Goal: Information Seeking & Learning: Learn about a topic

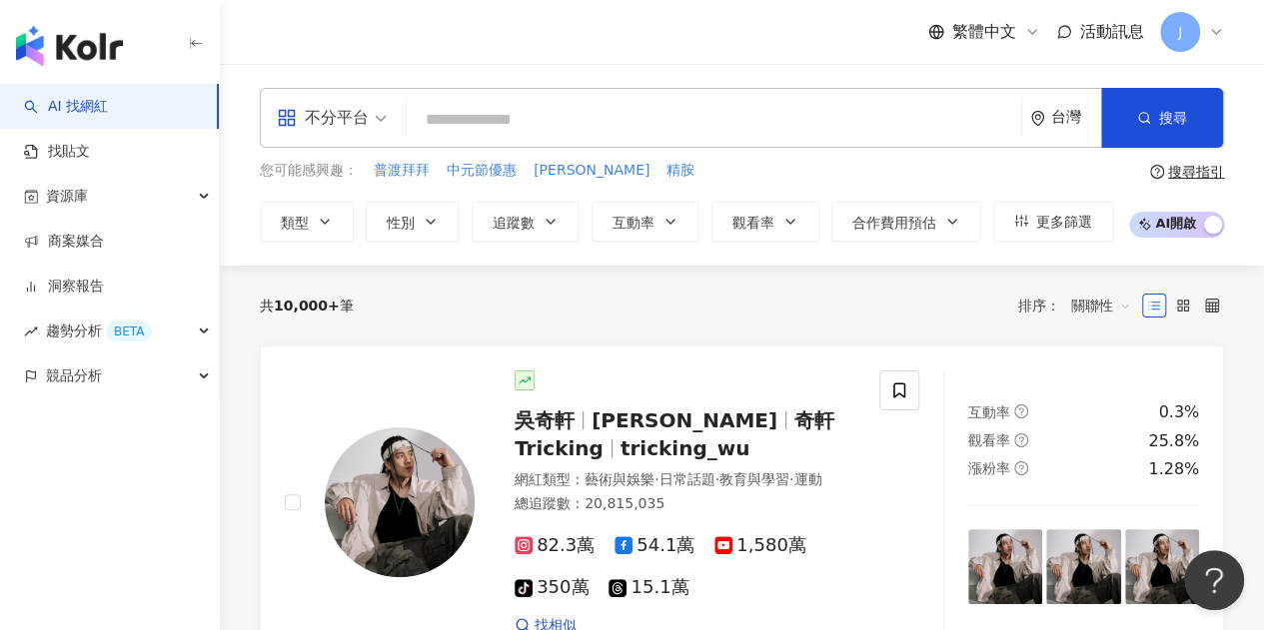
click at [340, 137] on span at bounding box center [332, 118] width 110 height 58
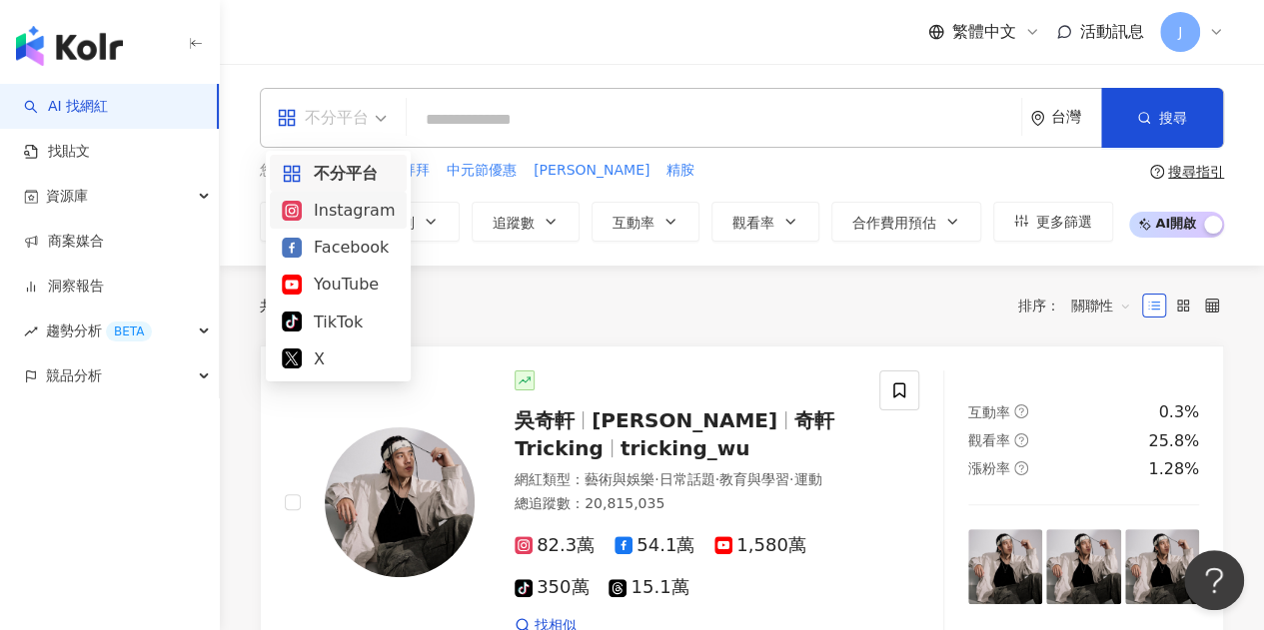
click at [378, 207] on div "Instagram" at bounding box center [338, 210] width 113 height 25
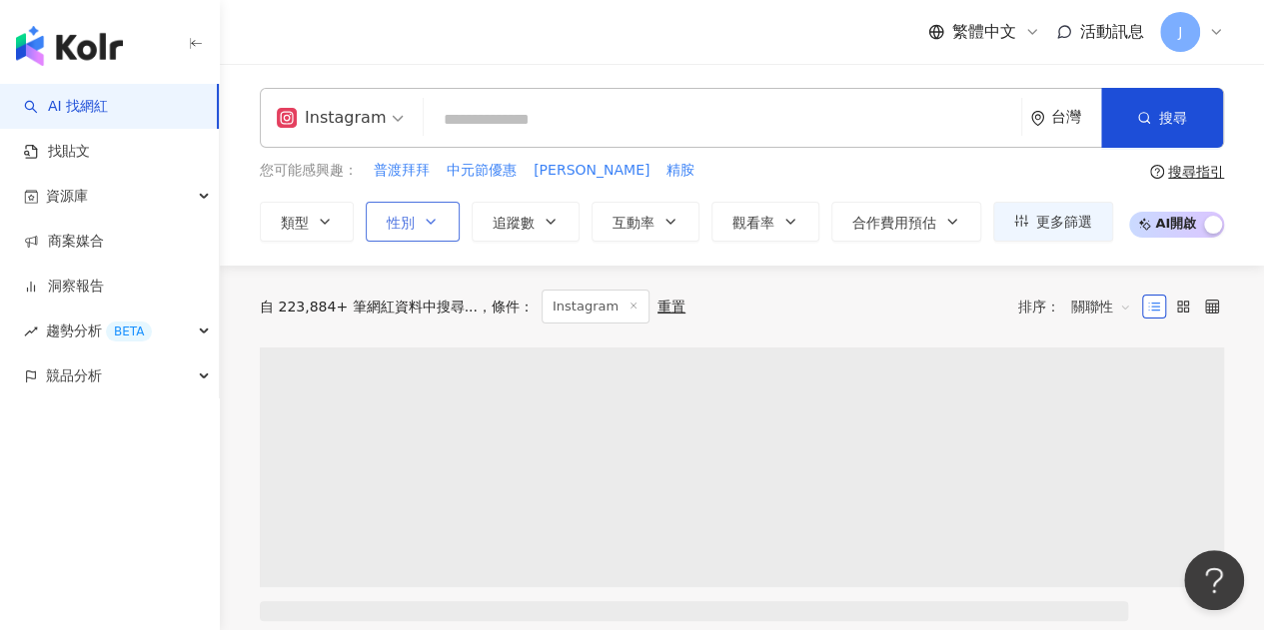
click at [414, 213] on button "性別" at bounding box center [413, 222] width 94 height 40
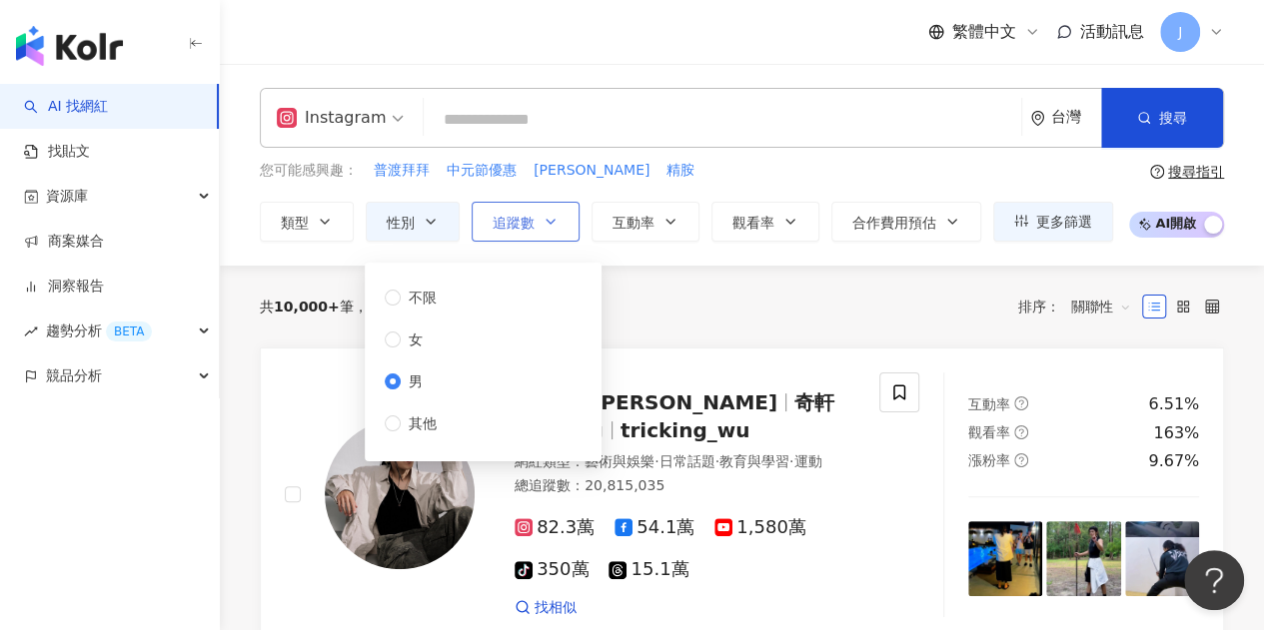
click at [535, 208] on button "追蹤數" at bounding box center [526, 222] width 108 height 40
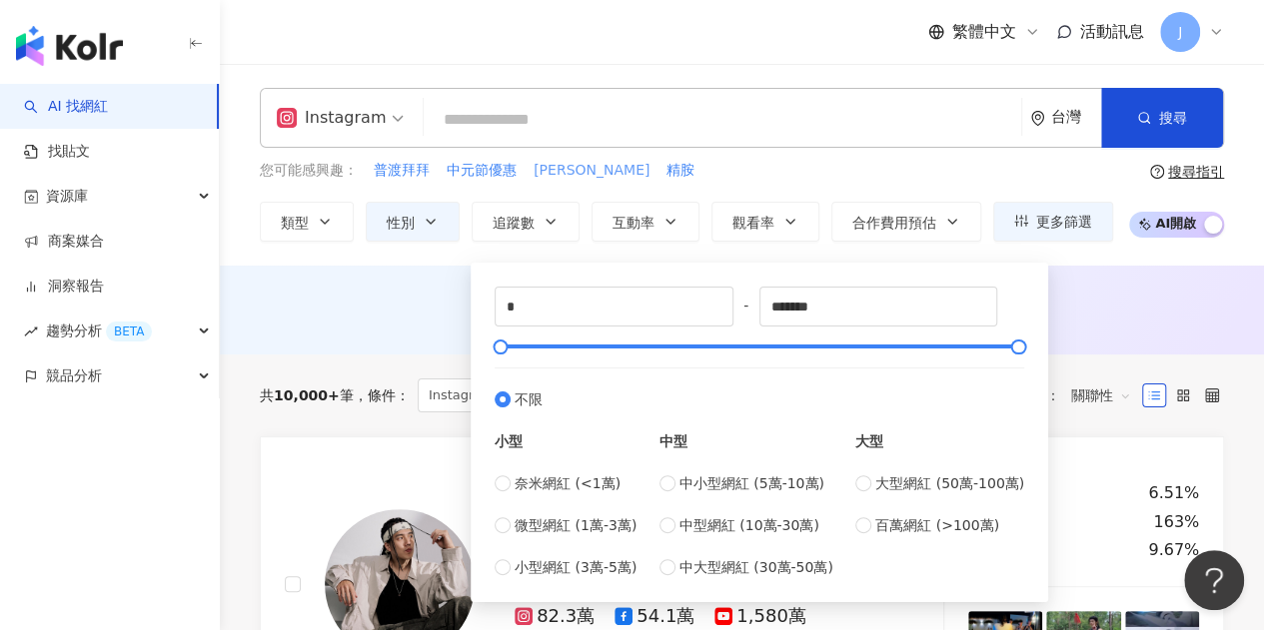
click at [568, 173] on span "黑瑪卡" at bounding box center [591, 171] width 116 height 20
type input "***"
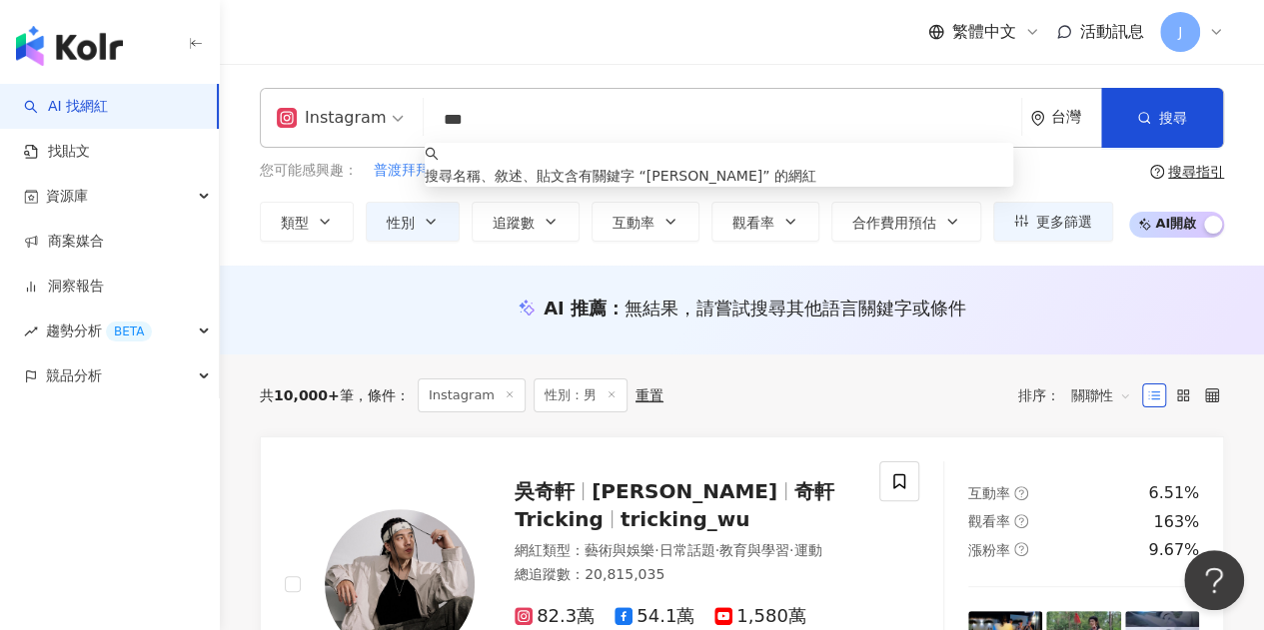
drag, startPoint x: 490, startPoint y: 121, endPoint x: 394, endPoint y: 108, distance: 96.8
click at [394, 108] on div "Instagram *** 台灣 搜尋 keyword 搜尋名稱、敘述、貼文含有關鍵字 “ 黑瑪卡 ” 的網紅" at bounding box center [742, 118] width 964 height 60
click at [686, 82] on div "Instagram *** 台灣 搜尋 keyword 搜尋名稱、敘述、貼文含有關鍵字 “ 黑瑪卡 ” 的網紅 您可能感興趣： 普渡拜拜 中元節優惠 黑瑪卡 …" at bounding box center [742, 165] width 1044 height 202
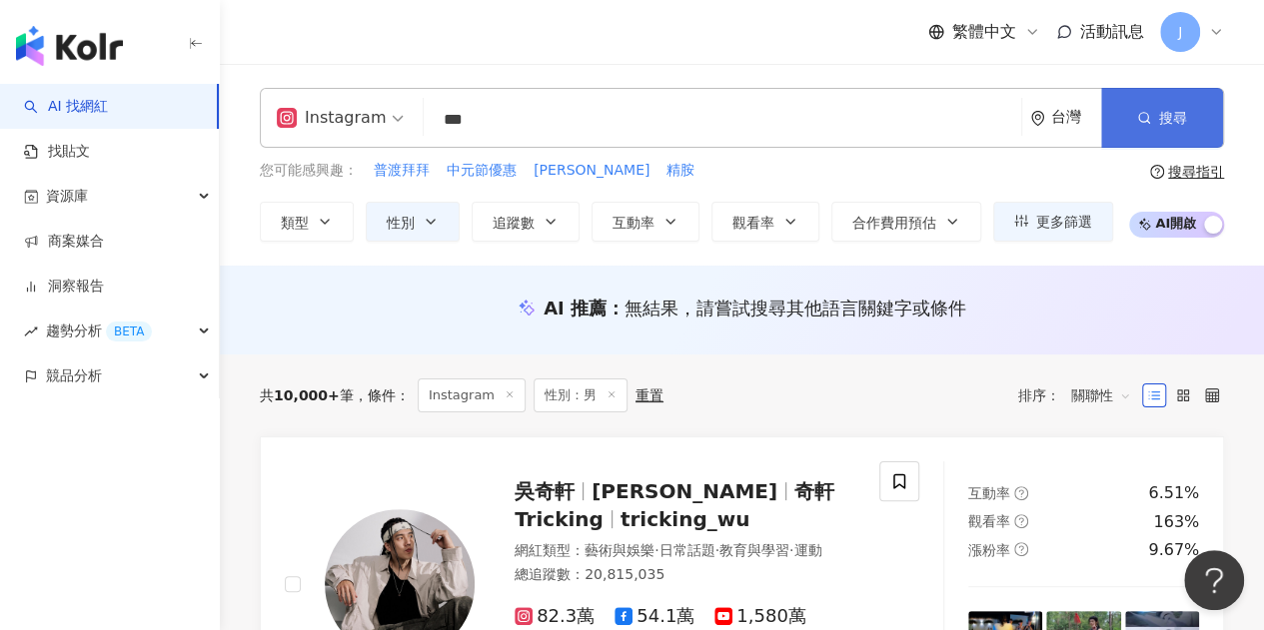
click at [1195, 112] on button "搜尋" at bounding box center [1162, 118] width 122 height 60
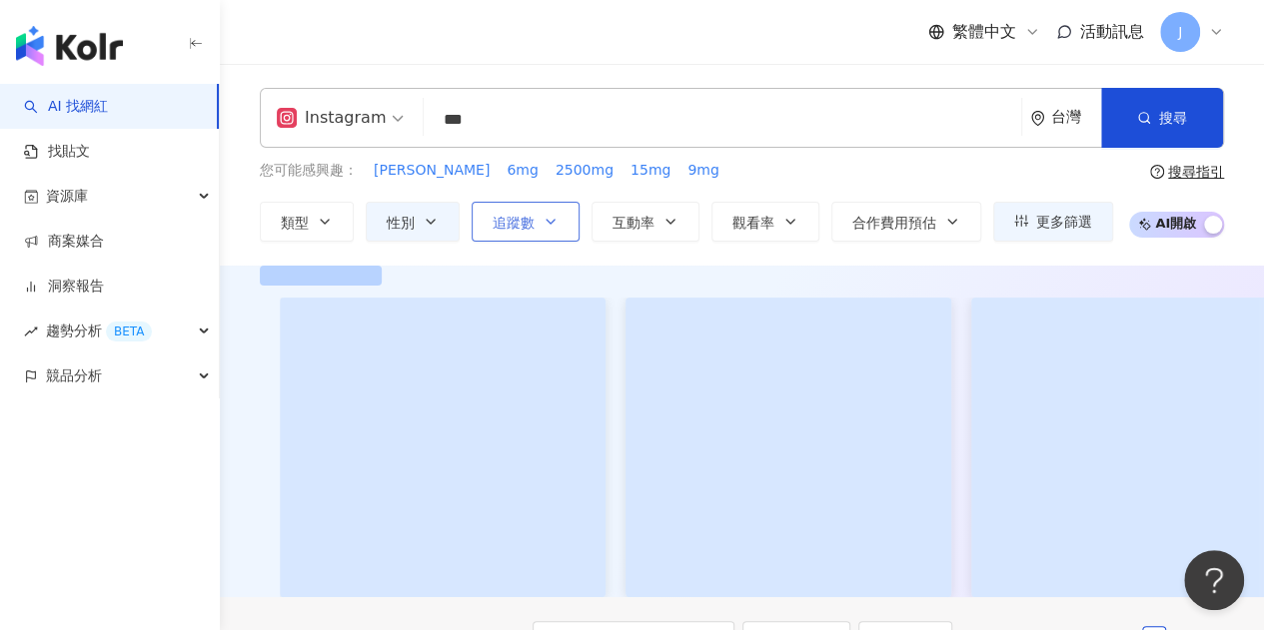
click at [545, 217] on icon "button" at bounding box center [550, 222] width 16 height 16
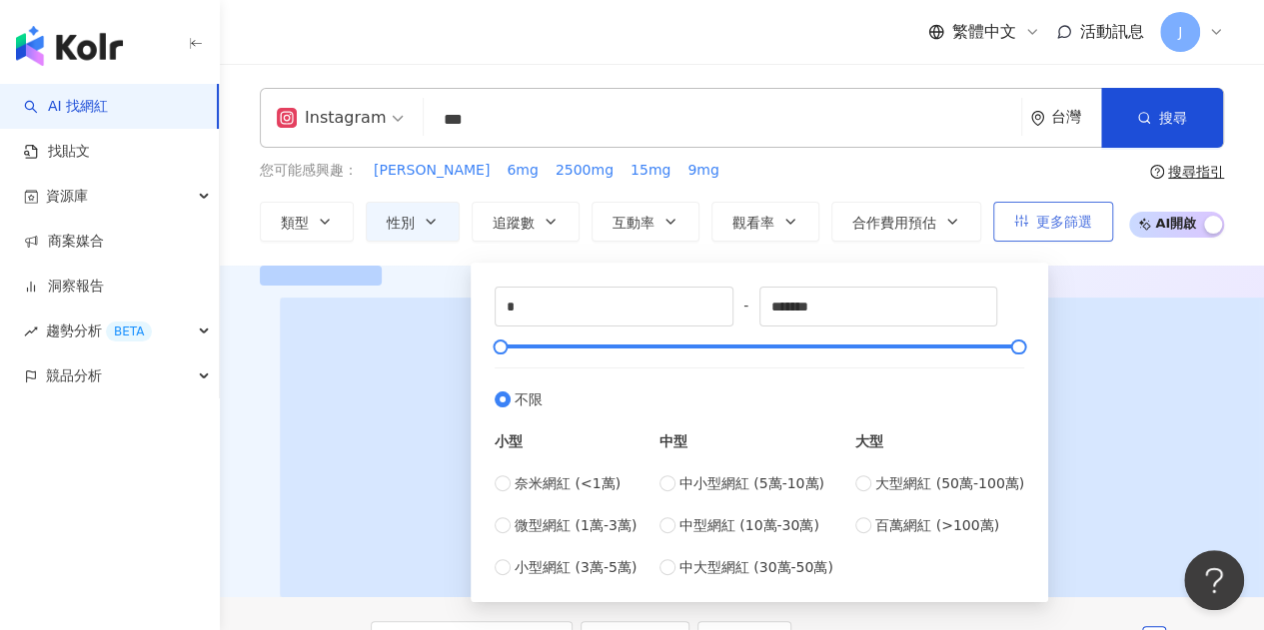
click at [1043, 215] on span "更多篩選" at bounding box center [1064, 222] width 56 height 16
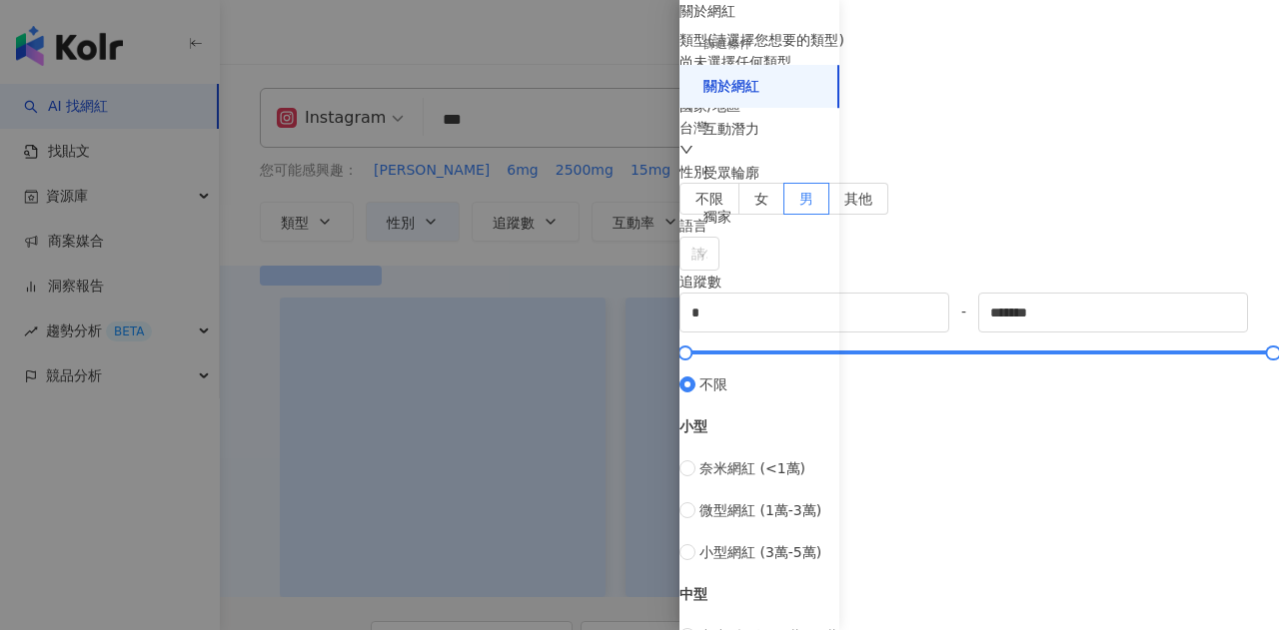
click at [1027, 95] on div "尚未選擇任何類型" at bounding box center [978, 73] width 599 height 44
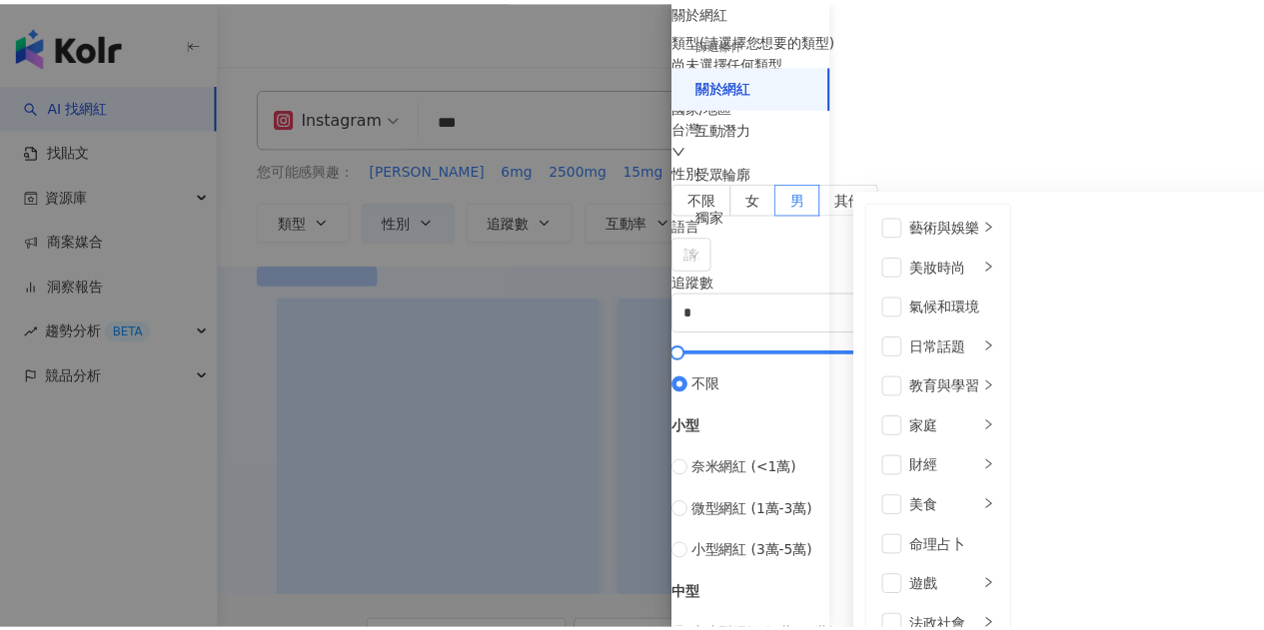
scroll to position [691, 0]
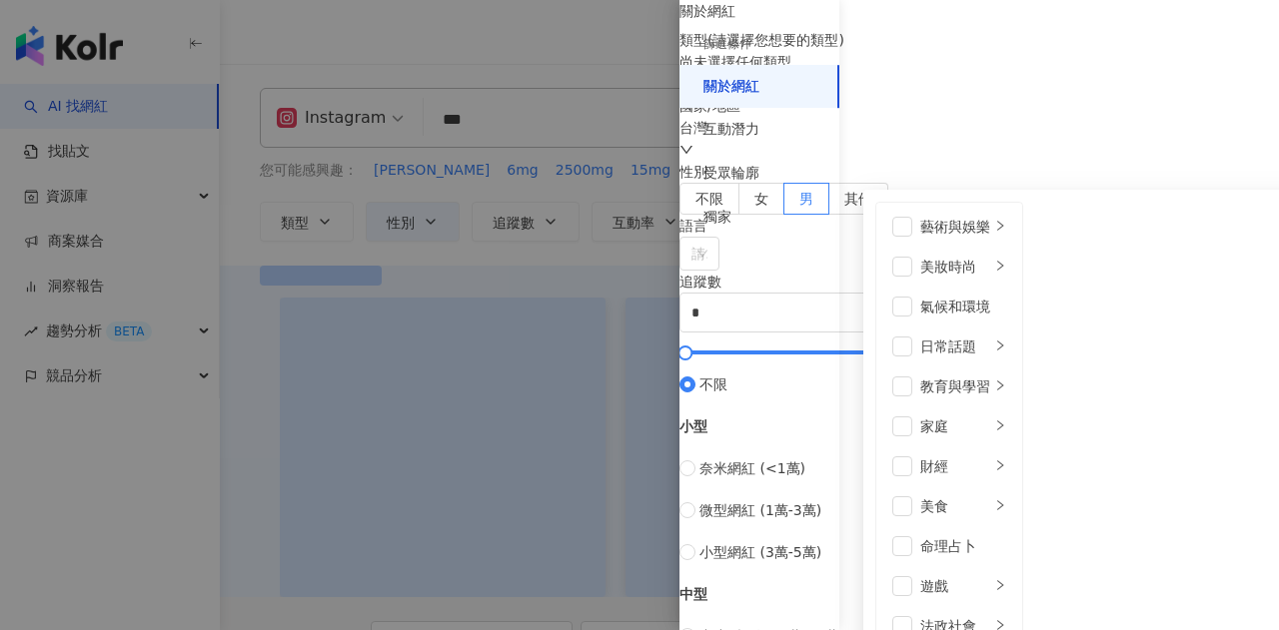
click at [1035, 82] on div "關於網紅 類型 ( 請選擇您想要的類型 ) 尚未選擇任何類型 藝術與娛樂 美妝時尚 氣候和環境 日常話題 教育與學習 家庭 財經 美食 命理占卜 遊戲 法政社…" at bounding box center [978, 533] width 599 height 1066
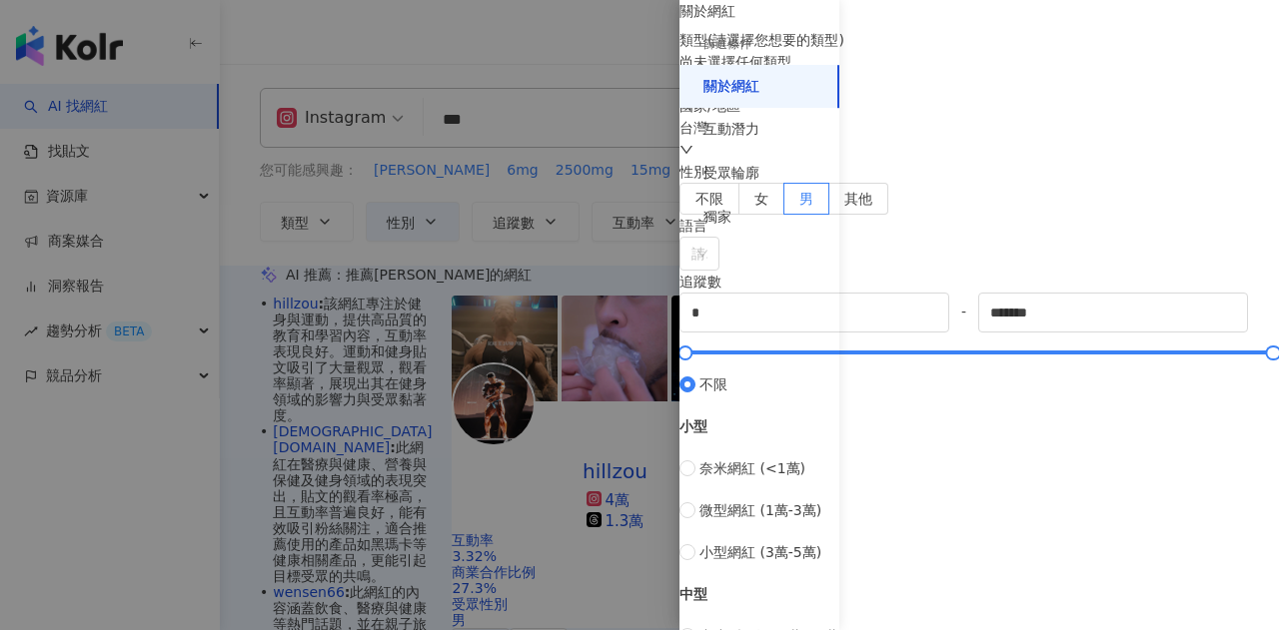
click at [1037, 161] on div "台灣" at bounding box center [978, 139] width 599 height 44
click at [1083, 189] on div "關於網紅 類型 ( 請選擇您想要的類型 ) 尚未選擇任何類型 國家/地區 台灣 台灣 unlimit tw jp 不限區域 台灣 日本 香港 馬來西亞 泰國 …" at bounding box center [978, 533] width 599 height 1066
click at [782, 126] on div "互動潛力" at bounding box center [759, 130] width 160 height 44
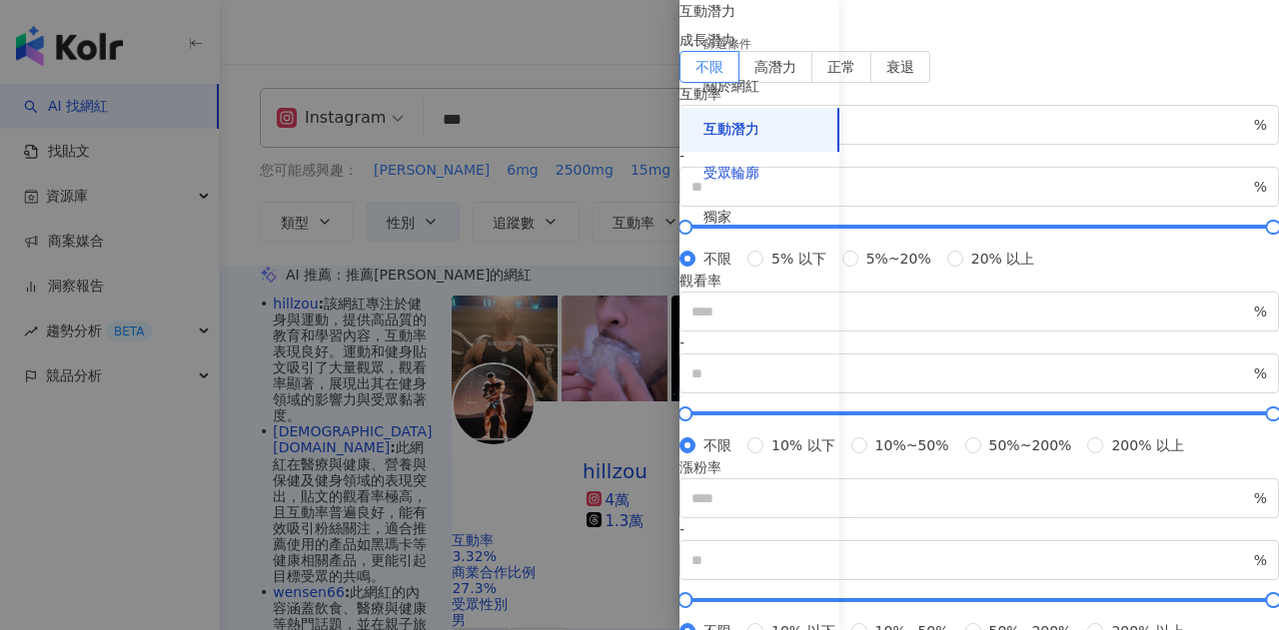
click at [744, 164] on div "受眾輪廓" at bounding box center [731, 174] width 56 height 20
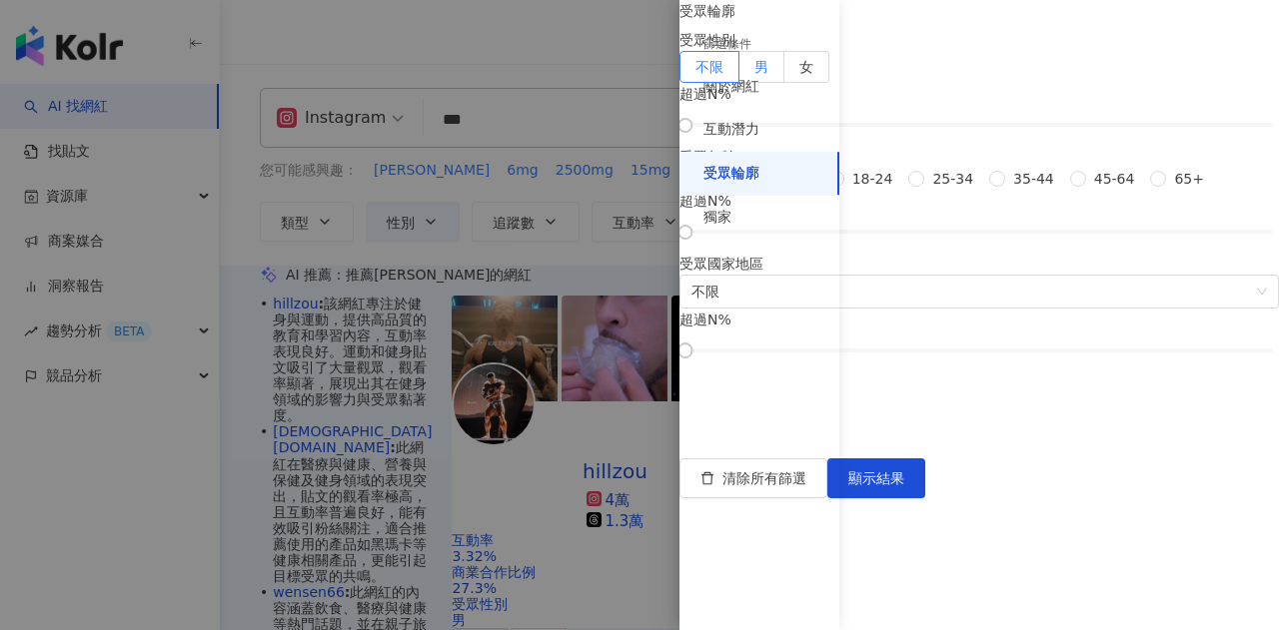
click at [768, 75] on span "男" at bounding box center [761, 67] width 14 height 16
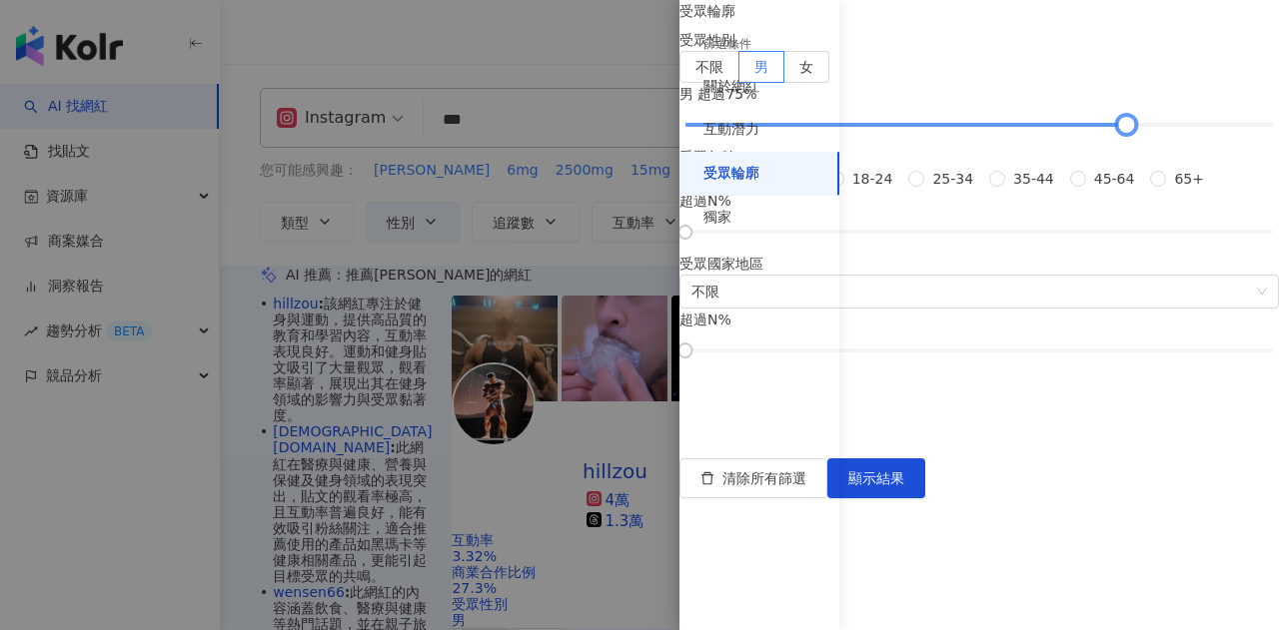
drag, startPoint x: 869, startPoint y: 241, endPoint x: 1141, endPoint y: 232, distance: 271.9
click at [1132, 131] on div at bounding box center [1126, 125] width 11 height 11
click at [925, 499] on button "顯示結果" at bounding box center [876, 479] width 98 height 40
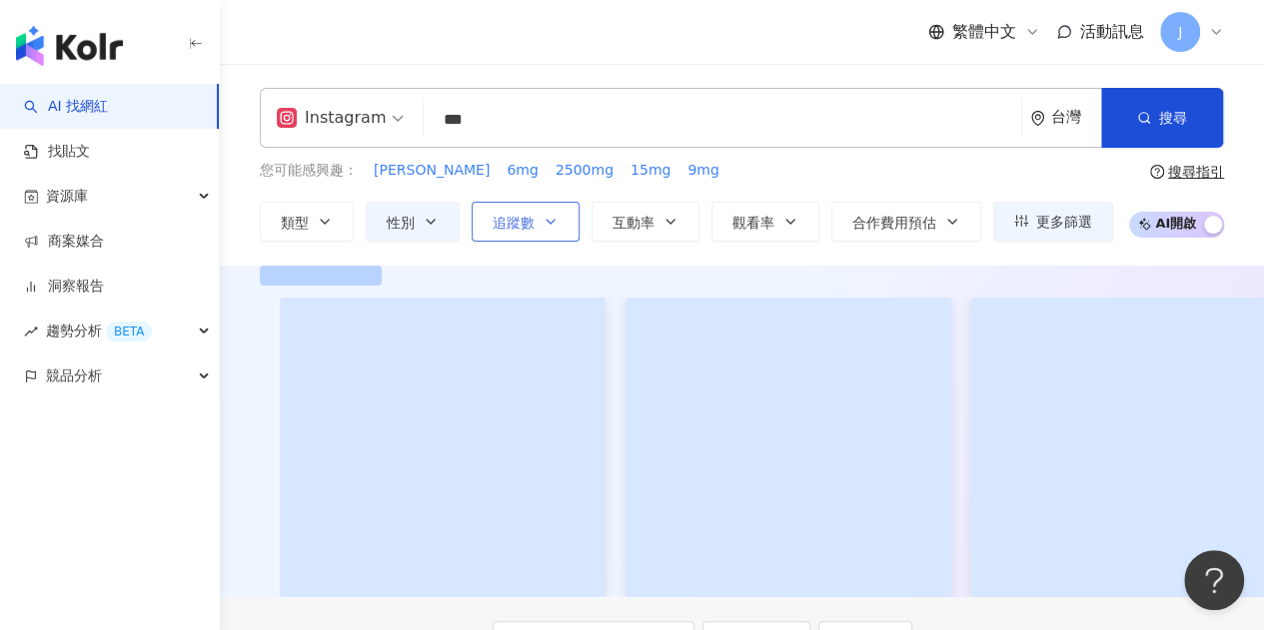
click at [550, 224] on icon "button" at bounding box center [550, 222] width 16 height 16
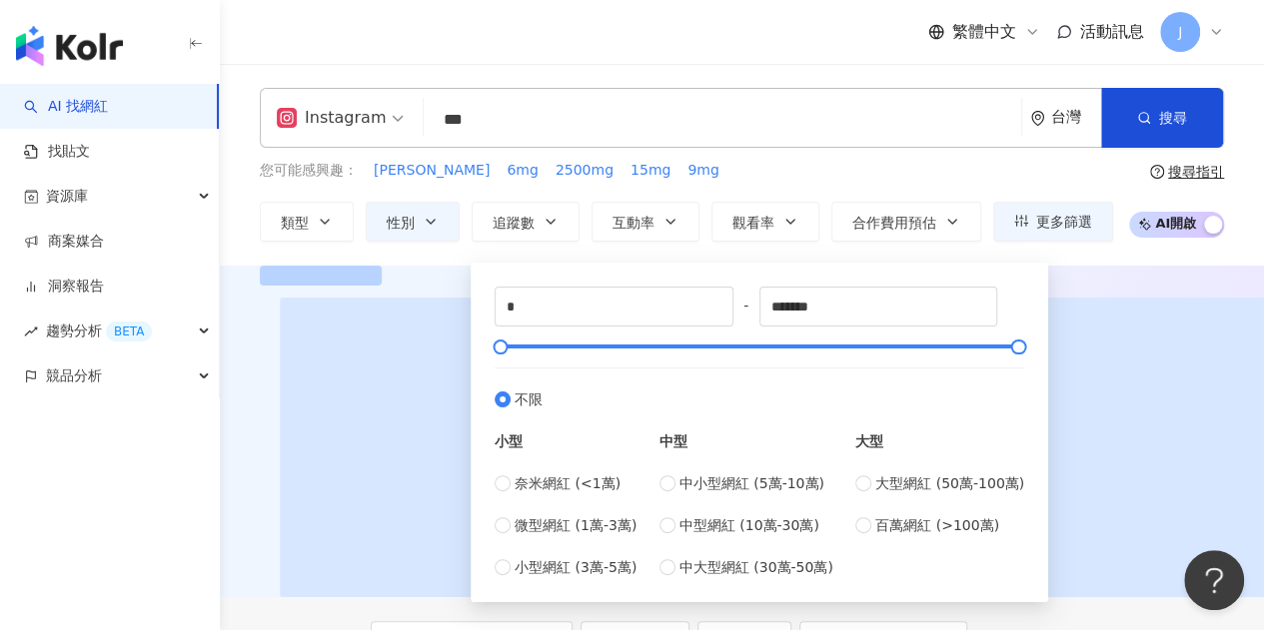
click at [673, 536] on div "中小型網紅 (5萬-10萬) 中型網紅 (10萬-30萬) 中大型網紅 (30萬-50萬)" at bounding box center [746, 526] width 174 height 106
type input "******"
type input "*******"
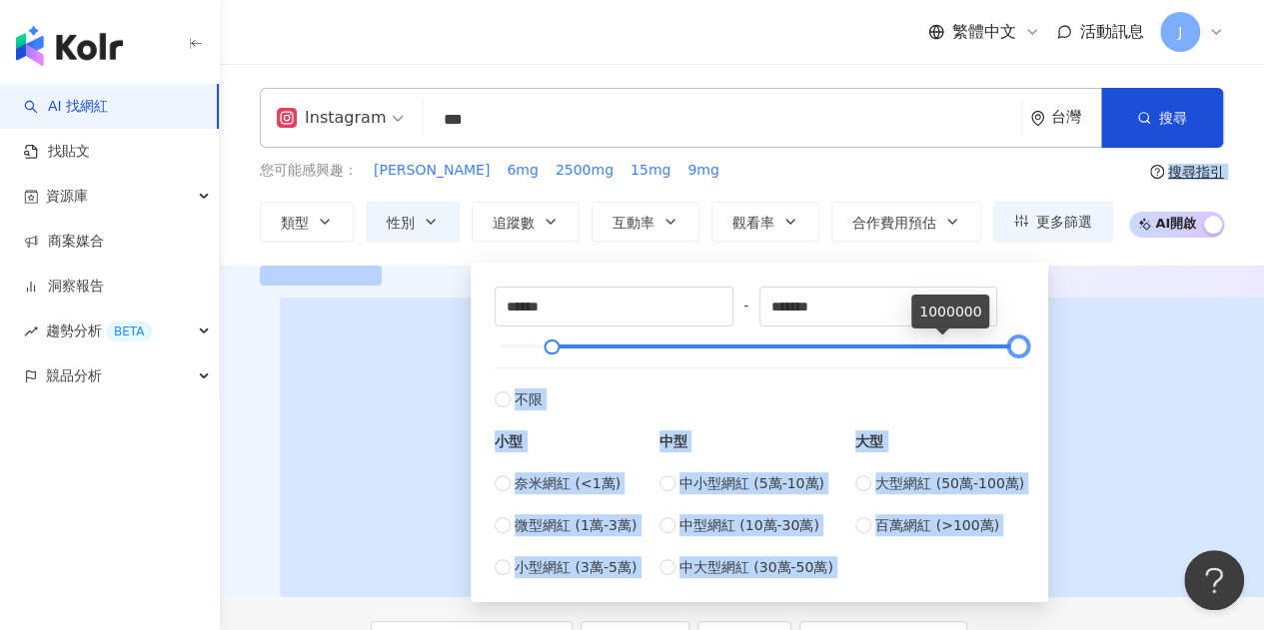
drag, startPoint x: 662, startPoint y: 345, endPoint x: 1130, endPoint y: 355, distance: 467.6
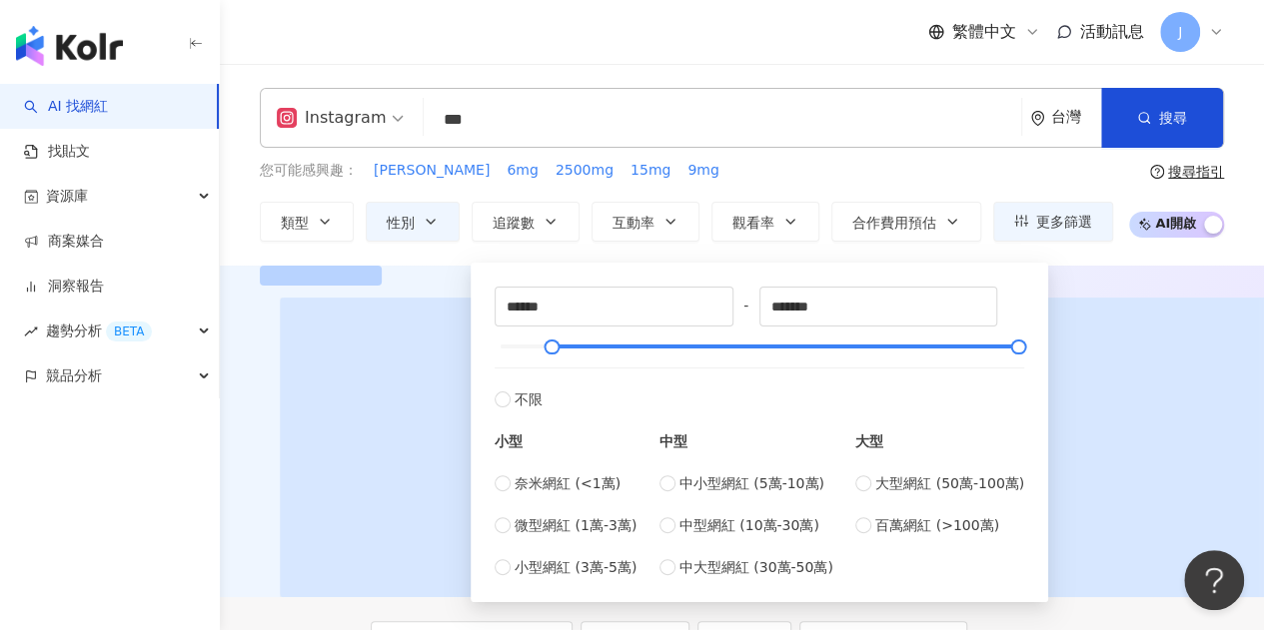
click at [921, 178] on div "您可能感興趣： 瑪卡 6mg 2500mg 15mg 9mg" at bounding box center [686, 171] width 853 height 22
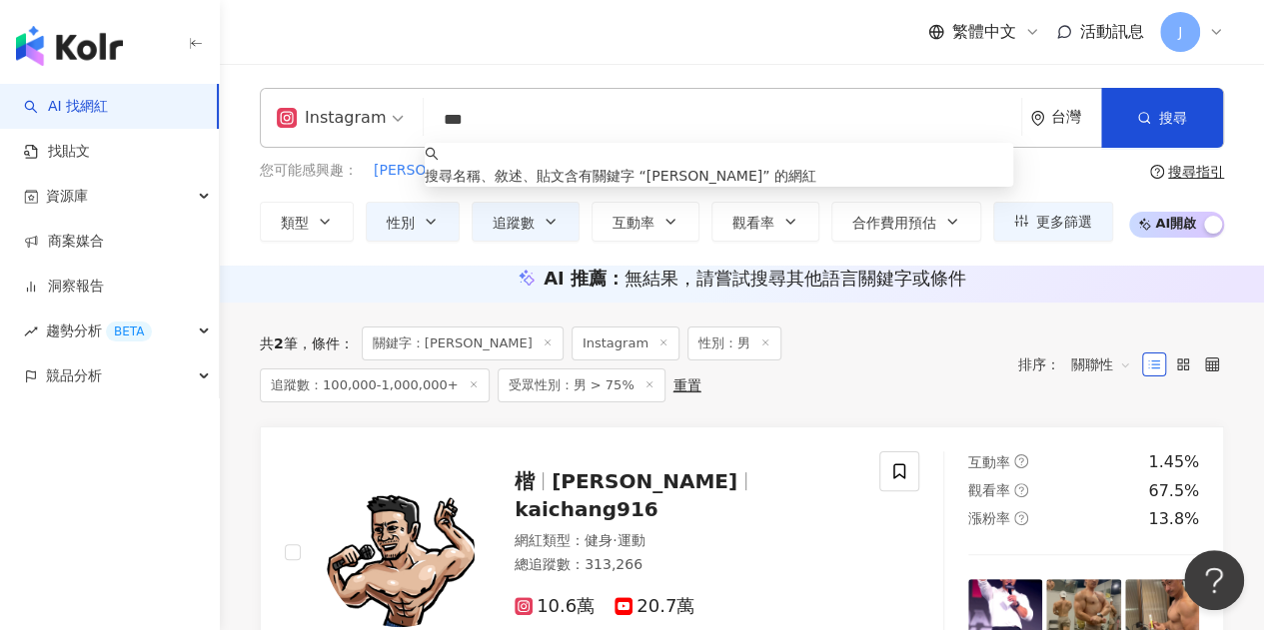
drag, startPoint x: 499, startPoint y: 121, endPoint x: 406, endPoint y: 117, distance: 93.0
click at [406, 117] on div "Instagram *** 台灣 搜尋 keyword 搜尋名稱、敘述、貼文含有關鍵字 “ 黑瑪卡 ” 的網紅" at bounding box center [742, 118] width 964 height 60
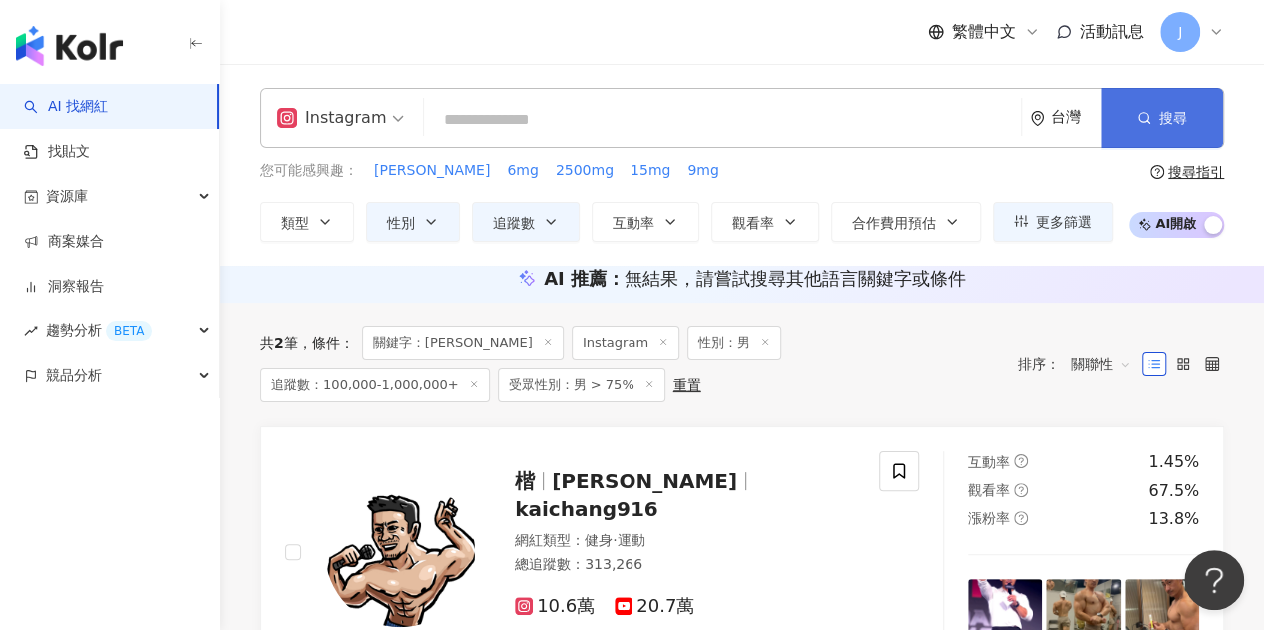
click at [1153, 129] on button "搜尋" at bounding box center [1162, 118] width 122 height 60
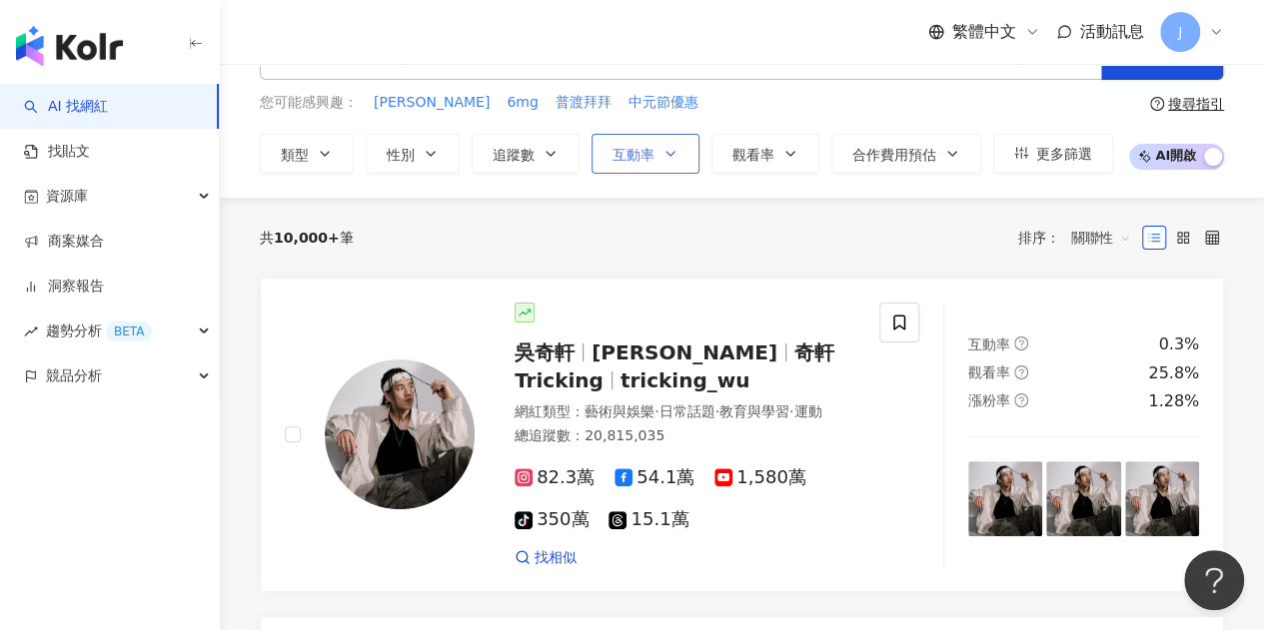
scroll to position [100, 0]
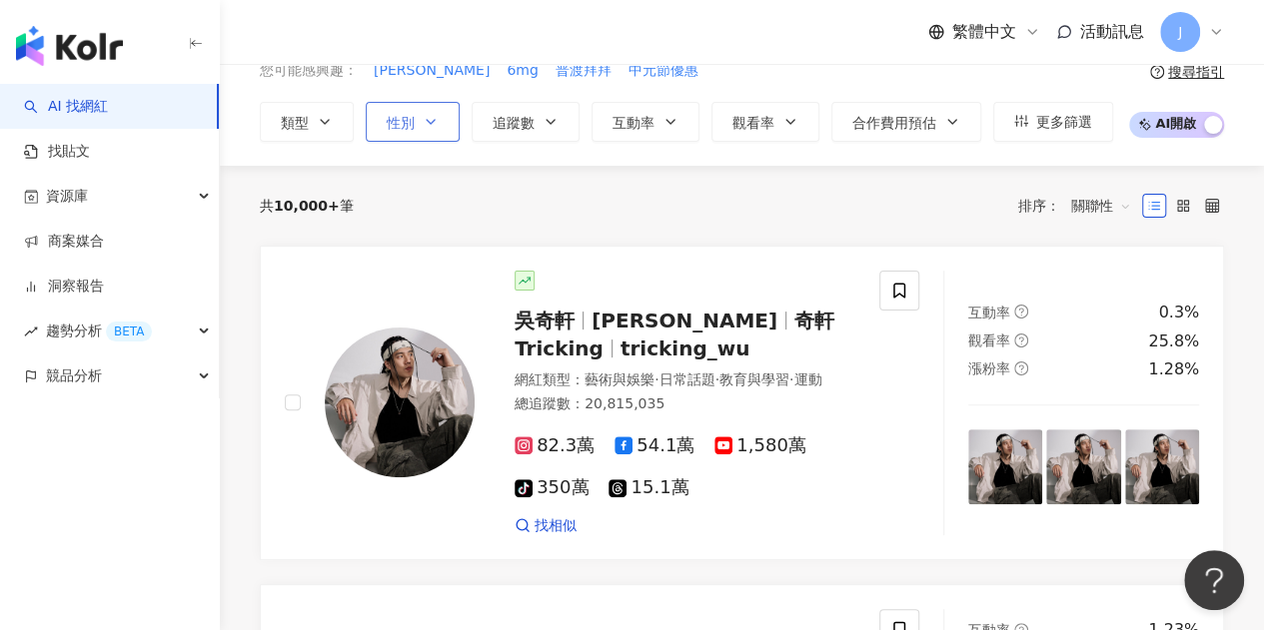
click at [418, 116] on button "性別" at bounding box center [413, 122] width 94 height 40
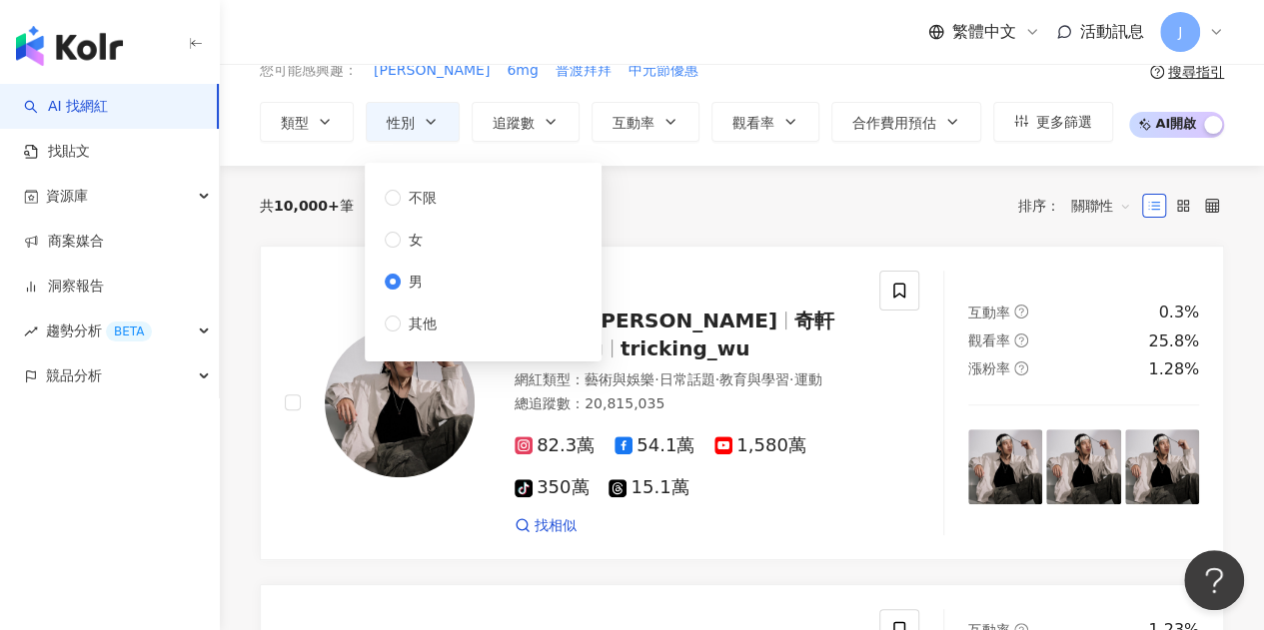
click at [699, 225] on div "共 10,000+ 筆 排序： 關聯性" at bounding box center [742, 206] width 964 height 80
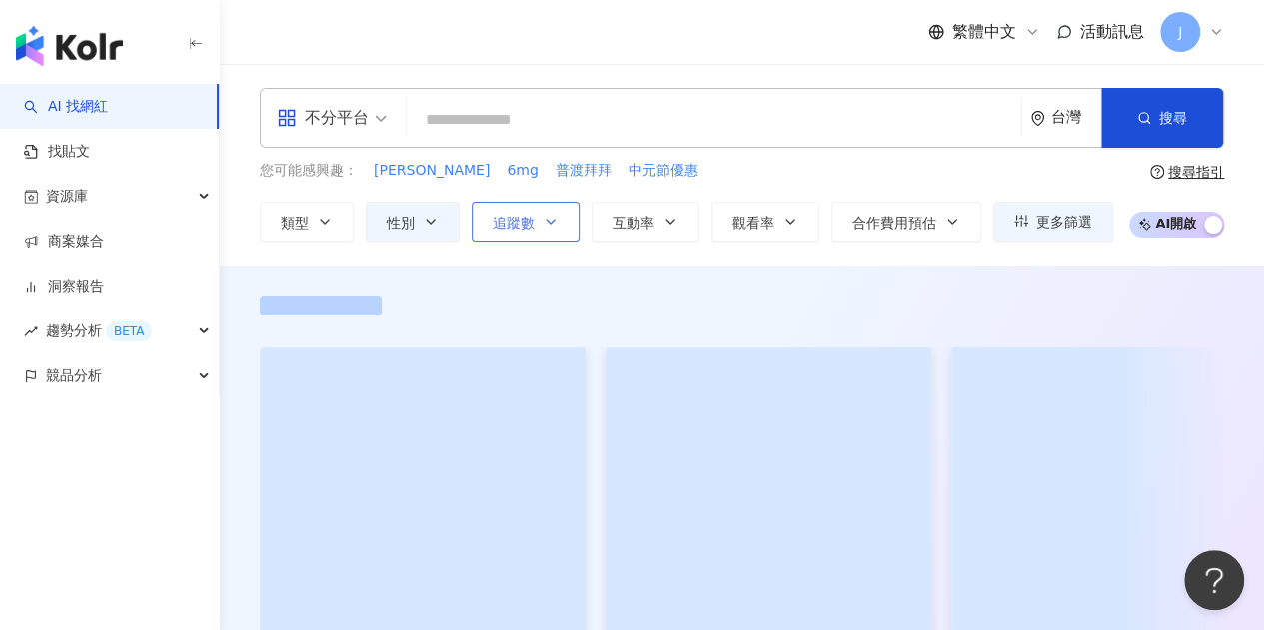
click at [546, 220] on icon "button" at bounding box center [550, 222] width 8 height 4
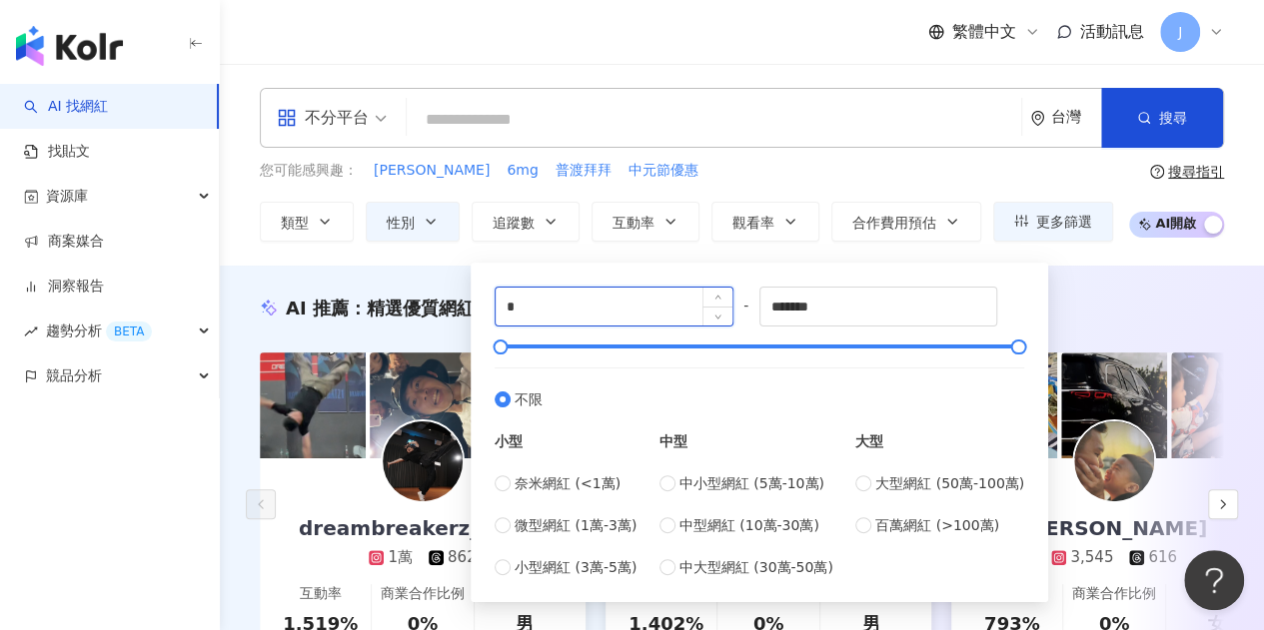
click at [578, 301] on input "*" at bounding box center [614, 307] width 237 height 38
type input "******"
click at [841, 145] on div "不分平台 台灣 搜尋" at bounding box center [742, 118] width 964 height 60
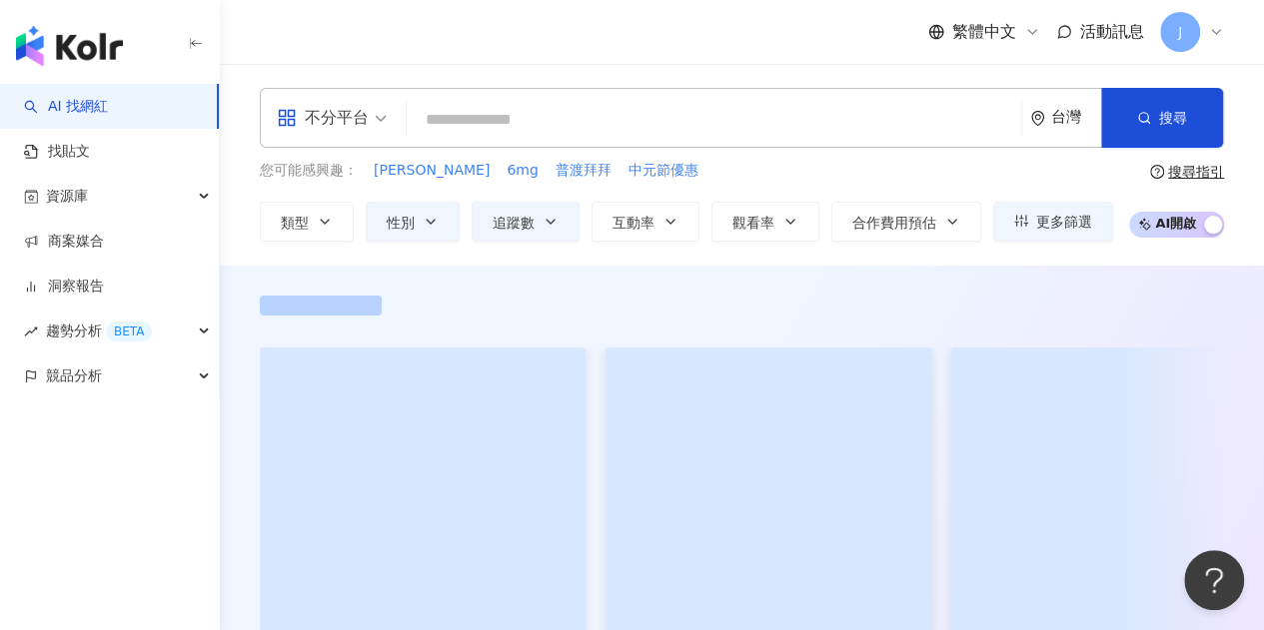
click at [358, 127] on div "不分平台" at bounding box center [323, 118] width 92 height 32
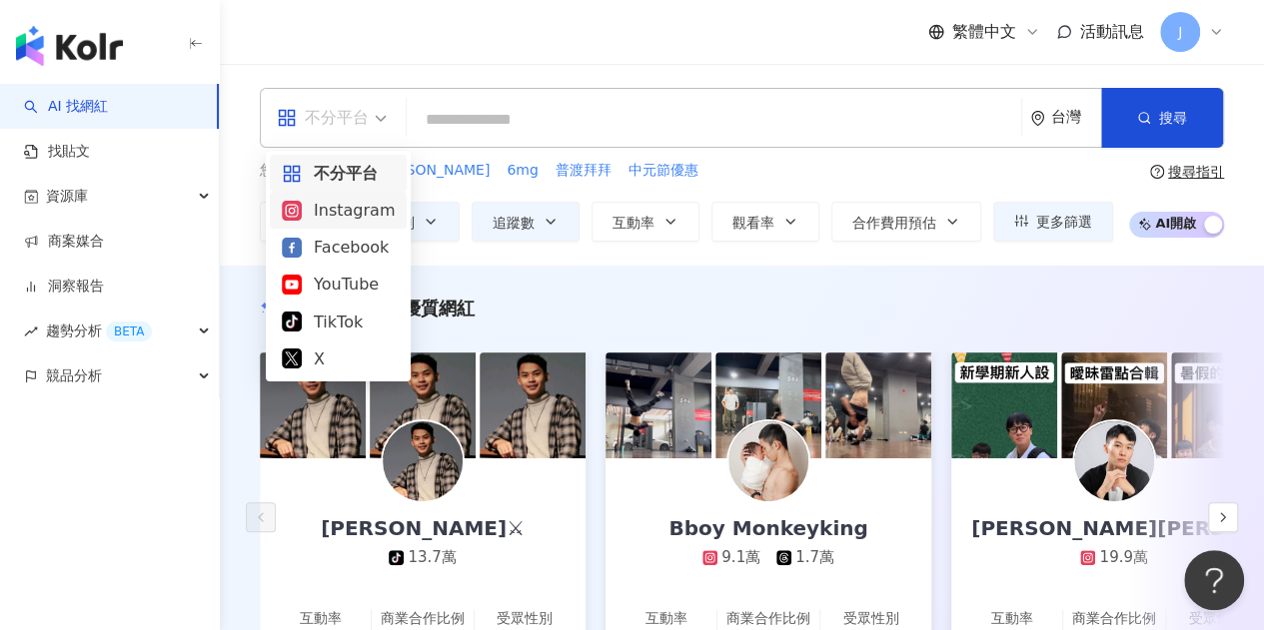
click at [350, 219] on div "Instagram" at bounding box center [338, 210] width 113 height 25
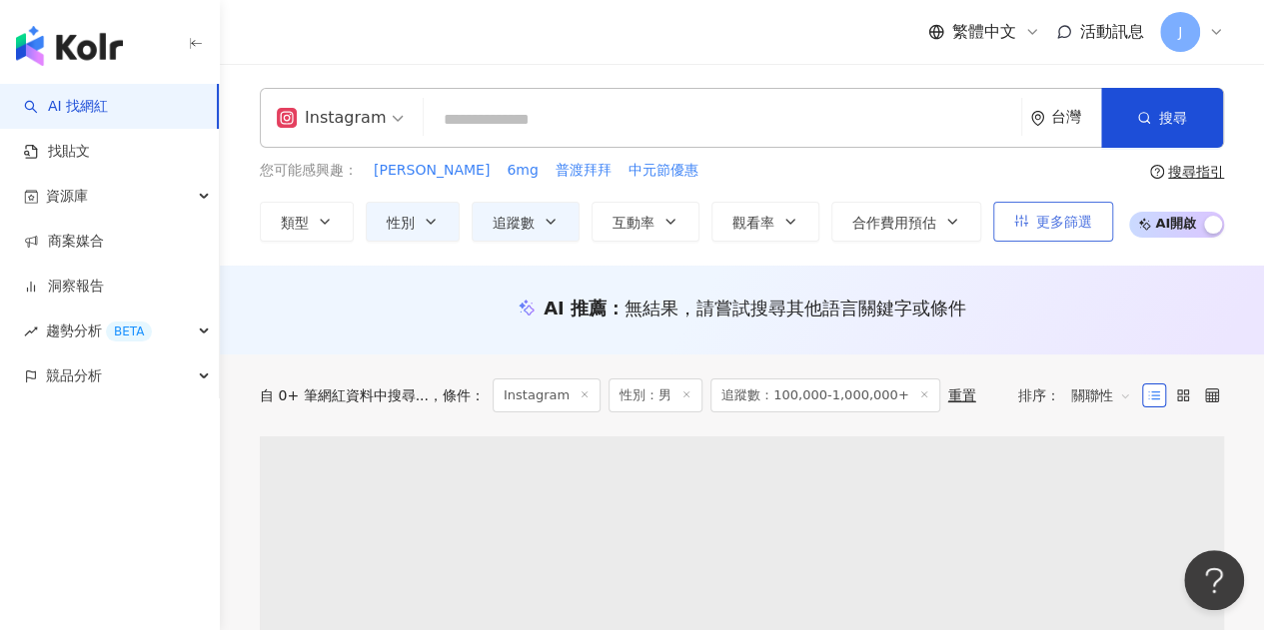
click at [1070, 226] on span "更多篩選" at bounding box center [1064, 222] width 56 height 16
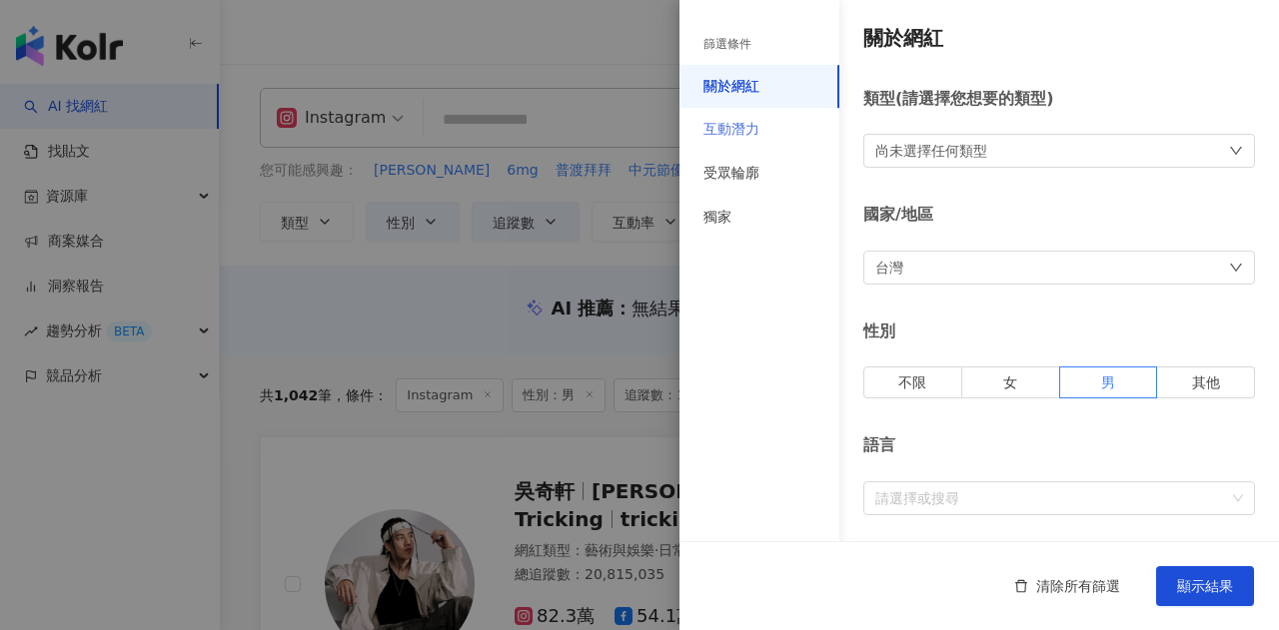
click at [763, 125] on div "互動潛力" at bounding box center [759, 130] width 160 height 44
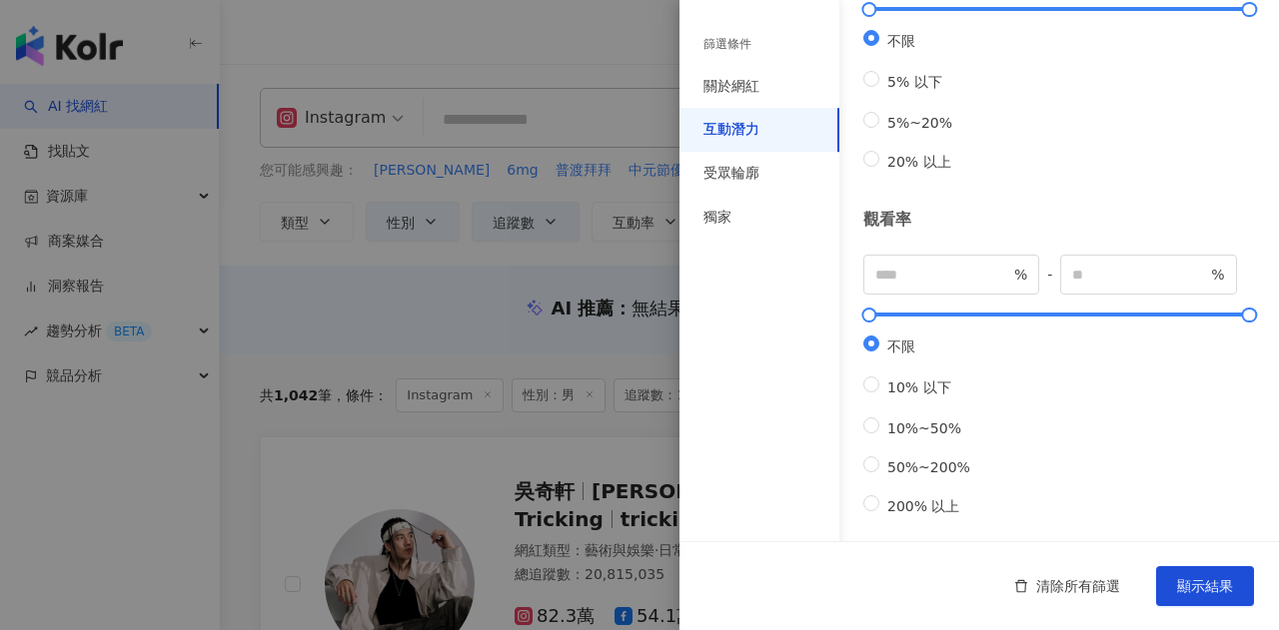
scroll to position [100, 0]
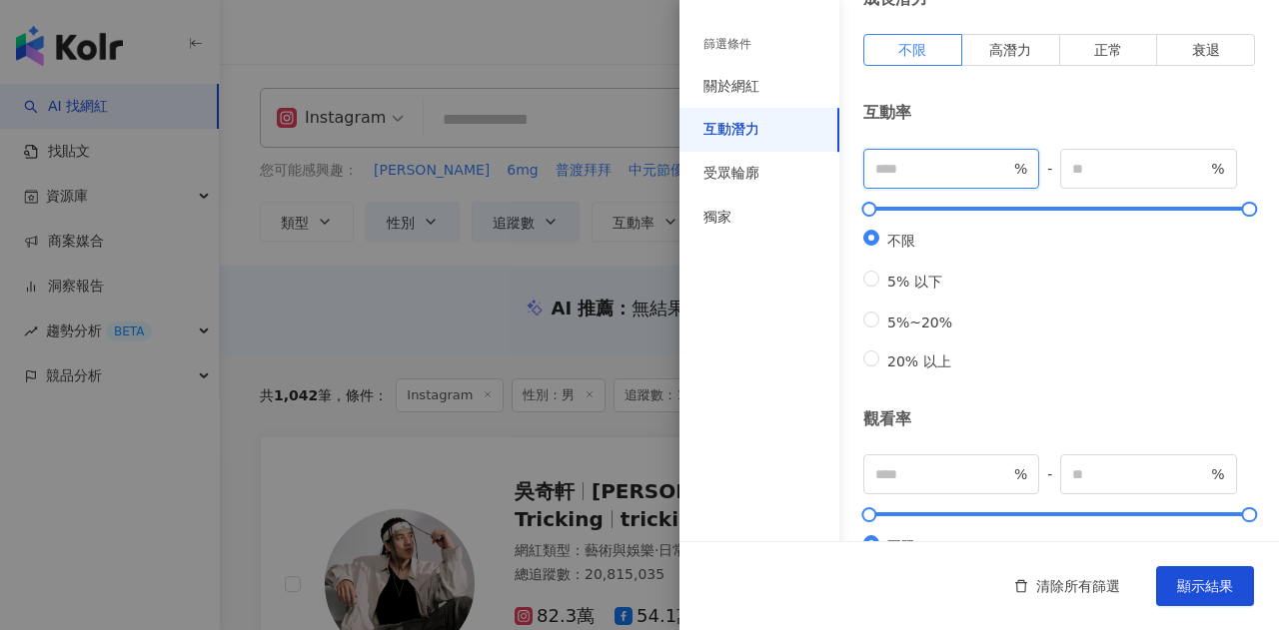
click at [969, 165] on input "number" at bounding box center [942, 169] width 135 height 22
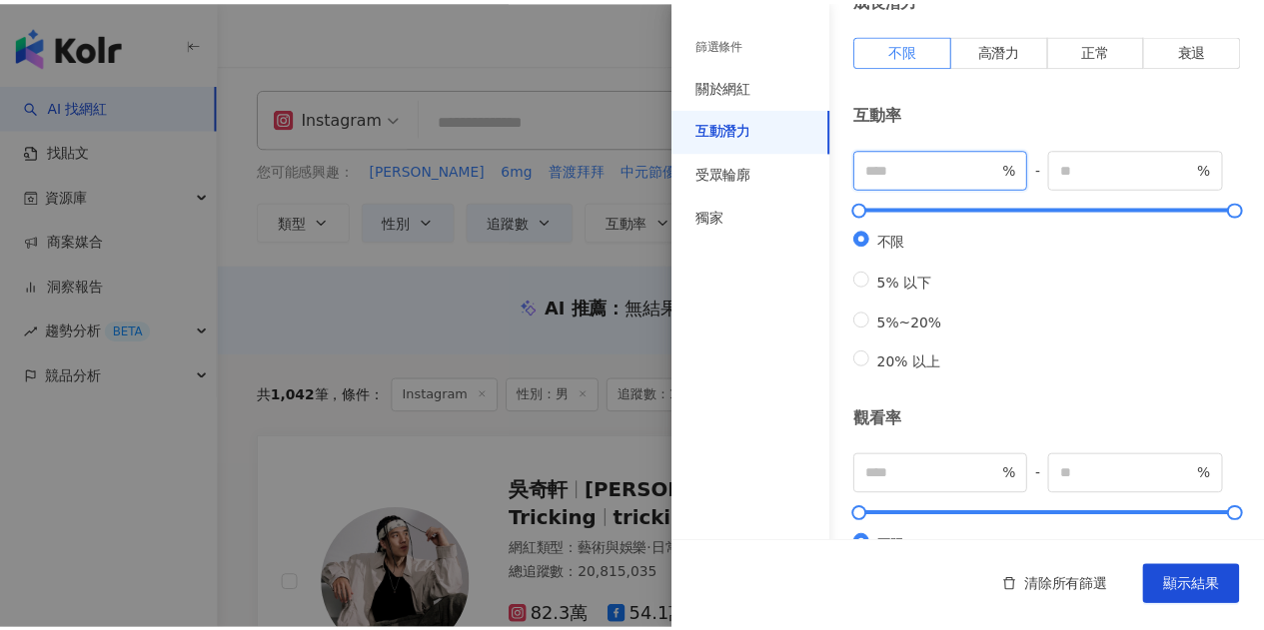
scroll to position [0, 0]
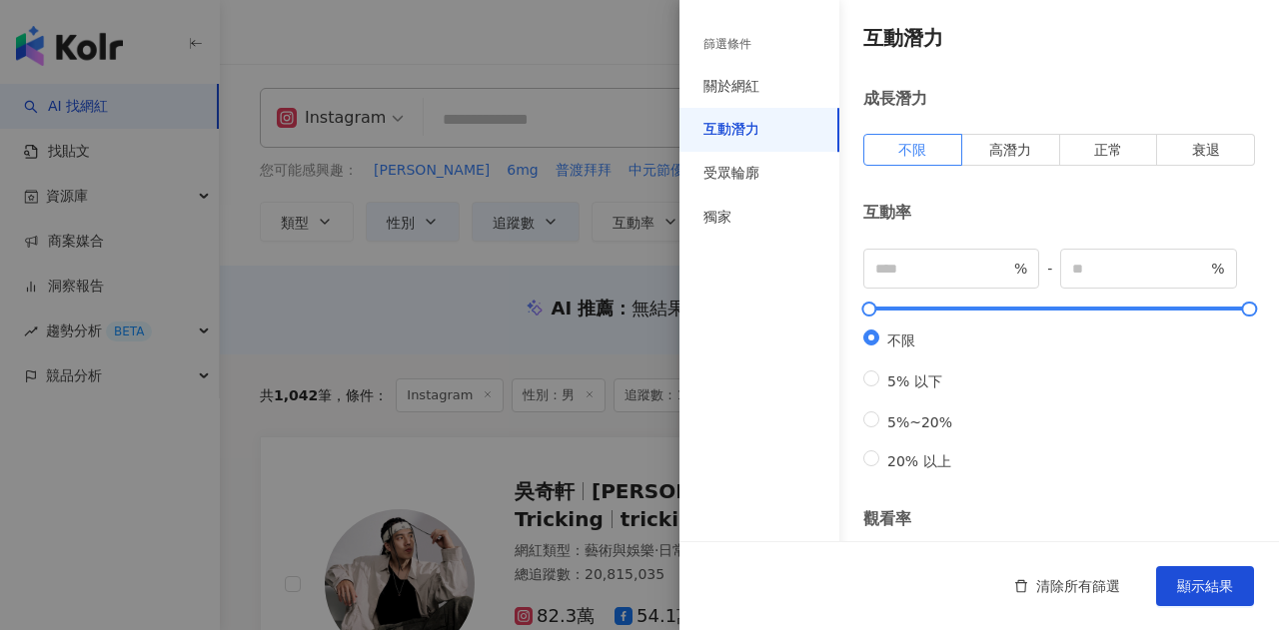
click at [795, 113] on div "互動潛力" at bounding box center [759, 130] width 160 height 44
click at [770, 69] on div "關於網紅" at bounding box center [759, 87] width 160 height 44
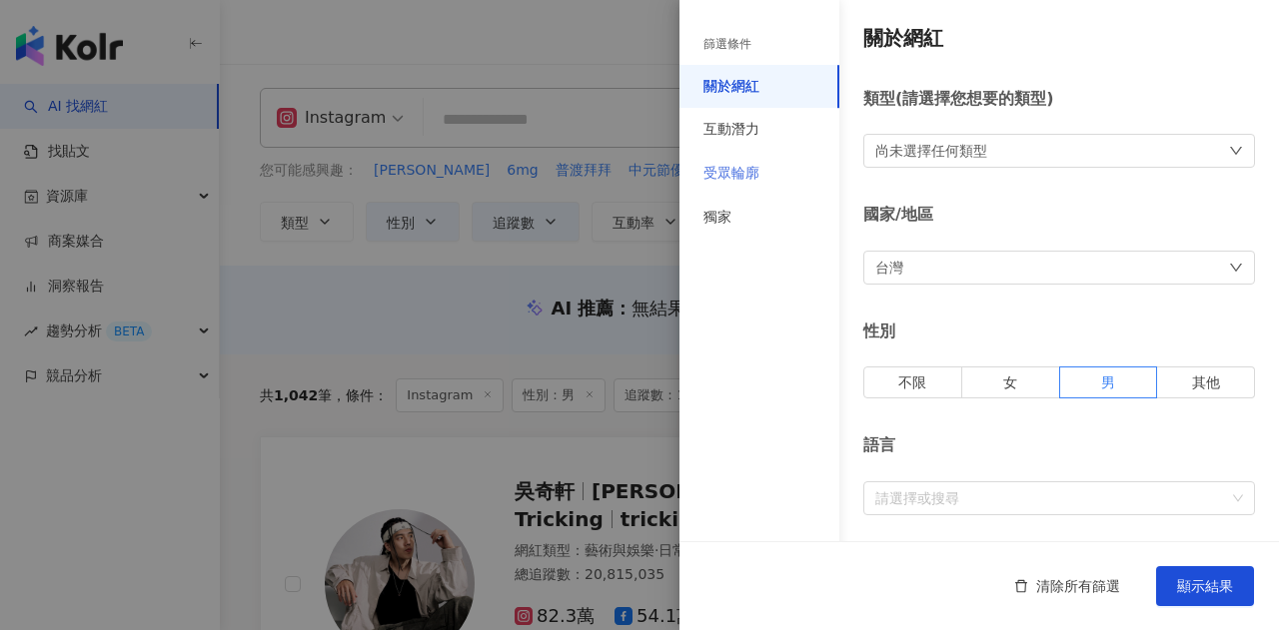
click at [707, 186] on div "受眾輪廓" at bounding box center [759, 174] width 160 height 44
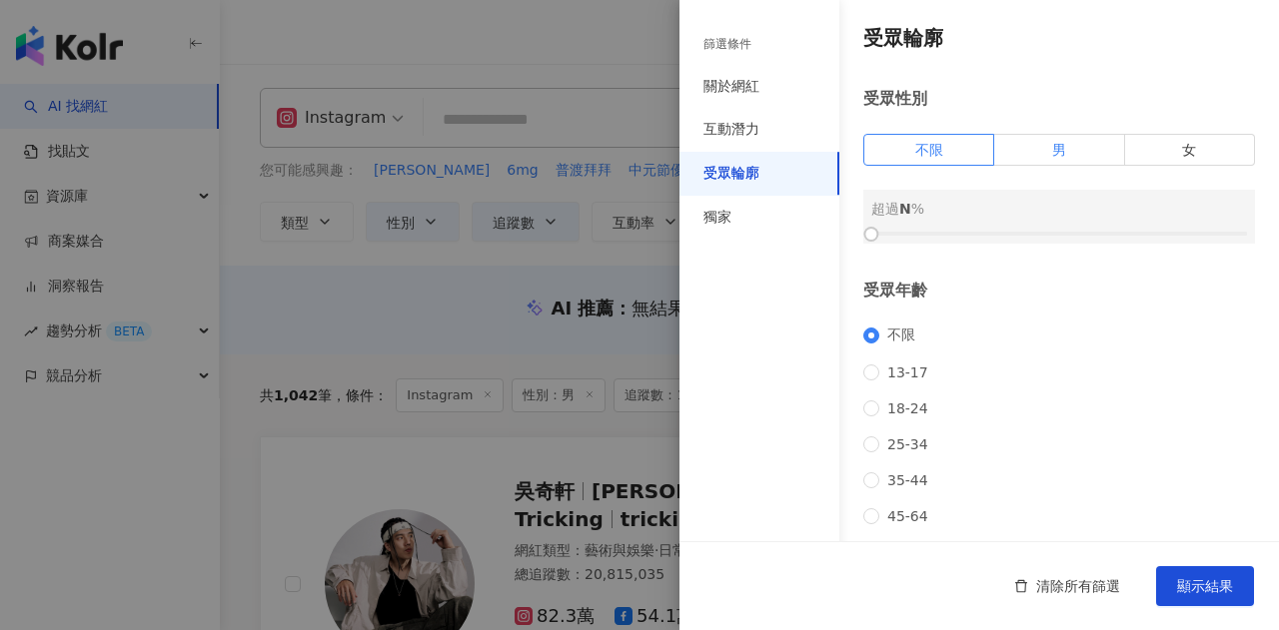
click at [1035, 161] on label "男" at bounding box center [1059, 150] width 130 height 32
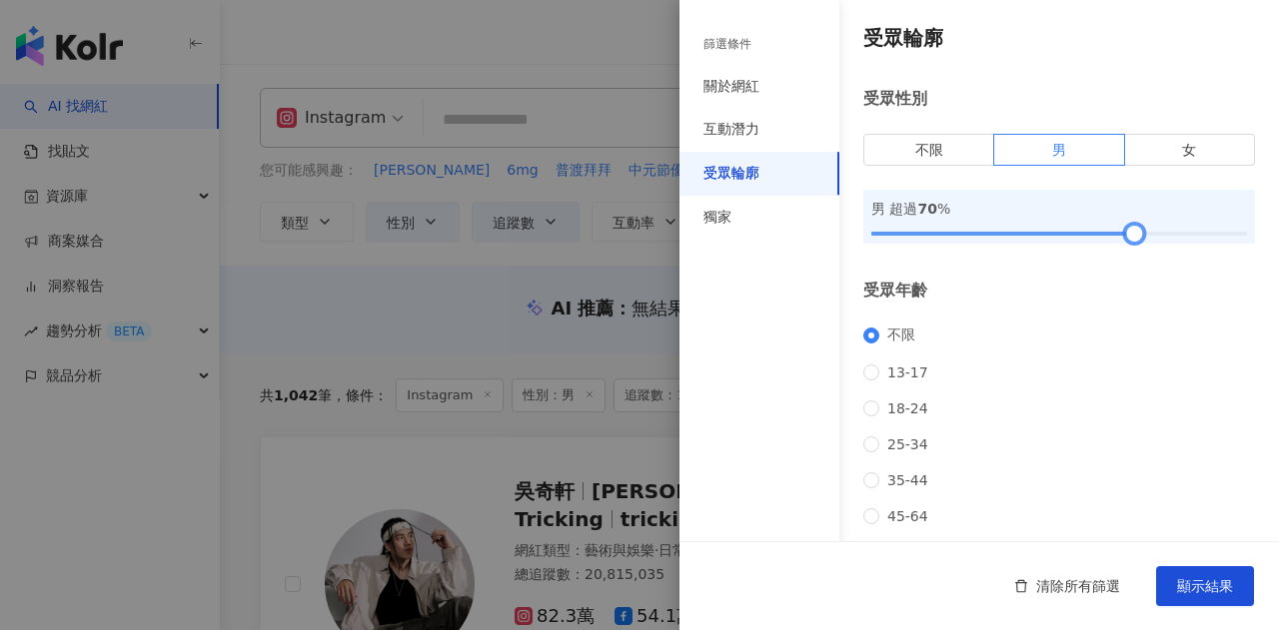
drag, startPoint x: 878, startPoint y: 233, endPoint x: 1131, endPoint y: 225, distance: 252.9
click at [1131, 229] on div at bounding box center [1134, 234] width 11 height 11
click at [1210, 568] on button "顯示結果" at bounding box center [1205, 586] width 98 height 40
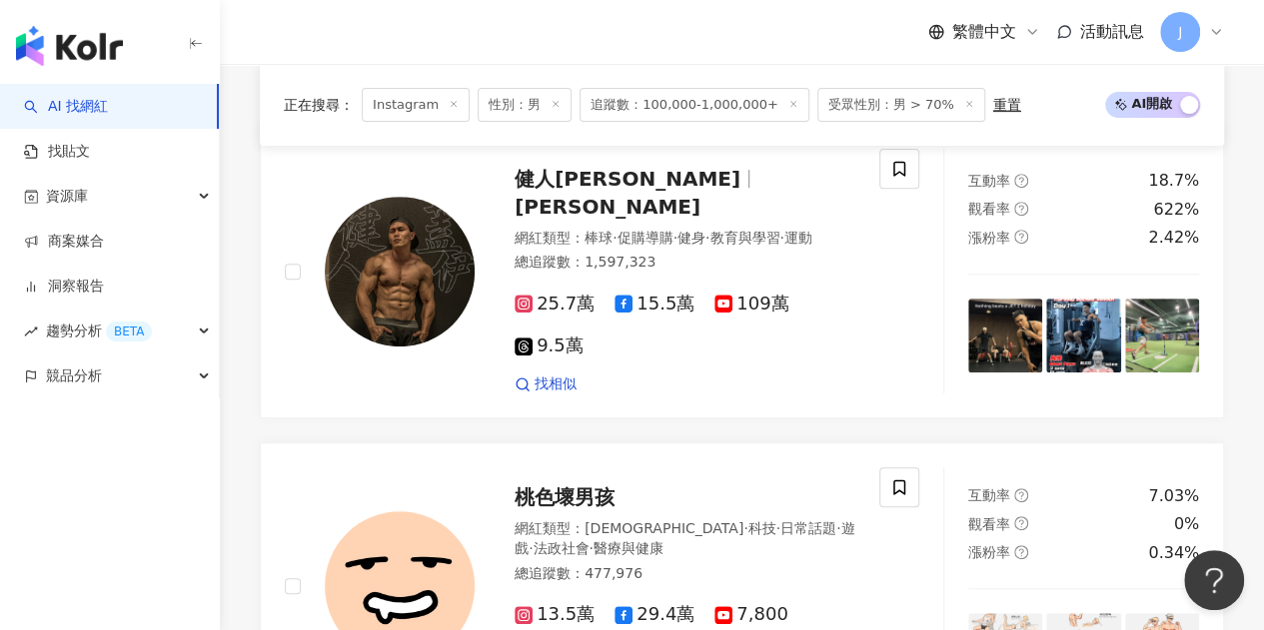
scroll to position [312, 0]
click at [613, 196] on span "蓋伊" at bounding box center [607, 208] width 186 height 24
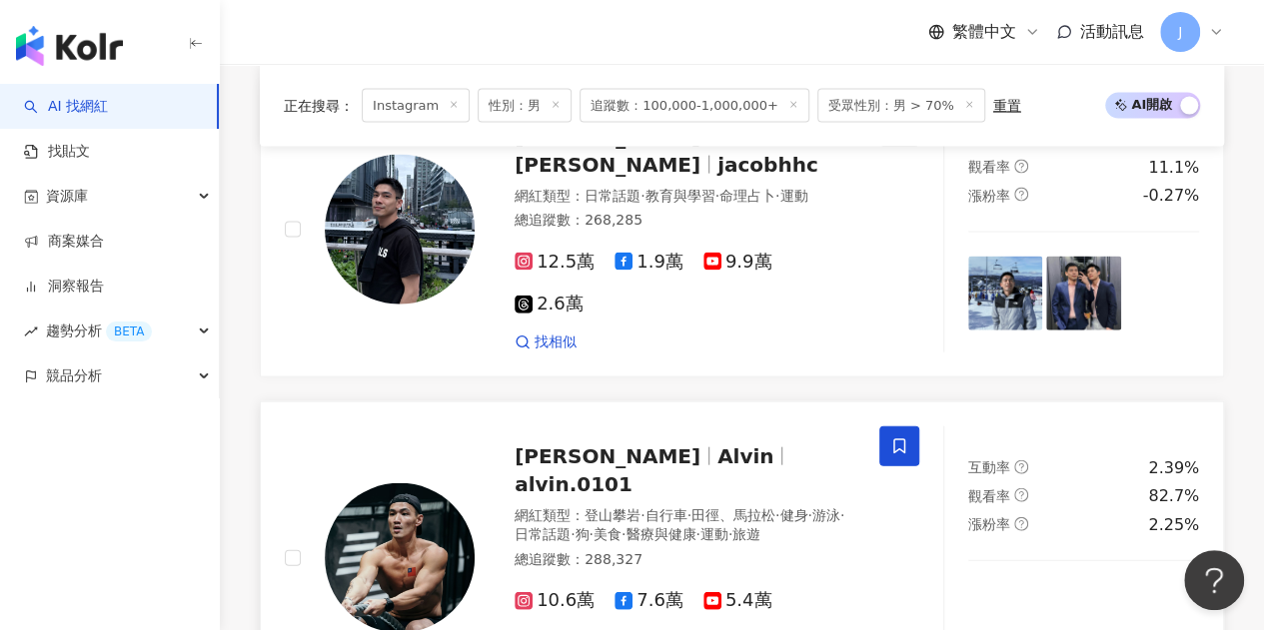
scroll to position [1810, 0]
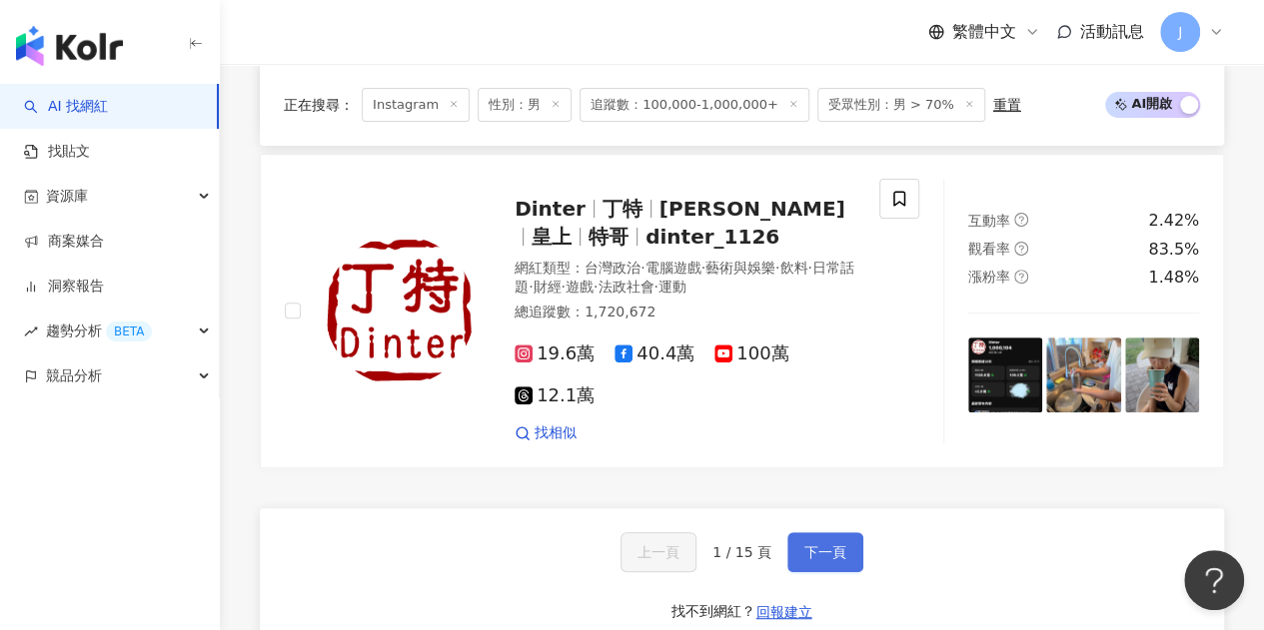
click at [841, 544] on span "下一頁" at bounding box center [825, 552] width 42 height 16
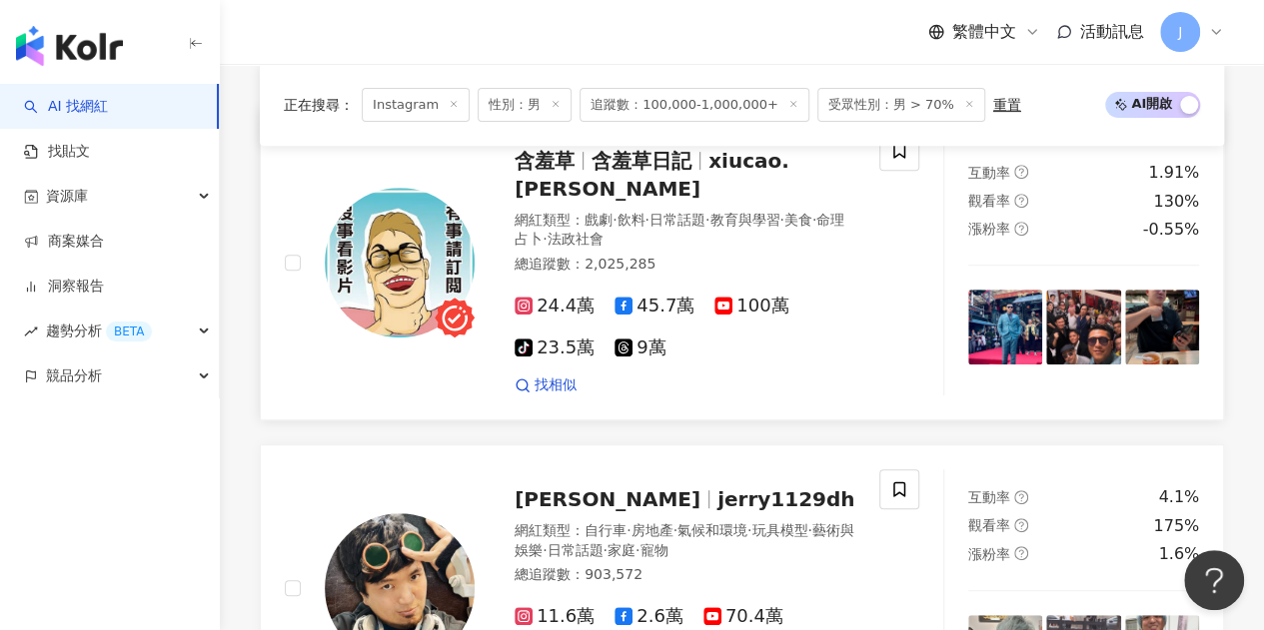
scroll to position [300, 0]
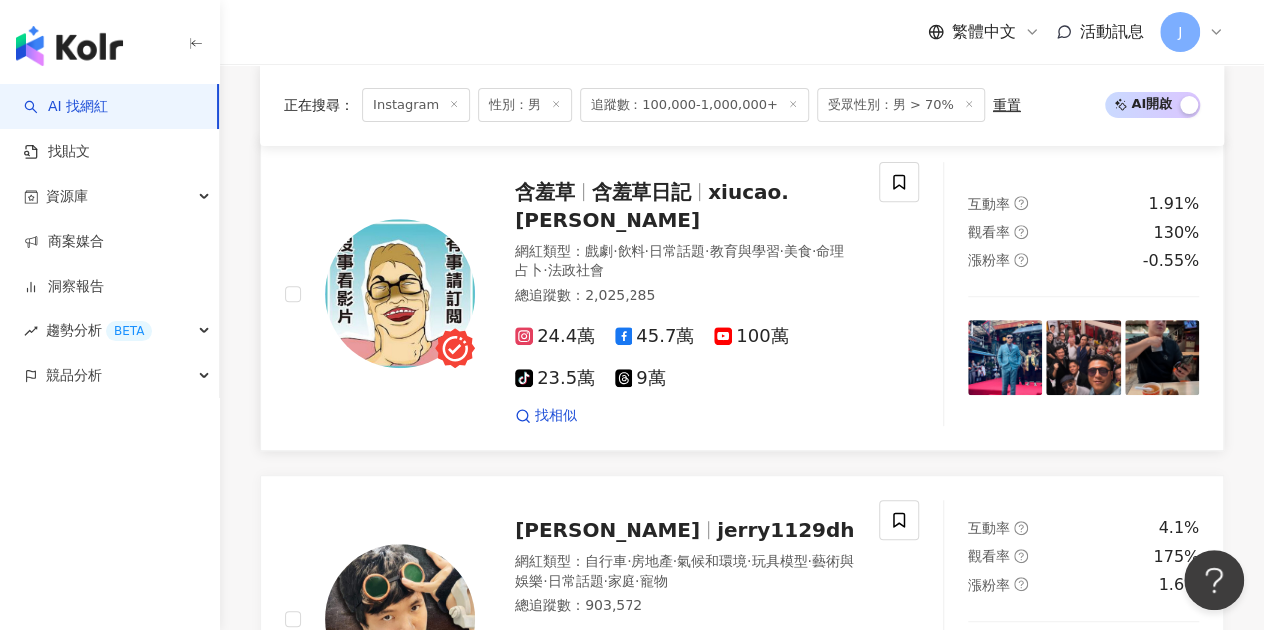
click at [719, 189] on span "xiucao.han" at bounding box center [651, 206] width 275 height 52
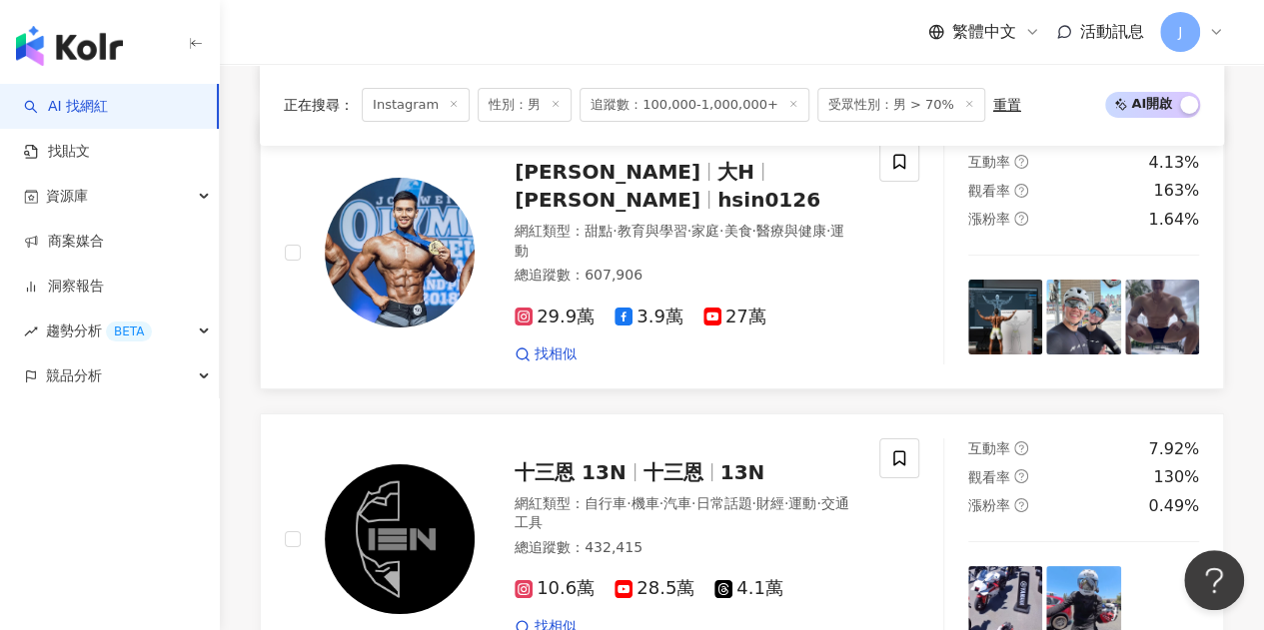
scroll to position [3896, 0]
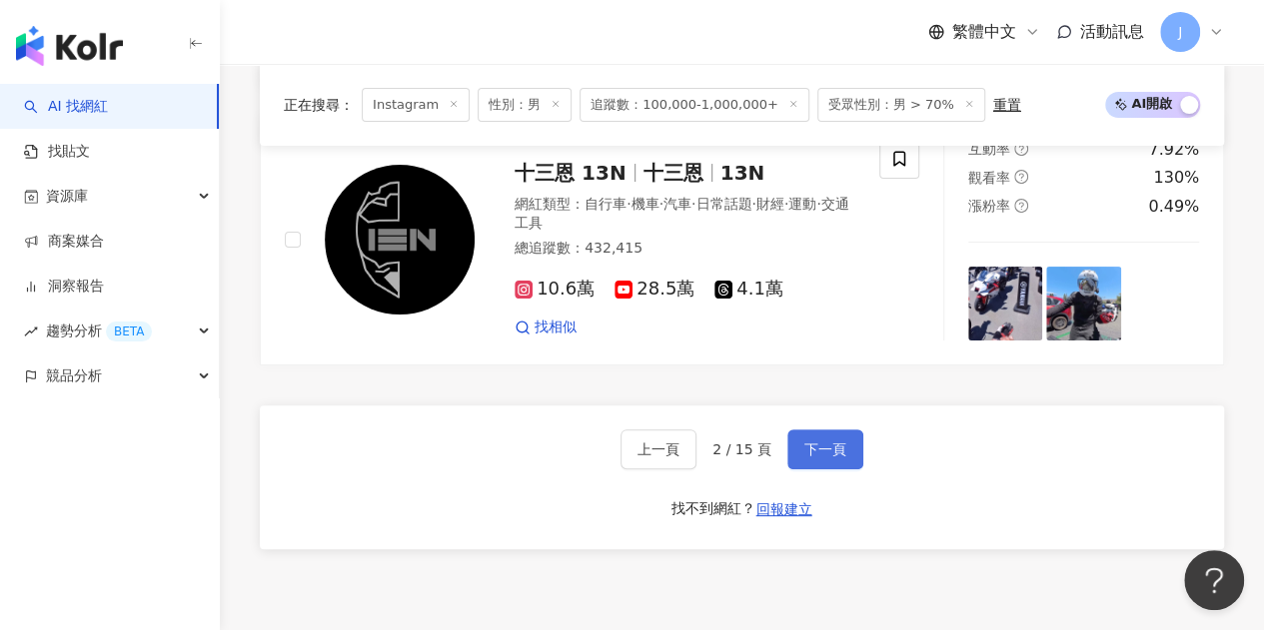
click at [837, 442] on span "下一頁" at bounding box center [825, 450] width 42 height 16
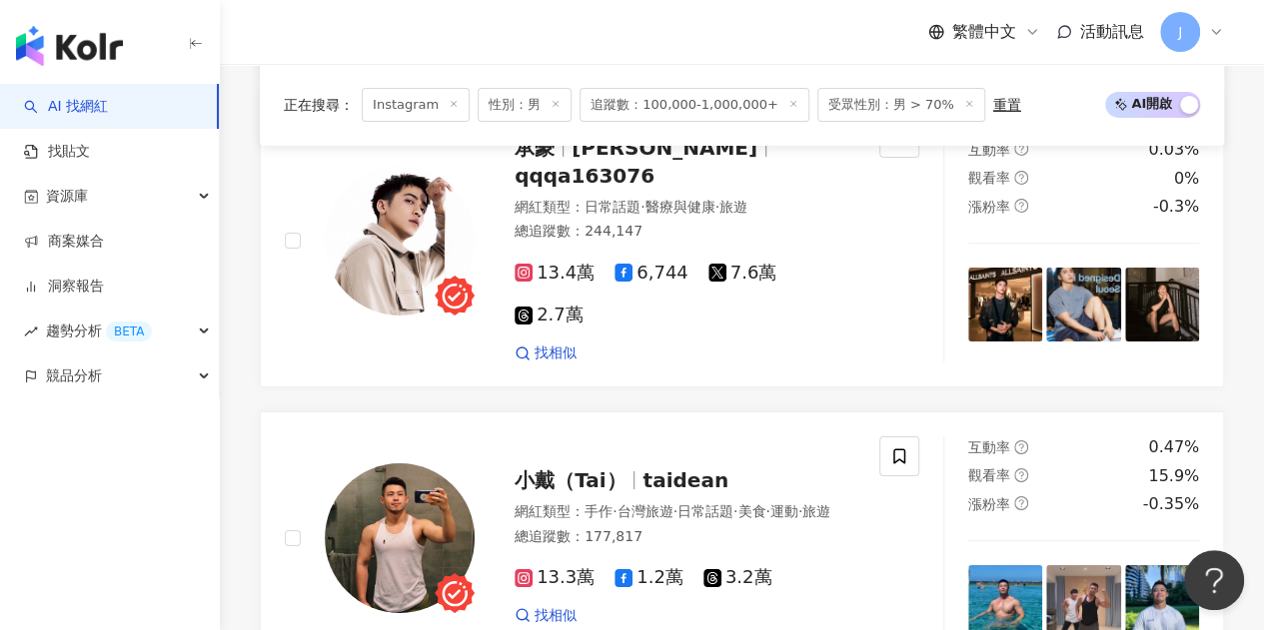
scroll to position [3596, 0]
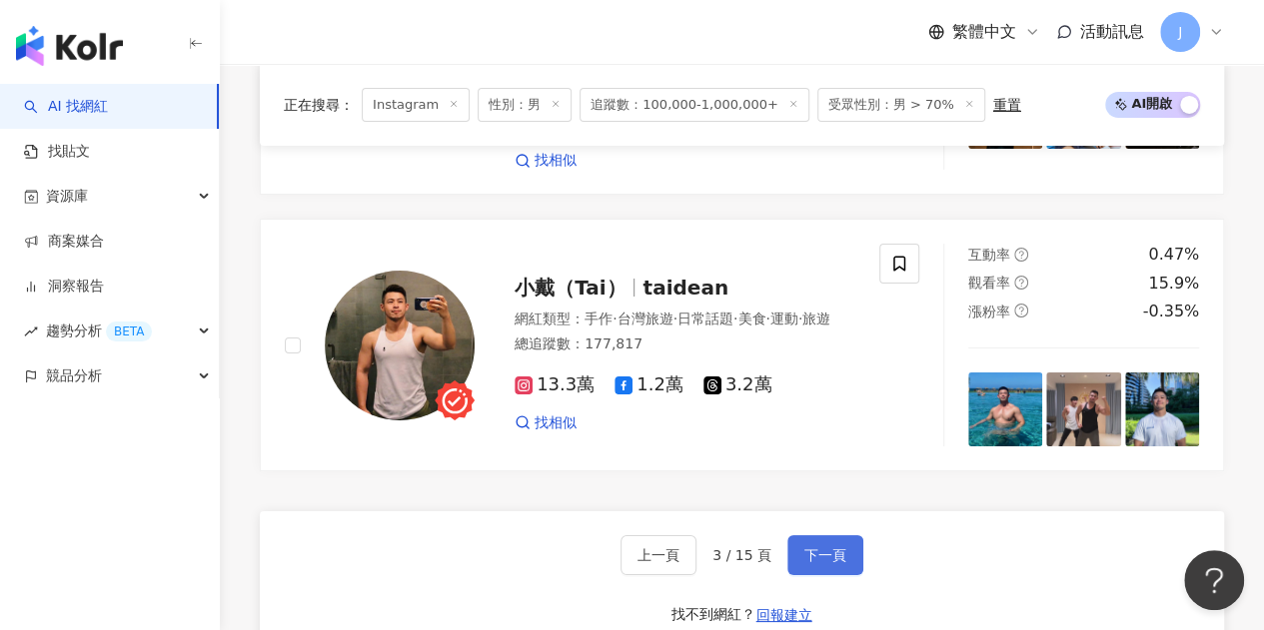
click at [845, 535] on button "下一頁" at bounding box center [825, 555] width 76 height 40
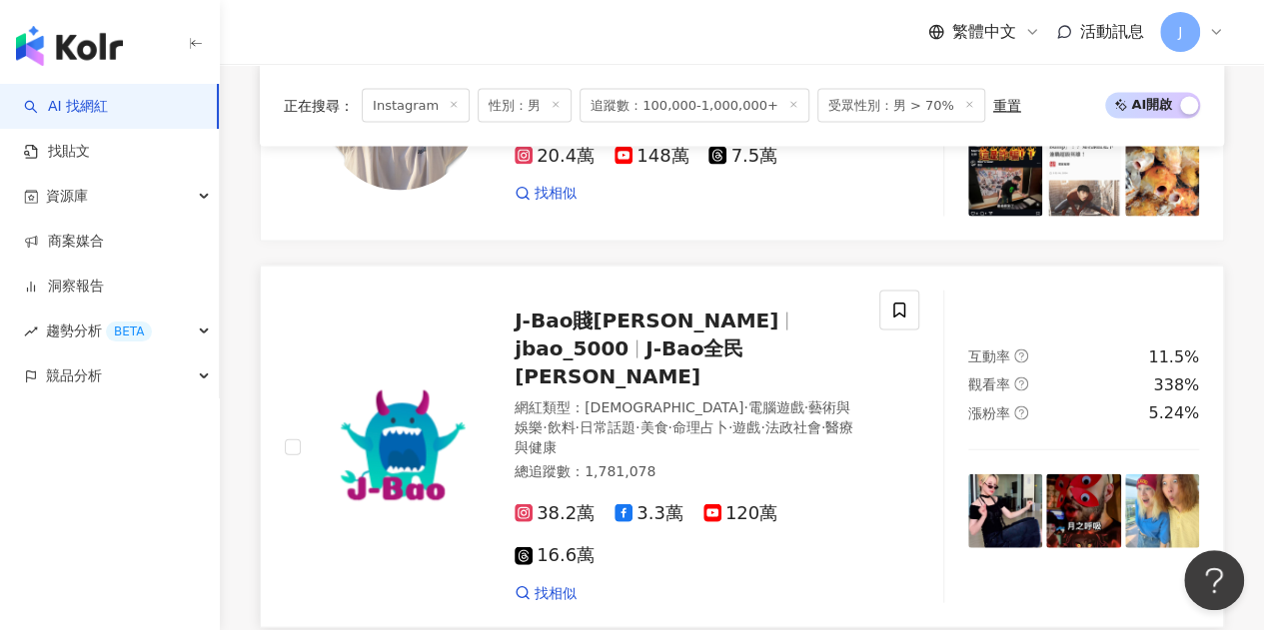
scroll to position [1898, 0]
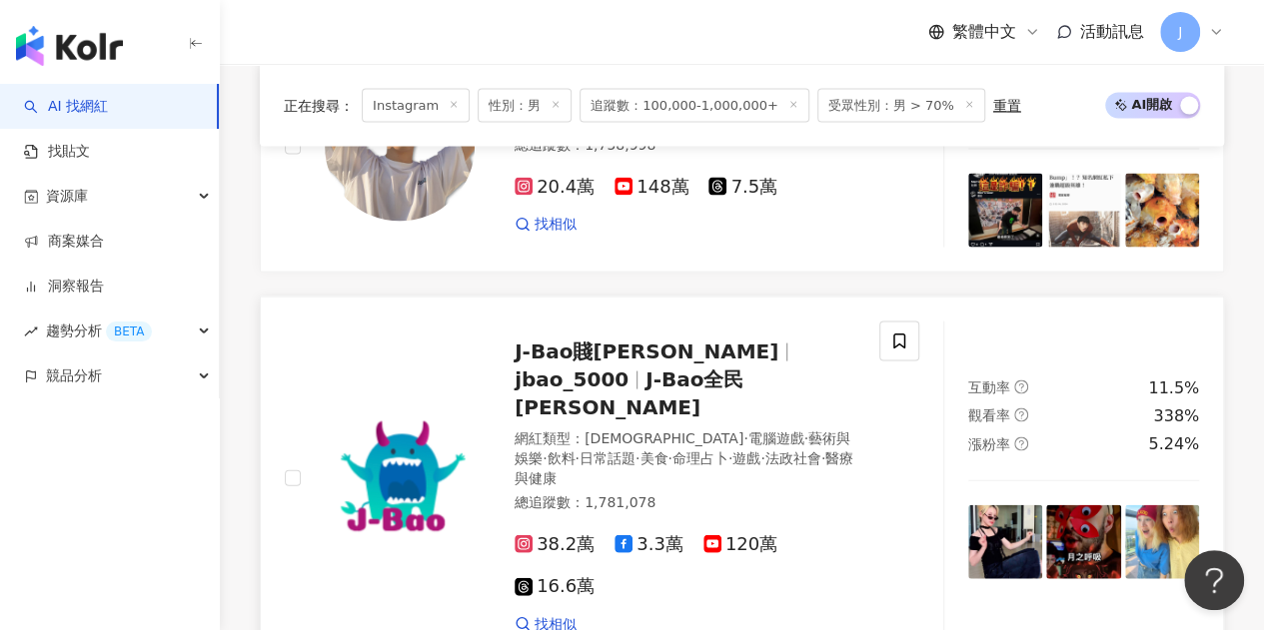
click at [743, 368] on span "J-Bao全民賤葆" at bounding box center [628, 394] width 229 height 52
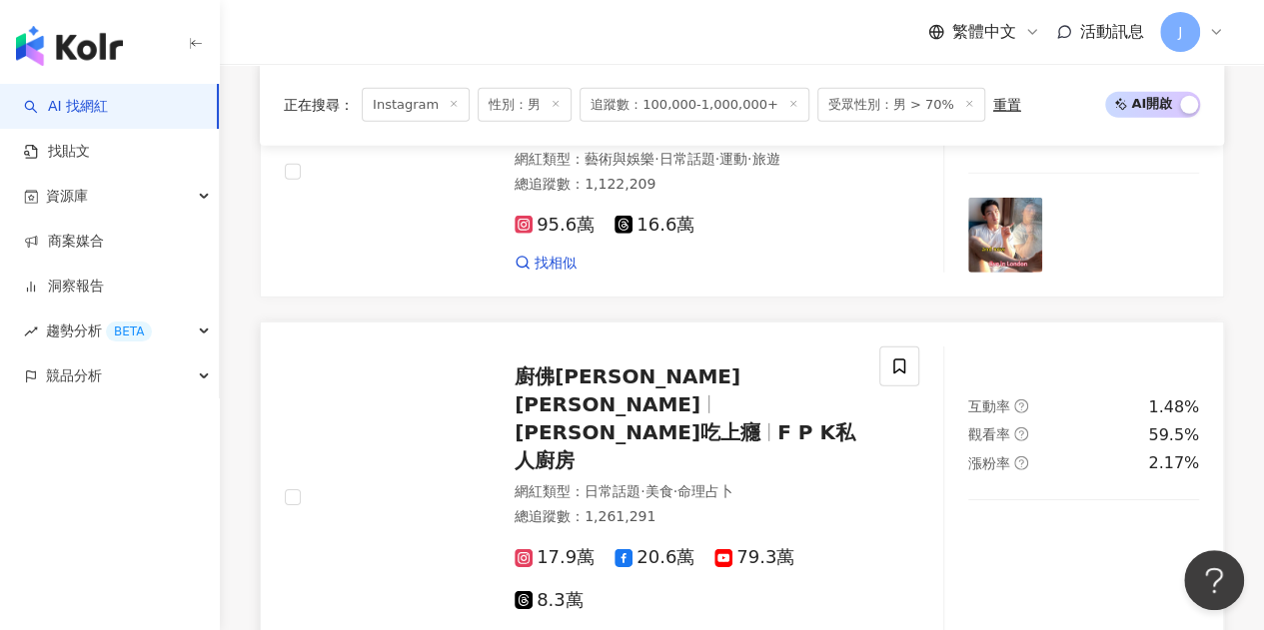
scroll to position [2797, 0]
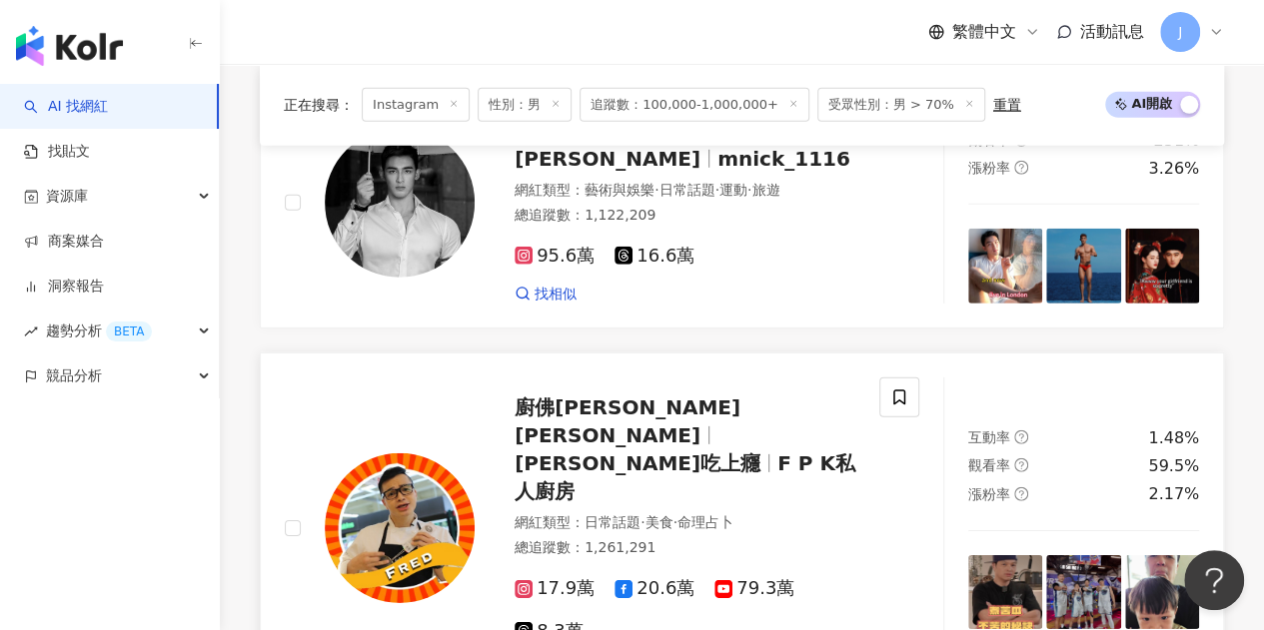
click at [695, 452] on span "Fred吃上癮" at bounding box center [637, 464] width 246 height 24
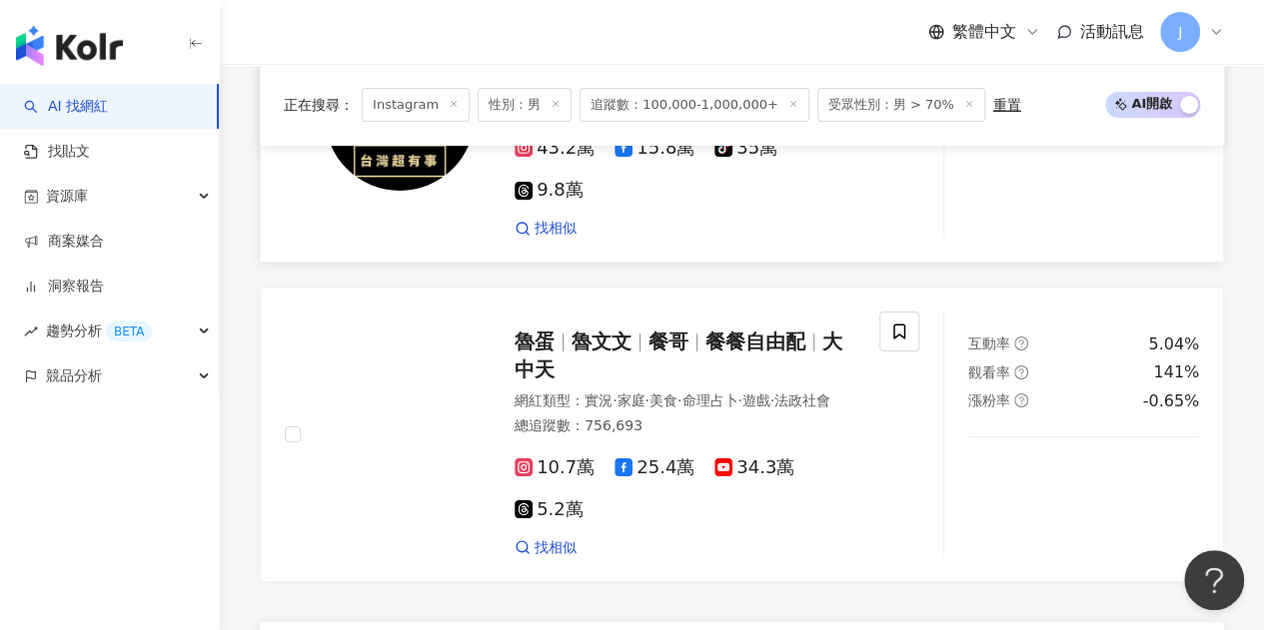
scroll to position [3596, 0]
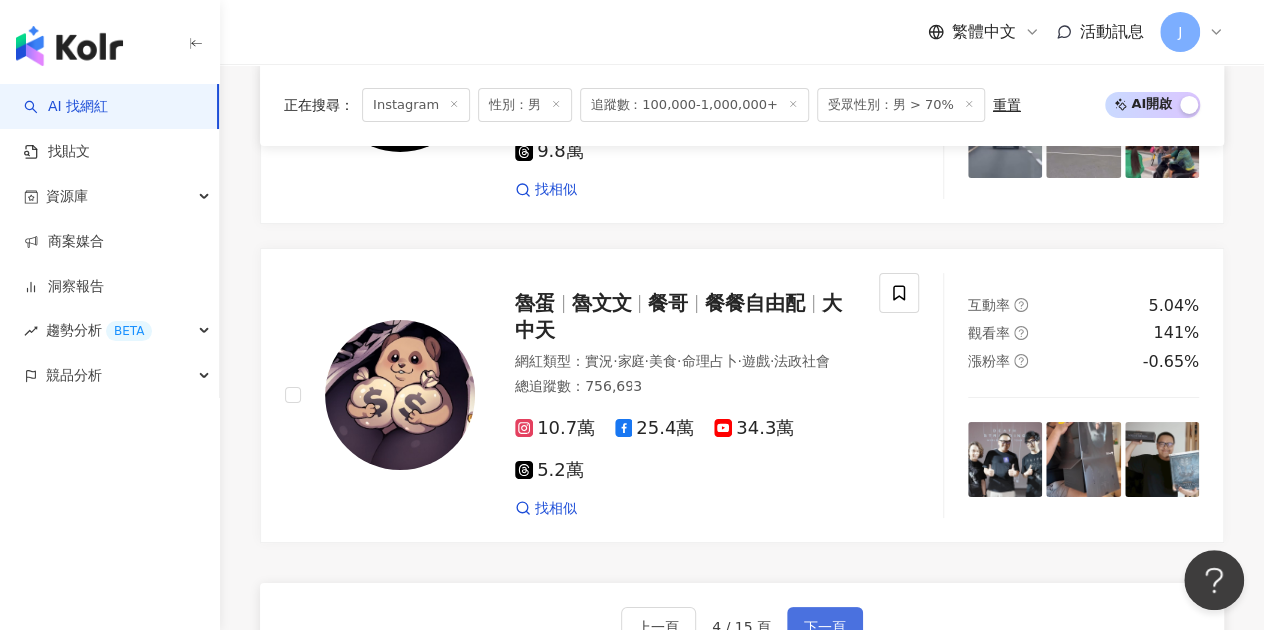
click at [819, 614] on span "下一頁" at bounding box center [825, 627] width 42 height 16
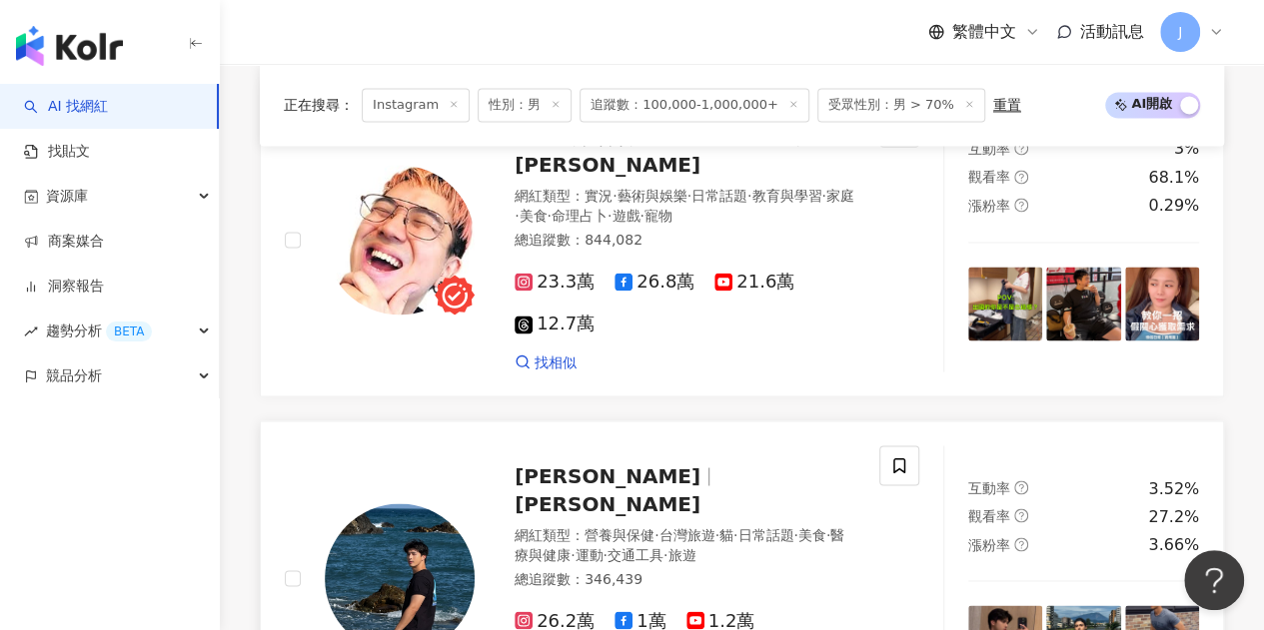
scroll to position [1514, 0]
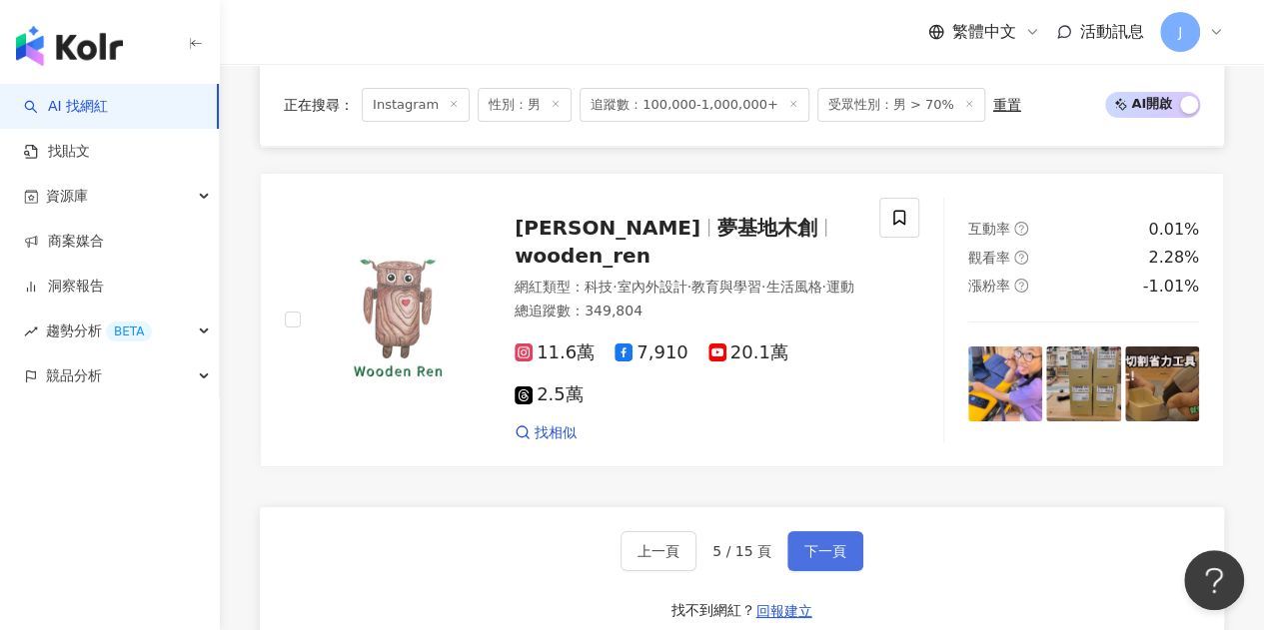
click at [845, 531] on button "下一頁" at bounding box center [825, 551] width 76 height 40
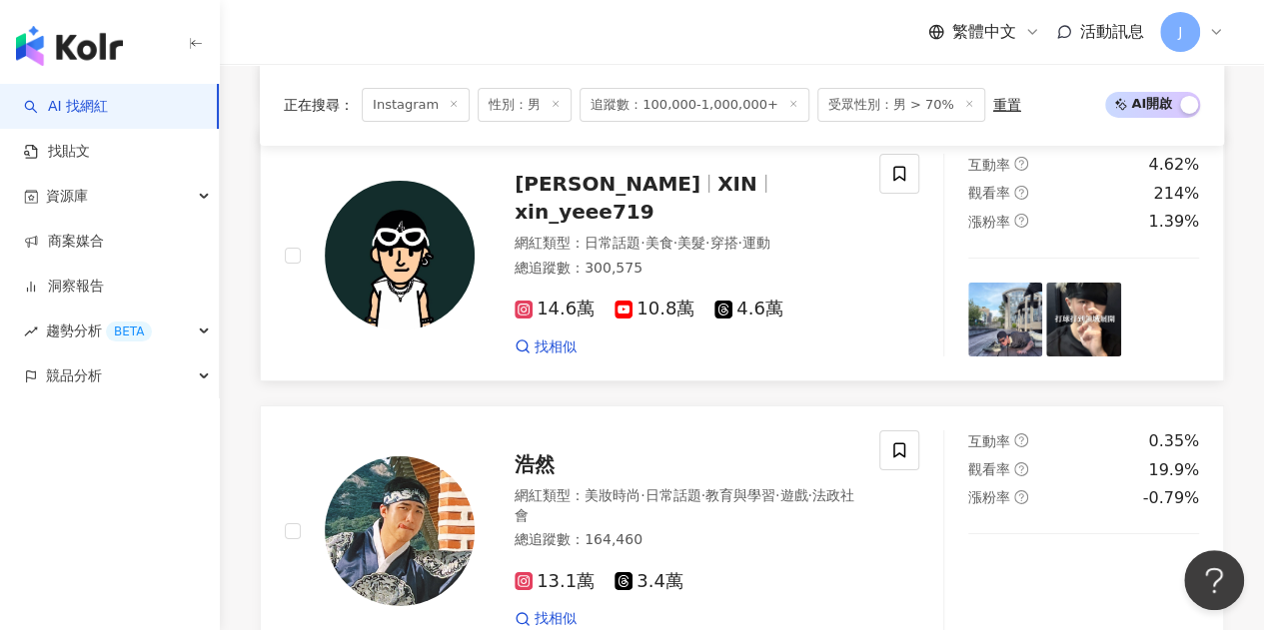
scroll to position [3397, 0]
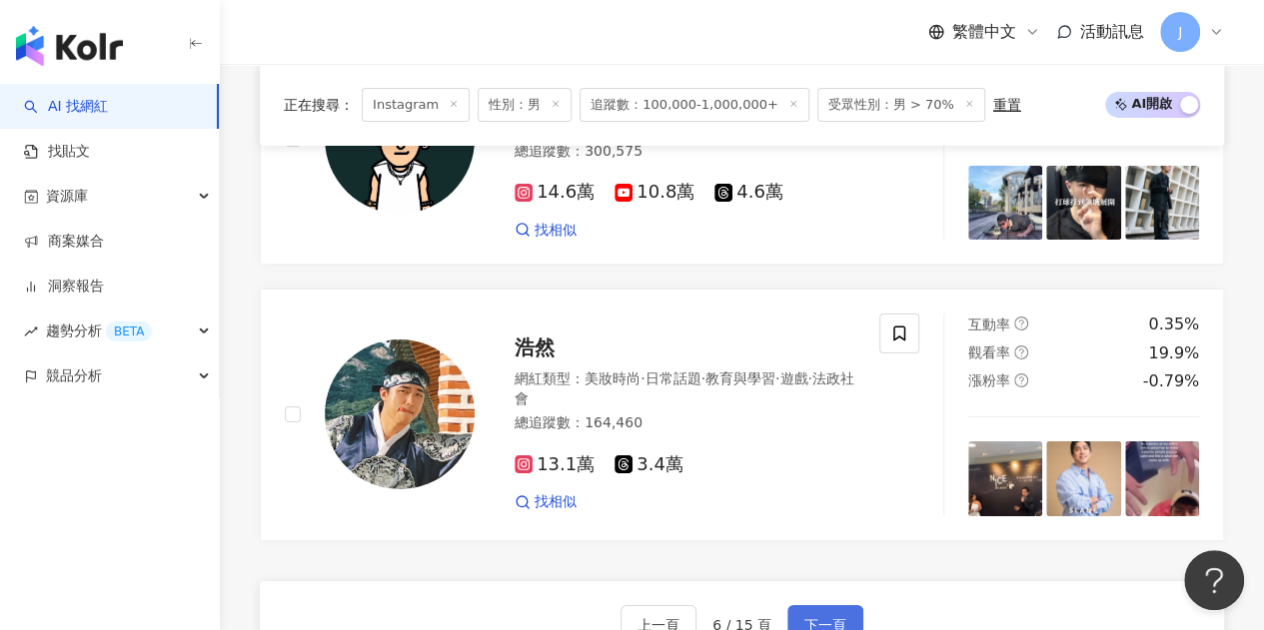
click at [849, 605] on button "下一頁" at bounding box center [825, 625] width 76 height 40
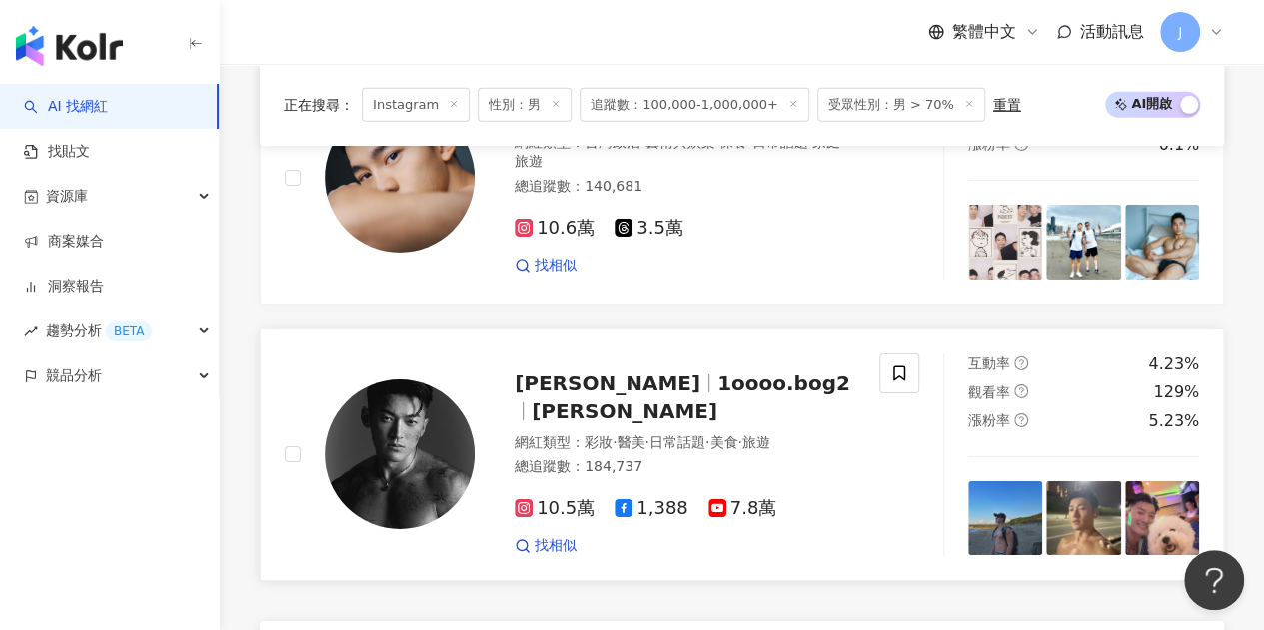
scroll to position [3297, 0]
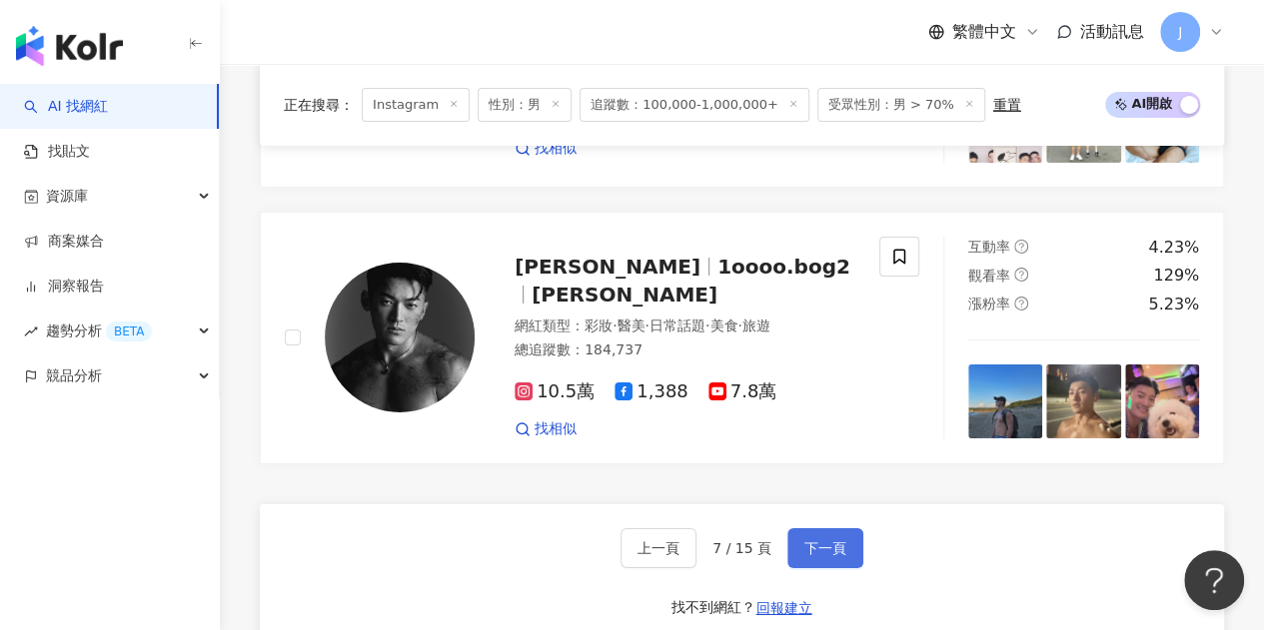
click at [835, 540] on span "下一頁" at bounding box center [825, 548] width 42 height 16
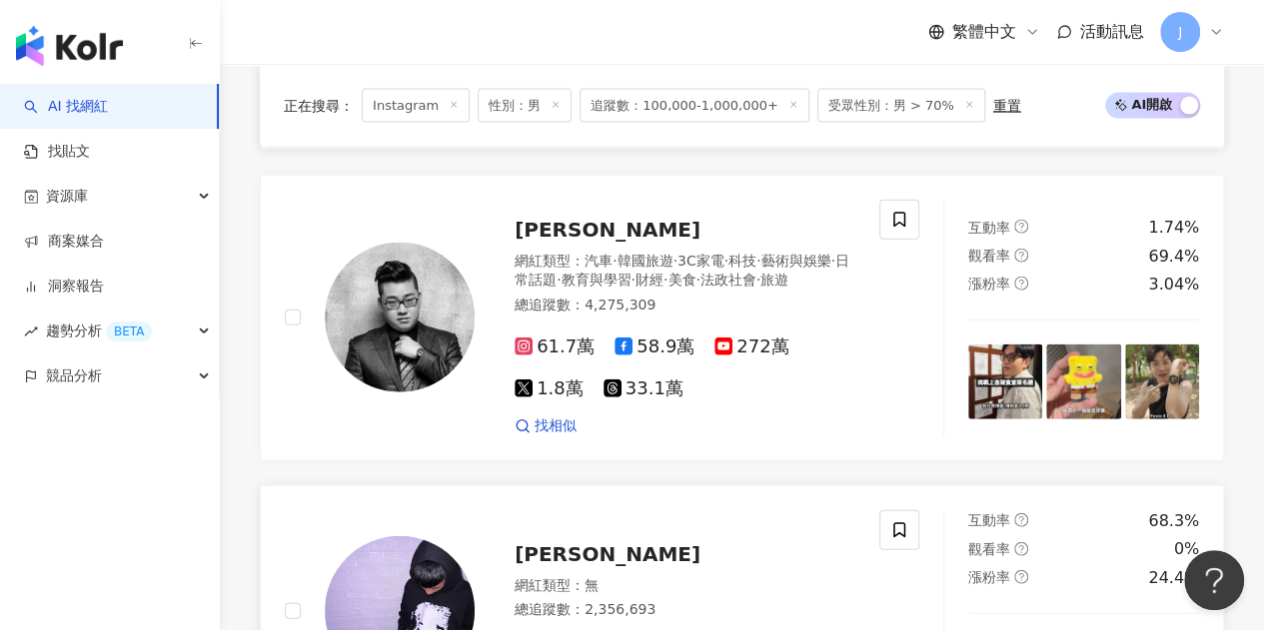
scroll to position [2098, 0]
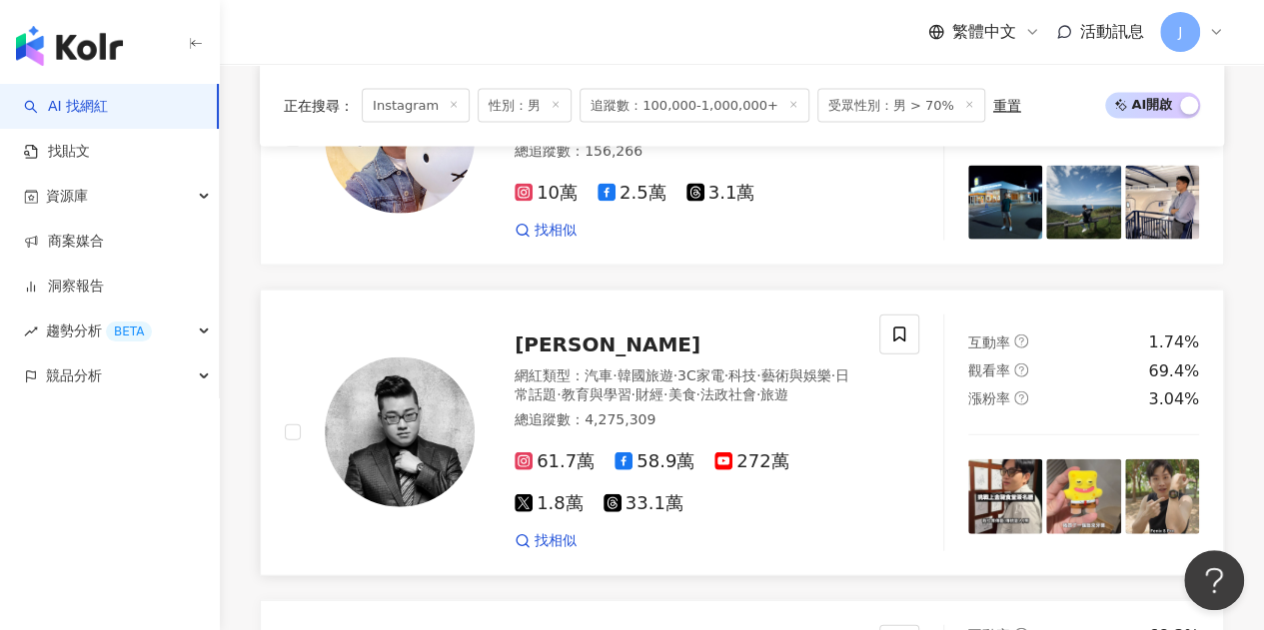
click at [572, 333] on span "Joeman" at bounding box center [607, 345] width 186 height 24
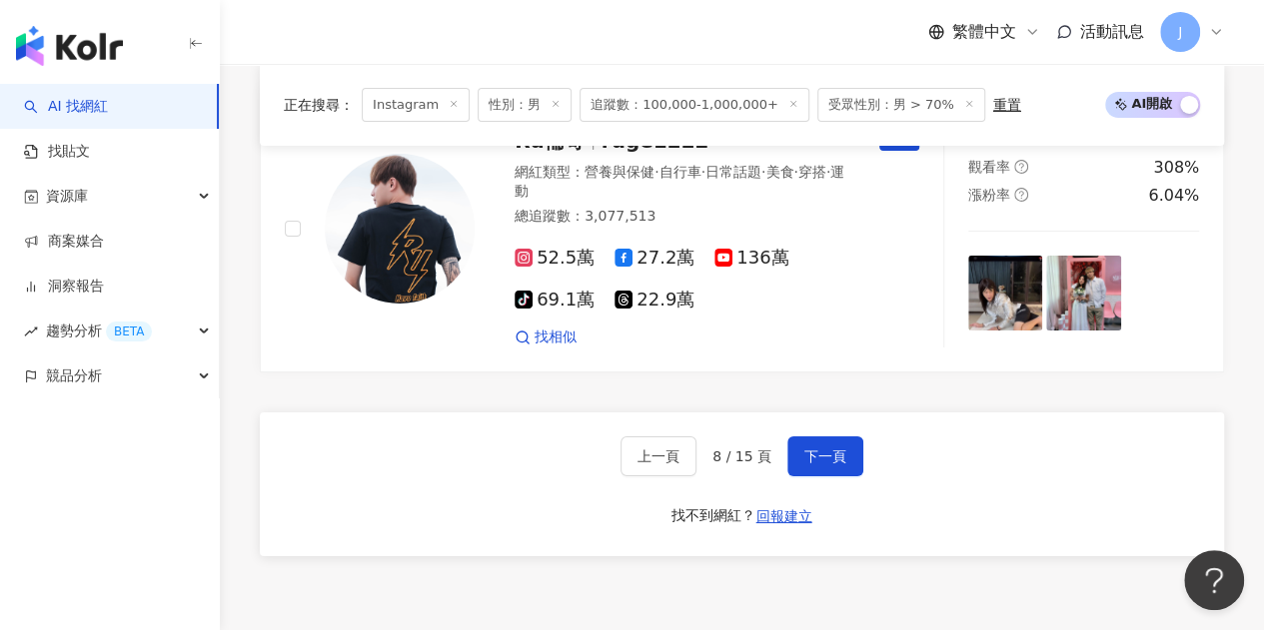
scroll to position [3397, 0]
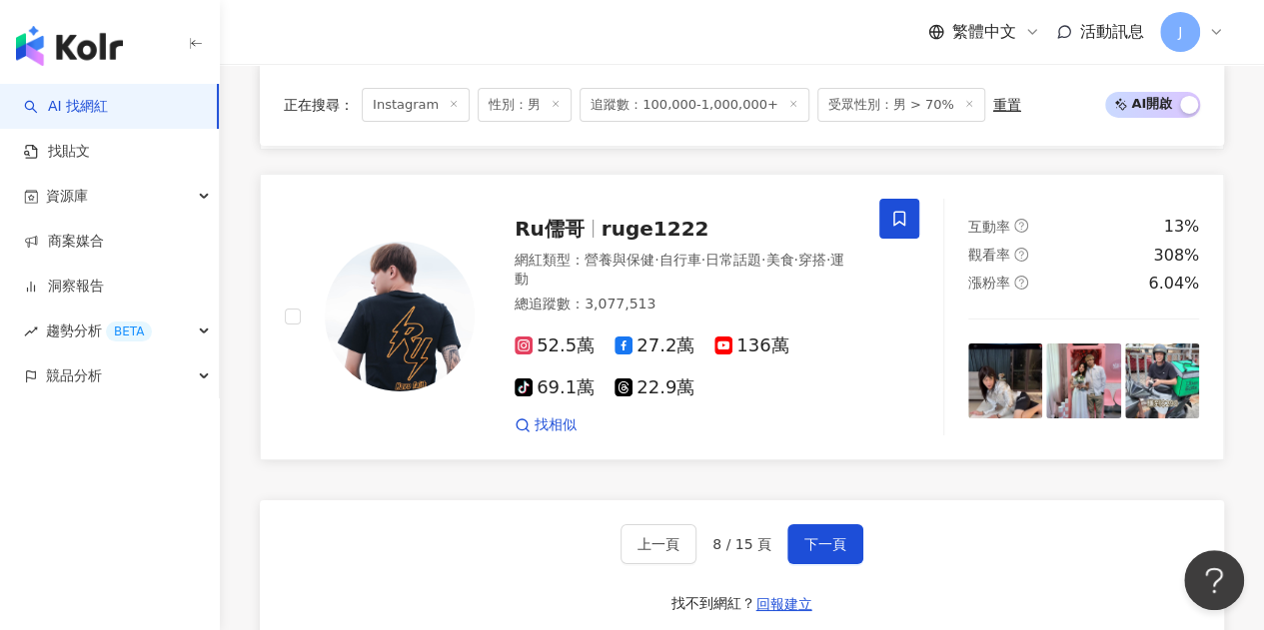
click at [547, 241] on span "Ru儒哥" at bounding box center [549, 229] width 70 height 24
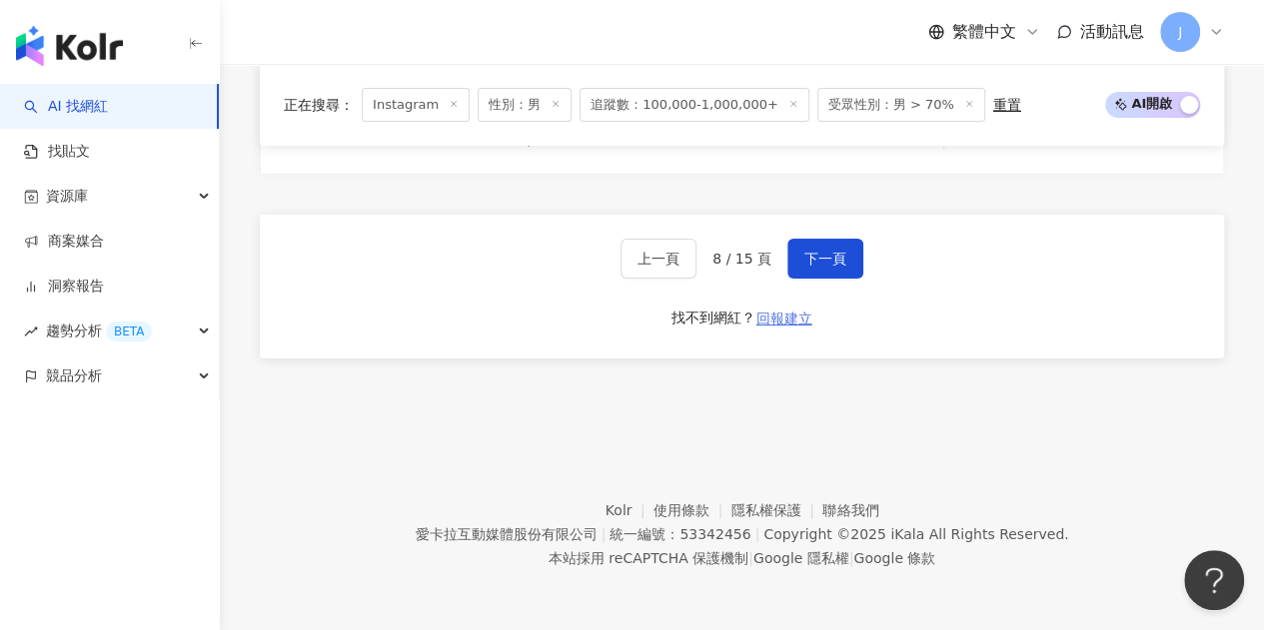
scroll to position [3696, 0]
click at [819, 258] on button "下一頁" at bounding box center [825, 259] width 76 height 40
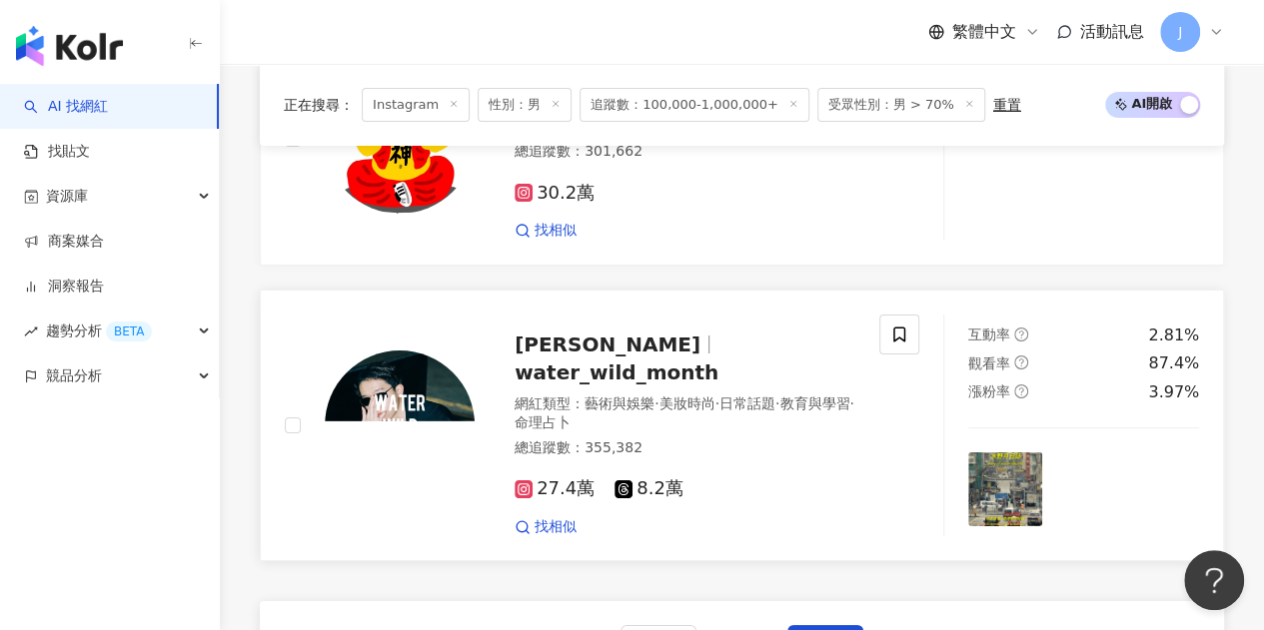
scroll to position [3596, 0]
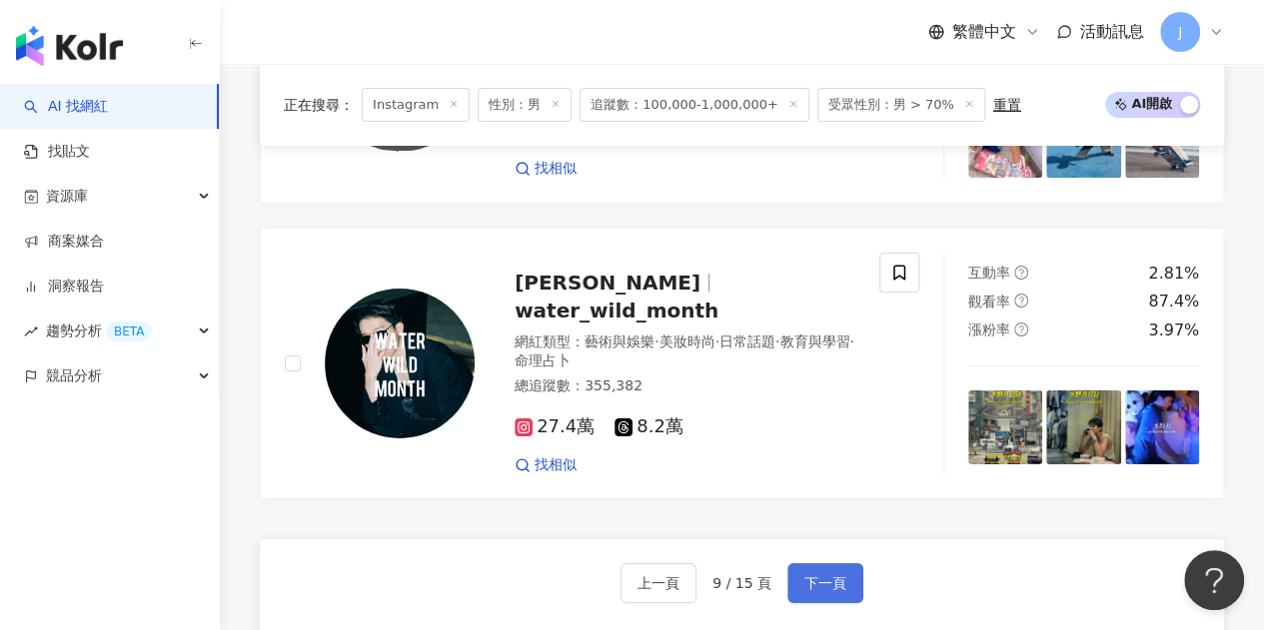
click at [823, 575] on span "下一頁" at bounding box center [825, 583] width 42 height 16
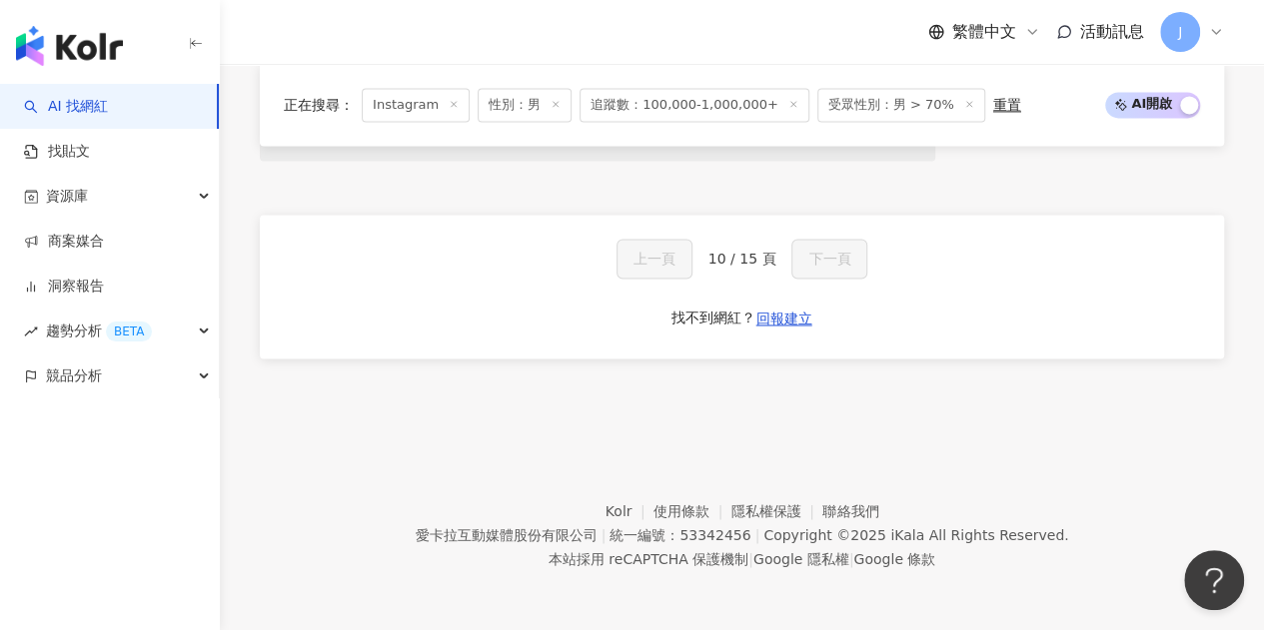
scroll to position [1290, 0]
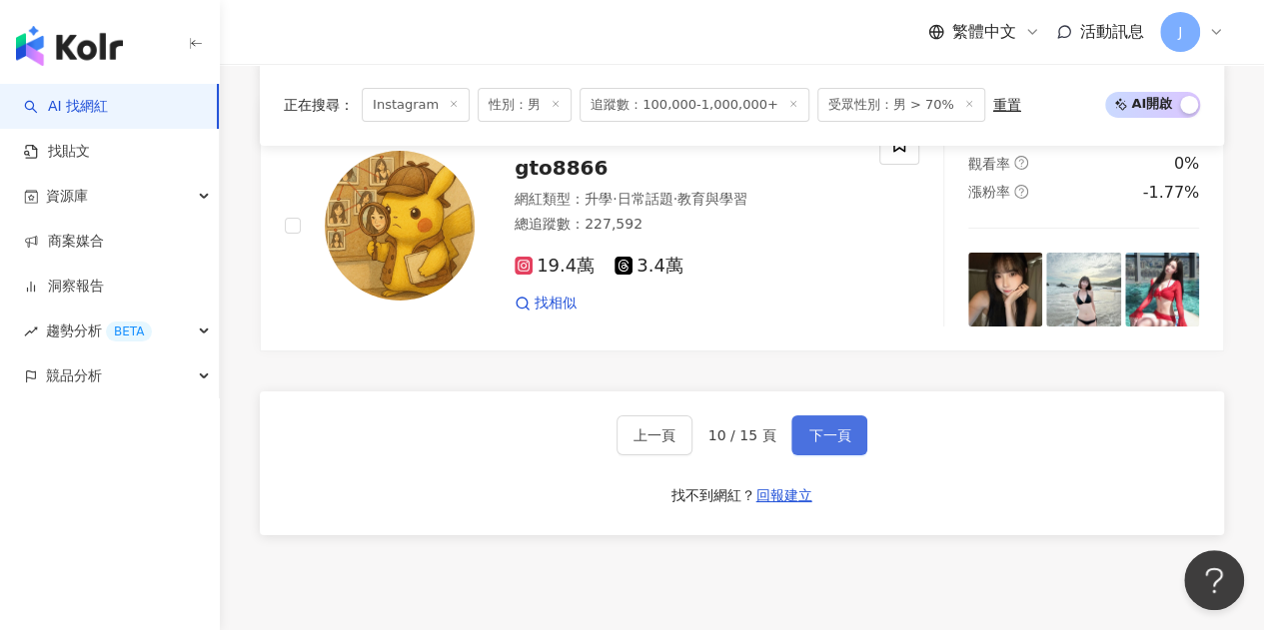
click at [828, 428] on span "下一頁" at bounding box center [829, 436] width 42 height 16
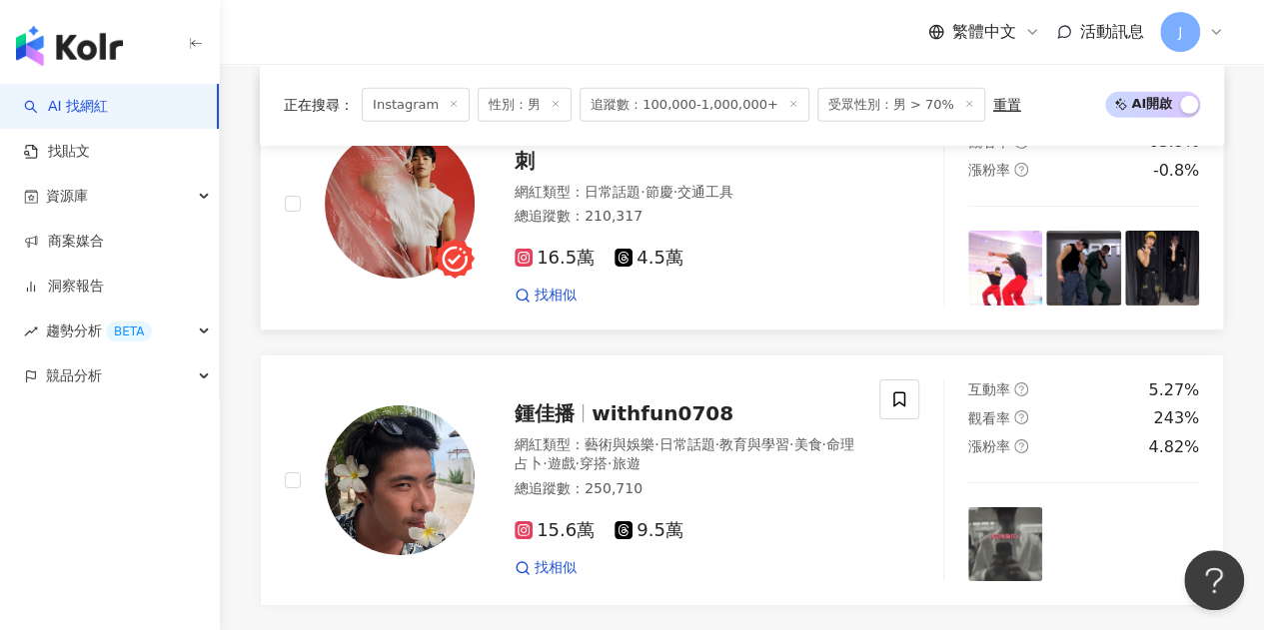
scroll to position [3352, 0]
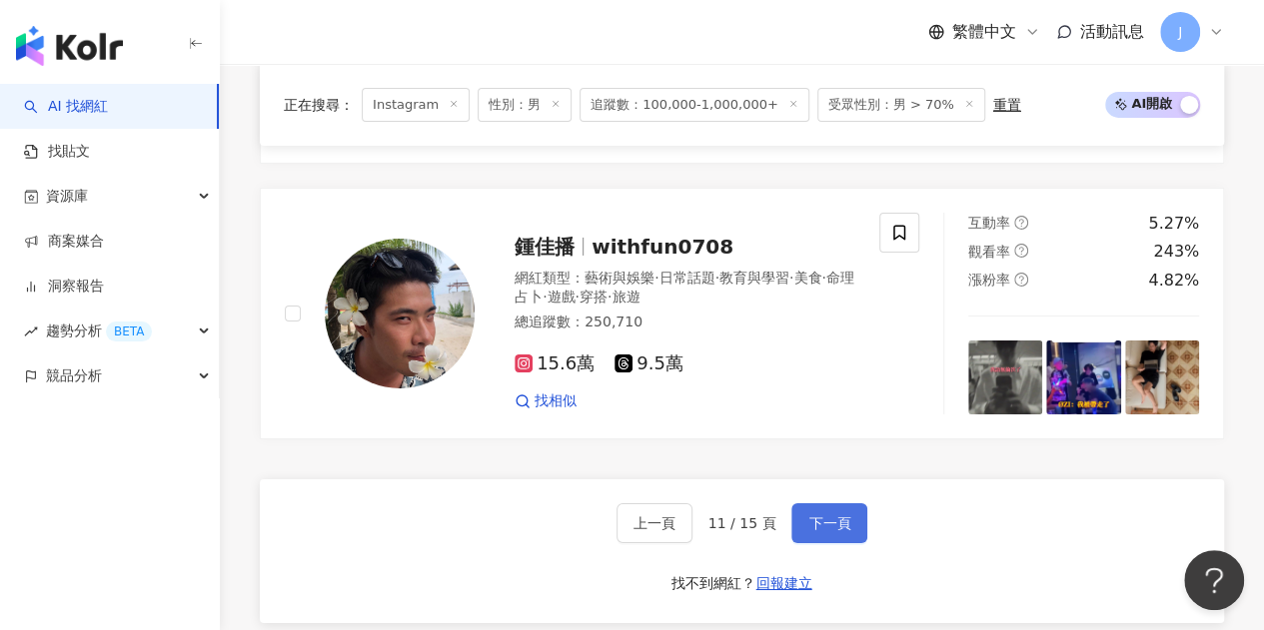
click at [829, 515] on span "下一頁" at bounding box center [829, 523] width 42 height 16
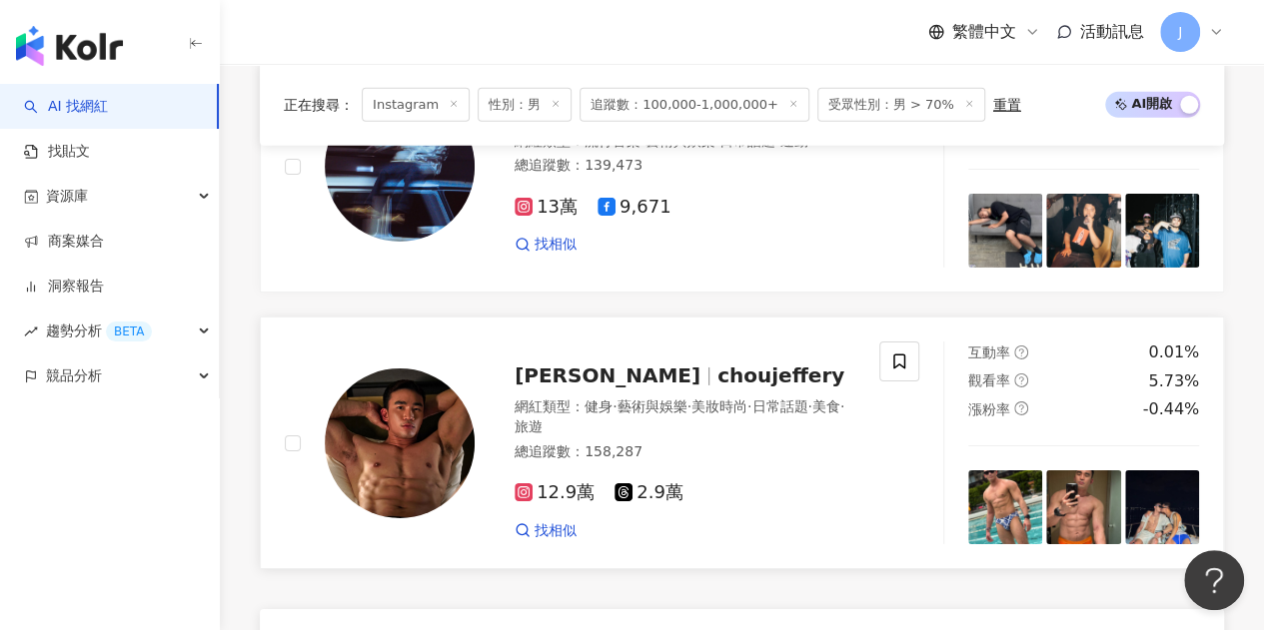
scroll to position [3441, 0]
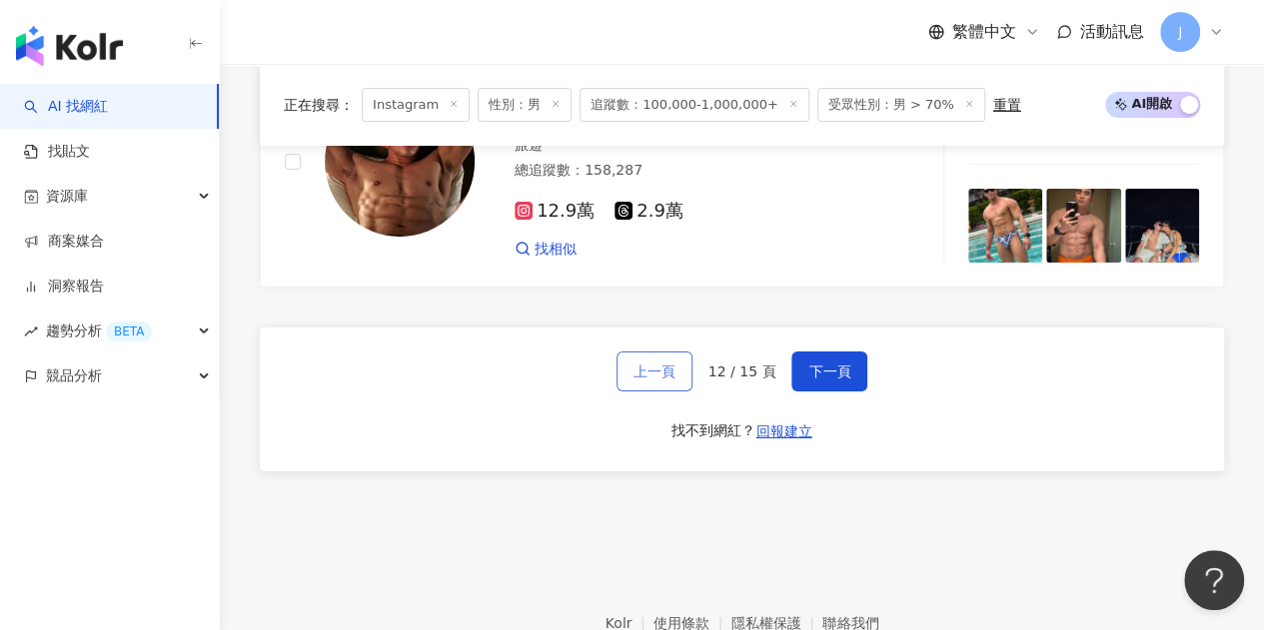
click at [675, 364] on span "上一頁" at bounding box center [654, 372] width 42 height 16
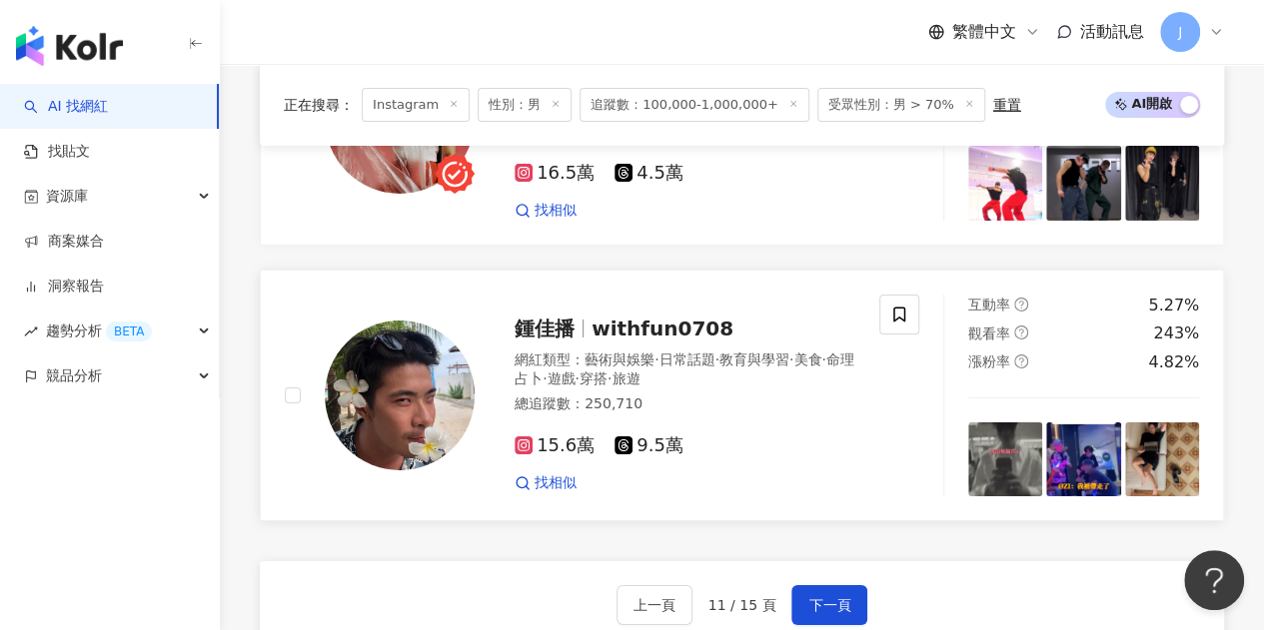
scroll to position [3251, 0]
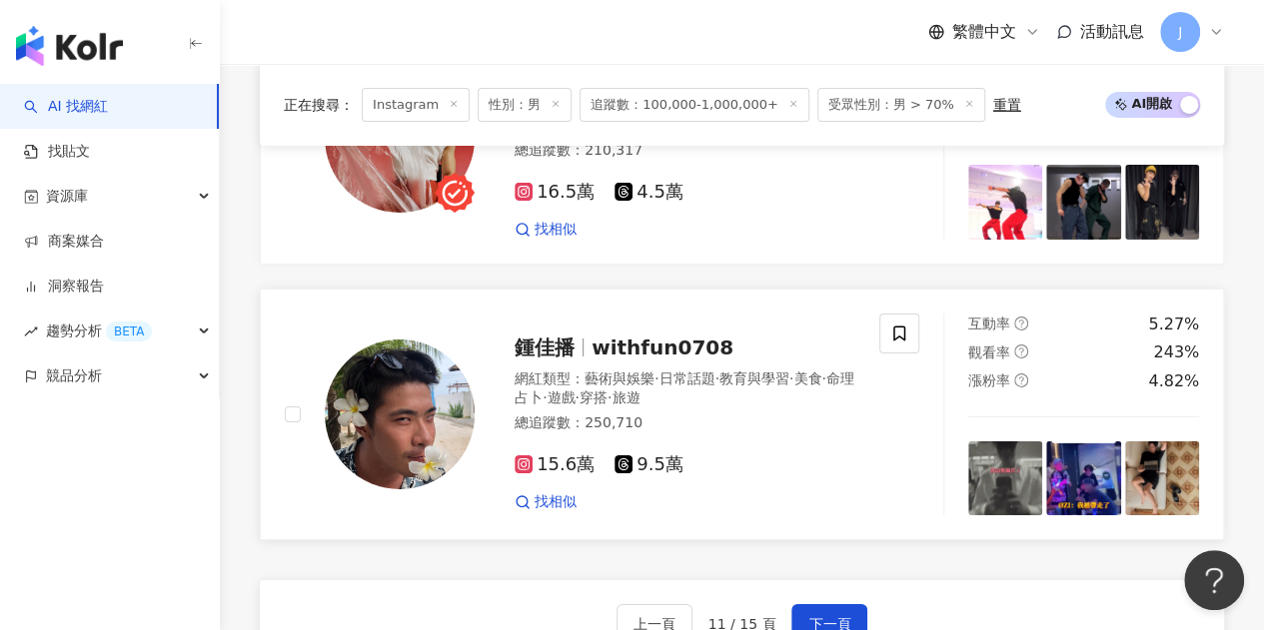
click at [682, 336] on span "withfun0708" at bounding box center [662, 348] width 142 height 24
click at [805, 604] on button "下一頁" at bounding box center [829, 624] width 76 height 40
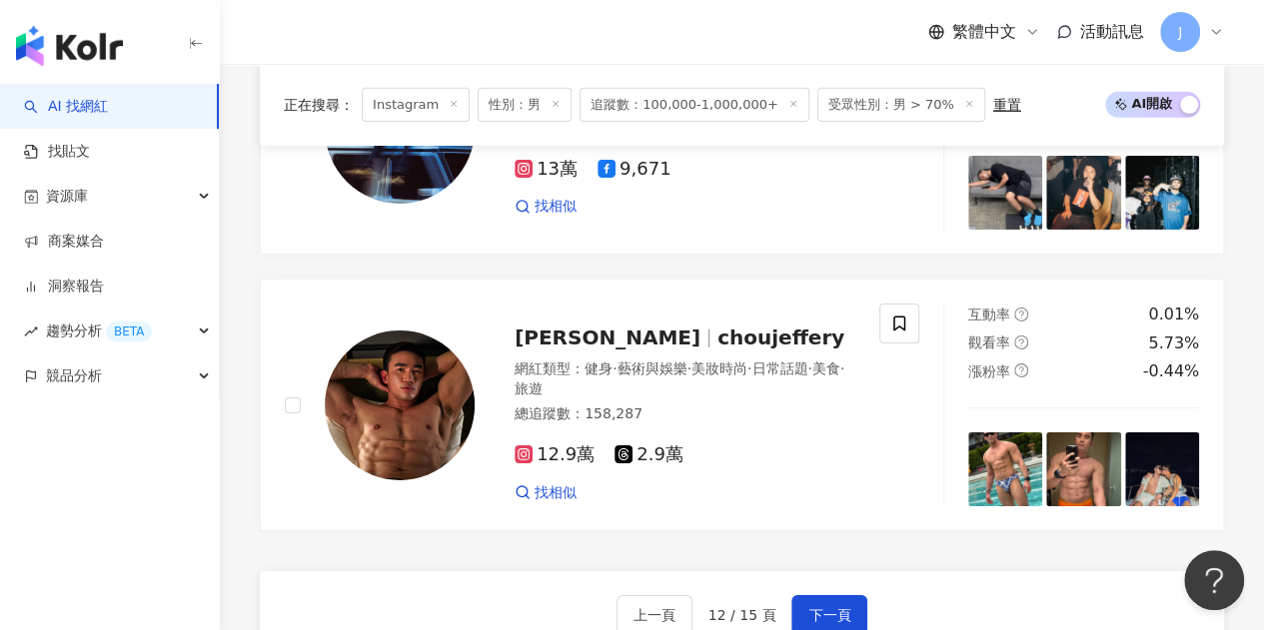
scroll to position [3297, 0]
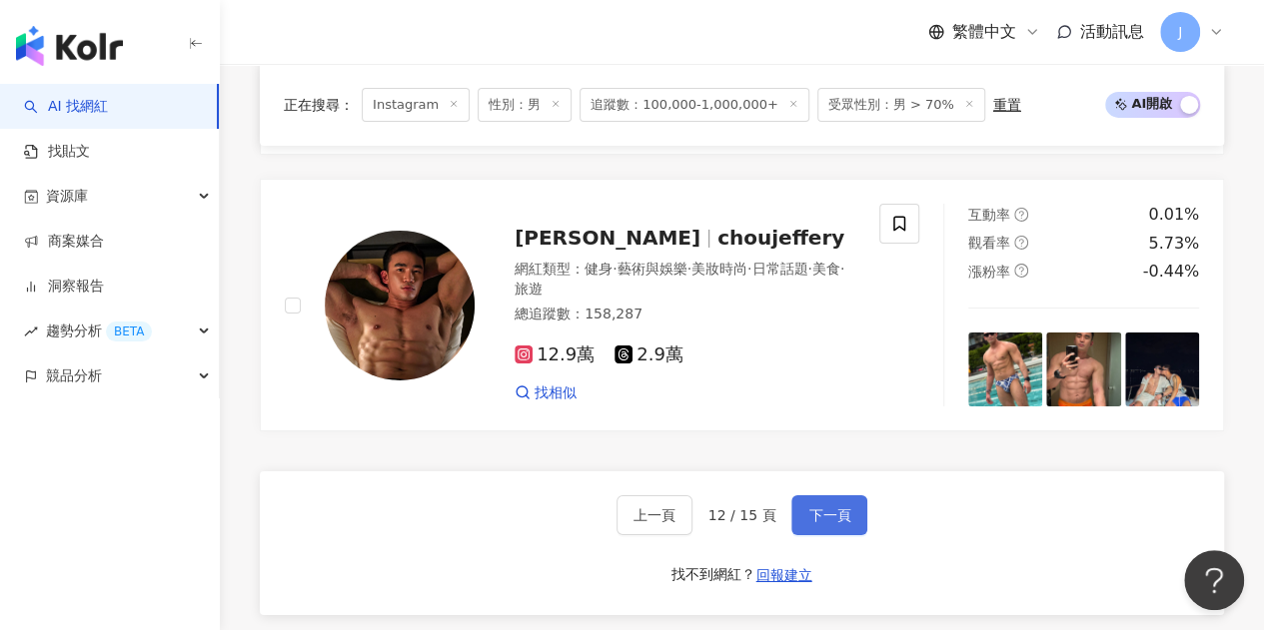
click at [808, 507] on span "下一頁" at bounding box center [829, 515] width 42 height 16
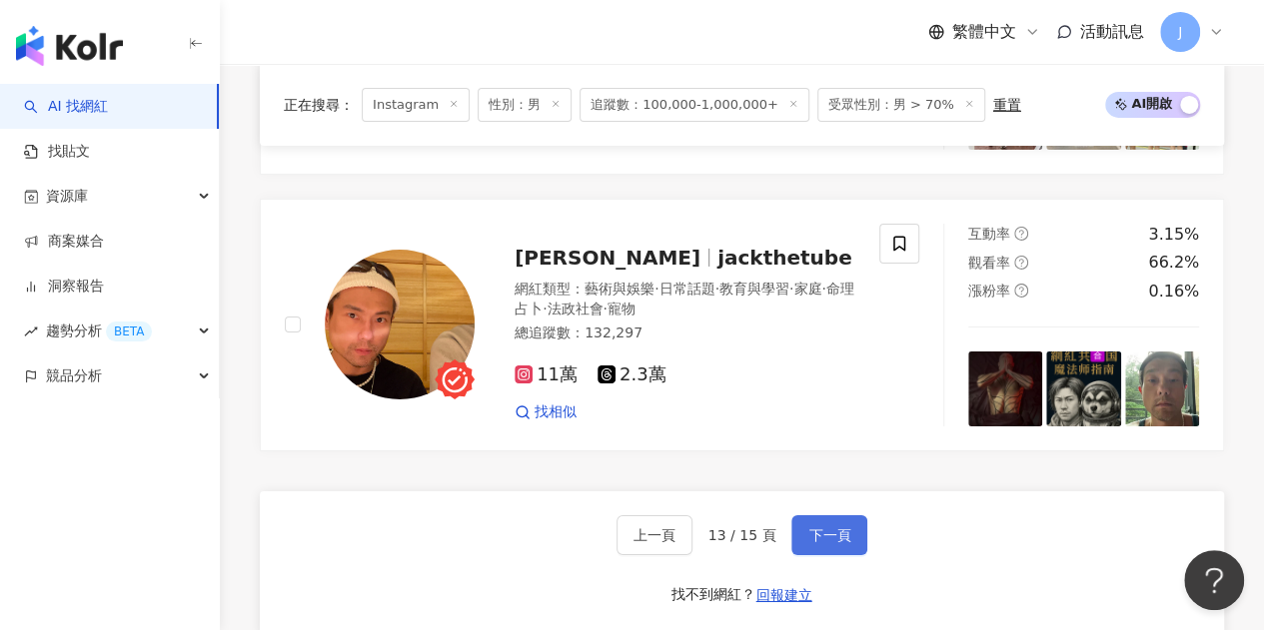
click at [848, 515] on button "下一頁" at bounding box center [829, 535] width 76 height 40
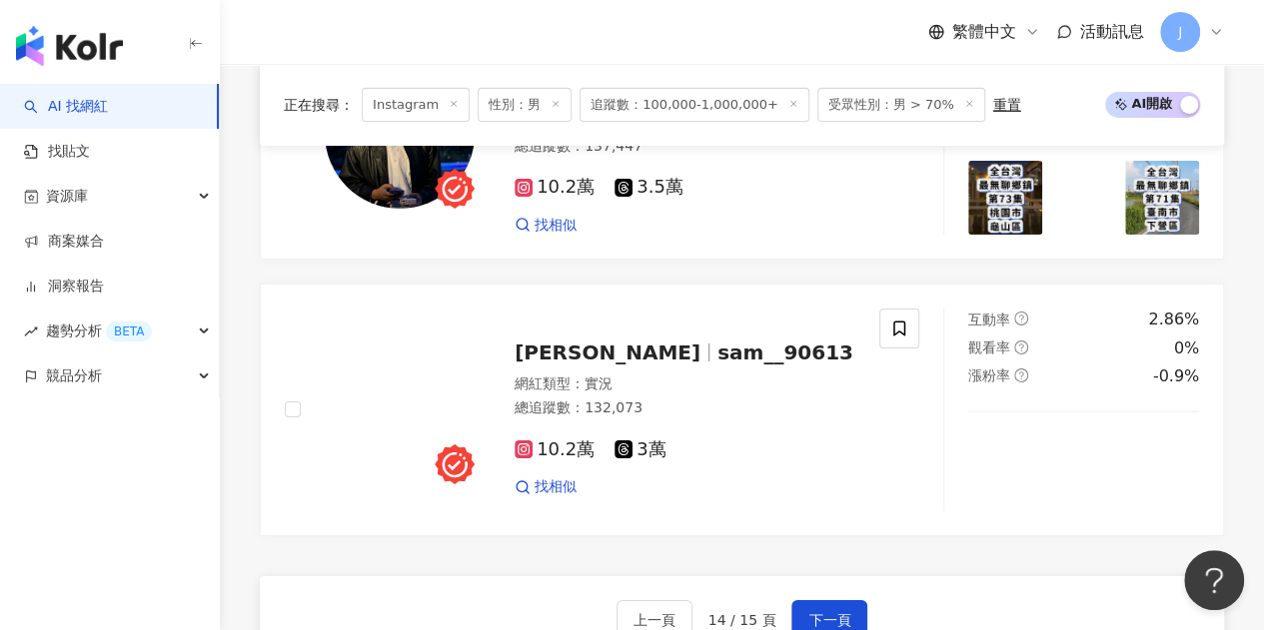
scroll to position [3397, 0]
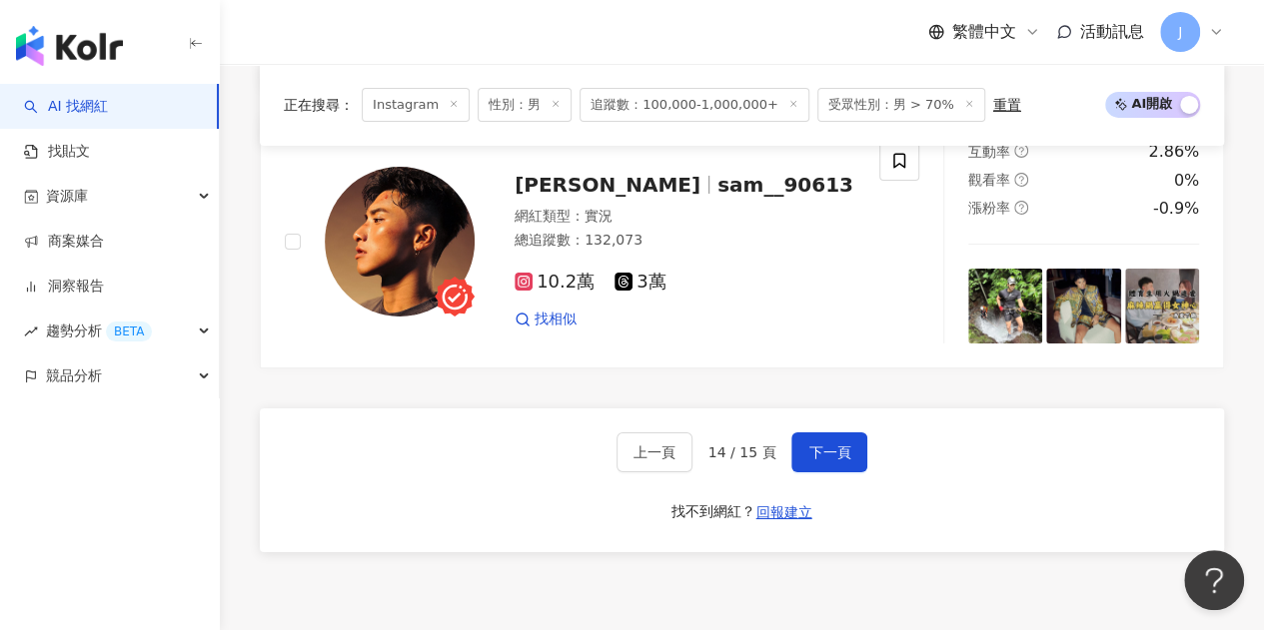
click at [833, 430] on div "上一頁 14 / 15 頁 下一頁 找不到網紅？ 回報建立" at bounding box center [742, 481] width 964 height 144
click at [831, 445] on span "下一頁" at bounding box center [829, 453] width 42 height 16
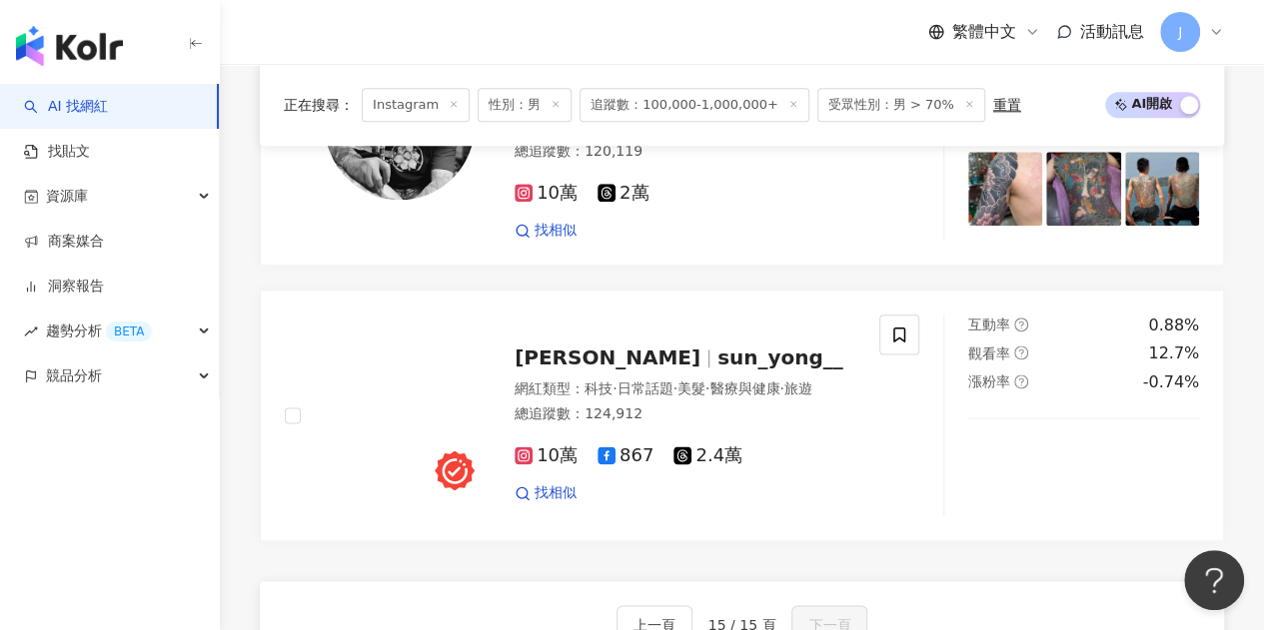
scroll to position [1099, 0]
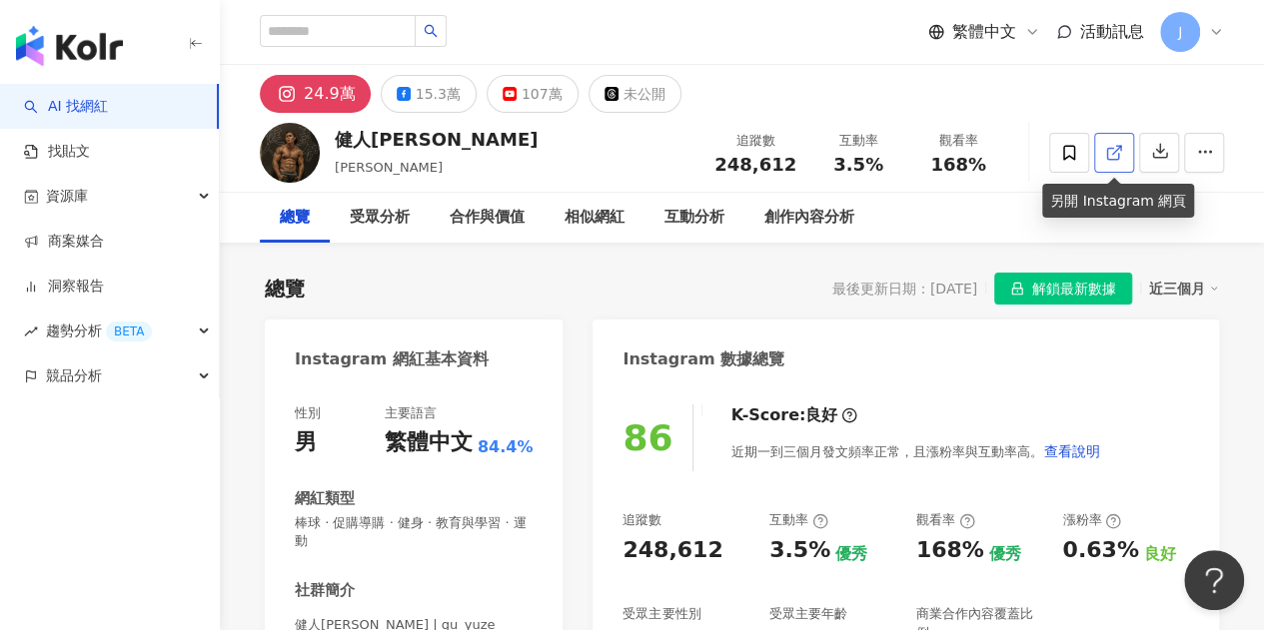
click at [1103, 157] on link at bounding box center [1114, 153] width 40 height 40
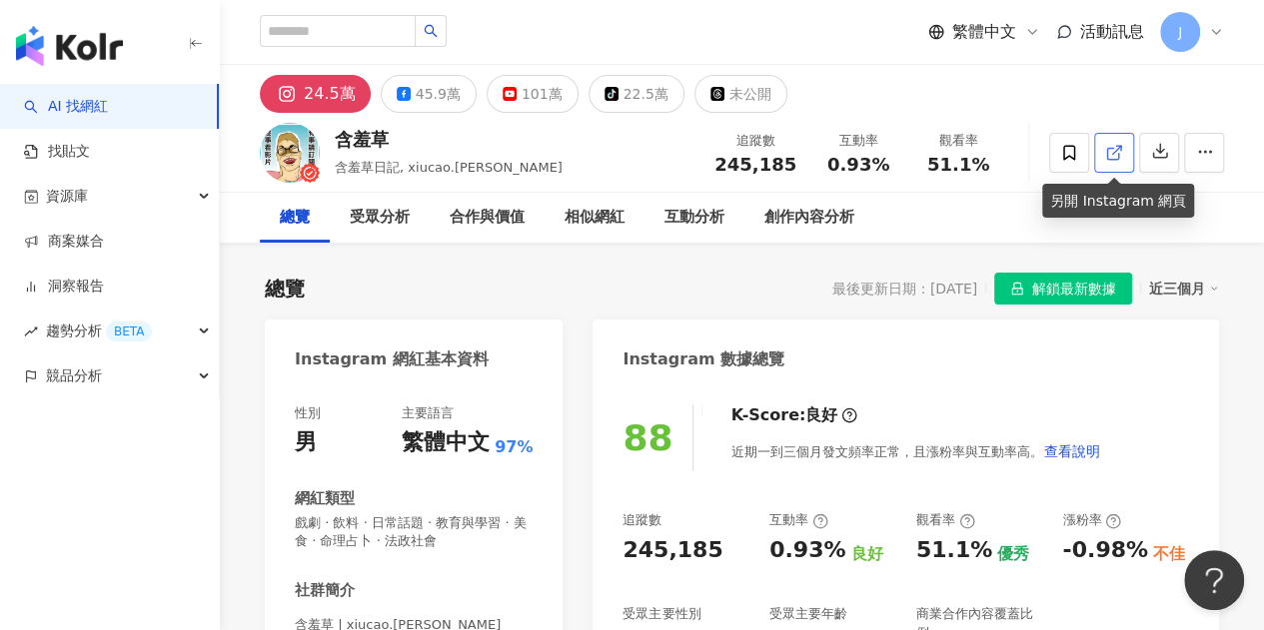
click at [1117, 146] on polyline at bounding box center [1118, 148] width 5 height 5
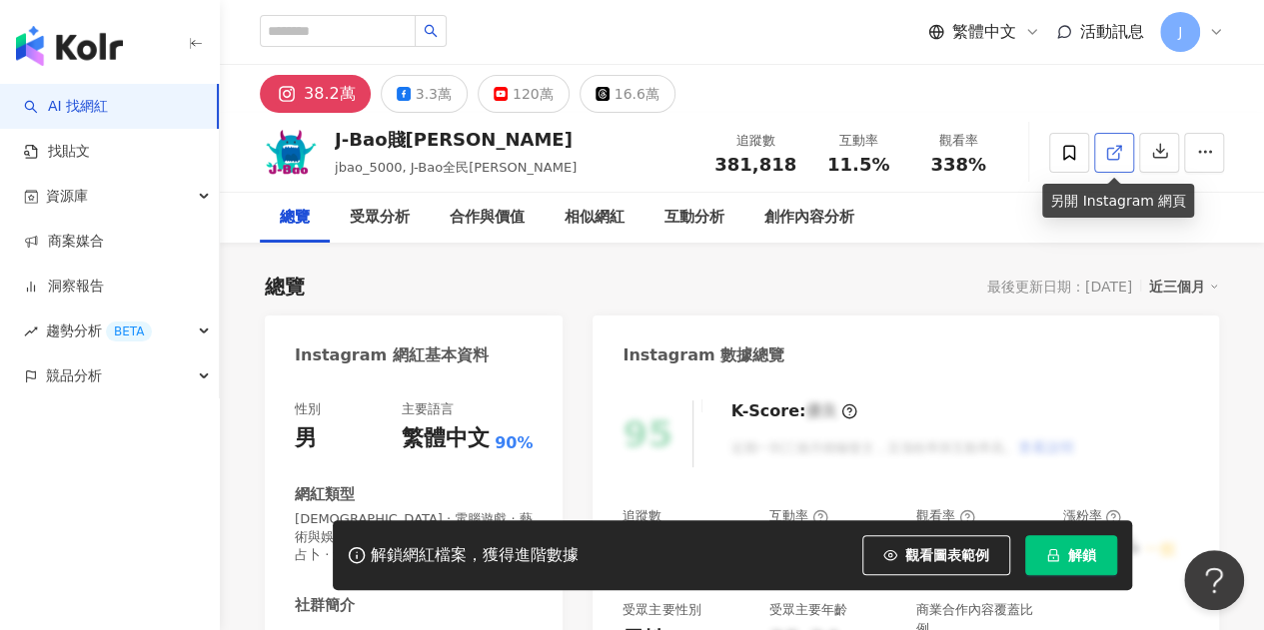
click at [1105, 144] on icon at bounding box center [1114, 153] width 18 height 18
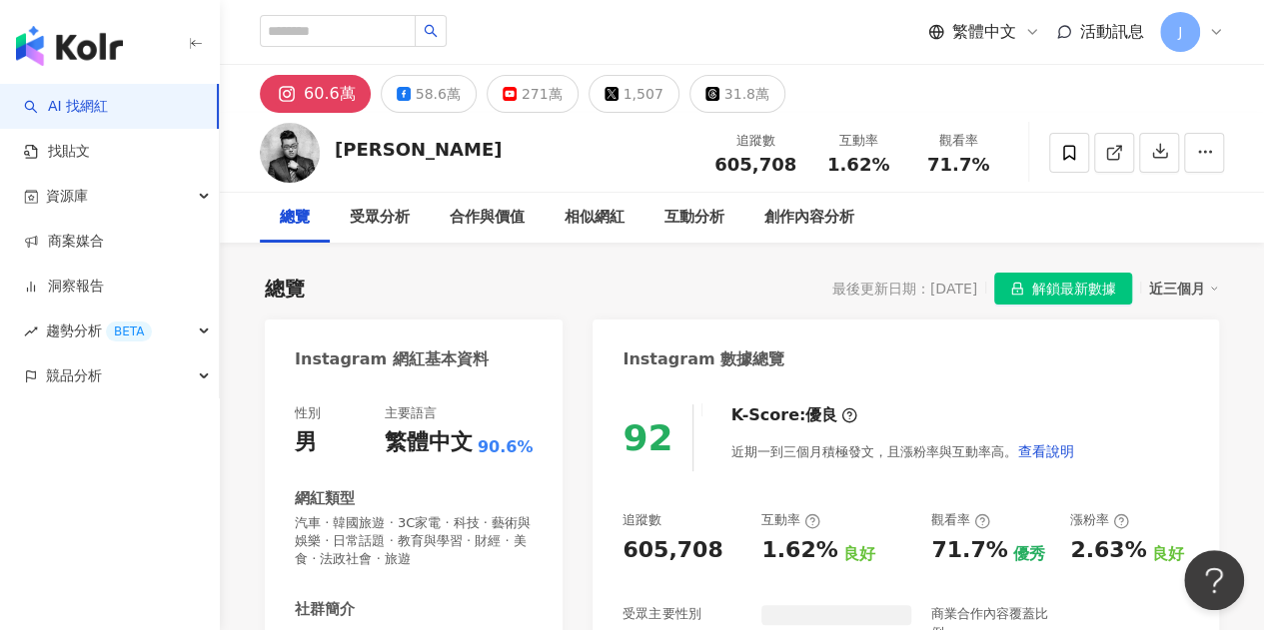
click at [1119, 153] on icon at bounding box center [1114, 153] width 18 height 18
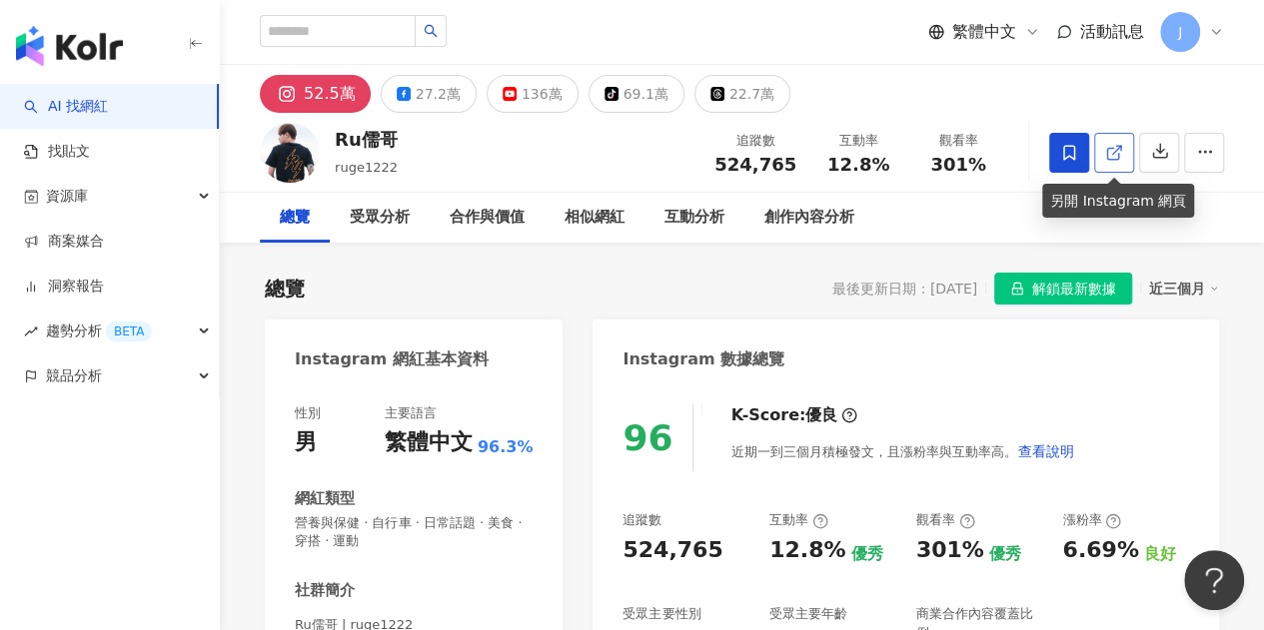
click at [1109, 165] on link at bounding box center [1114, 153] width 40 height 40
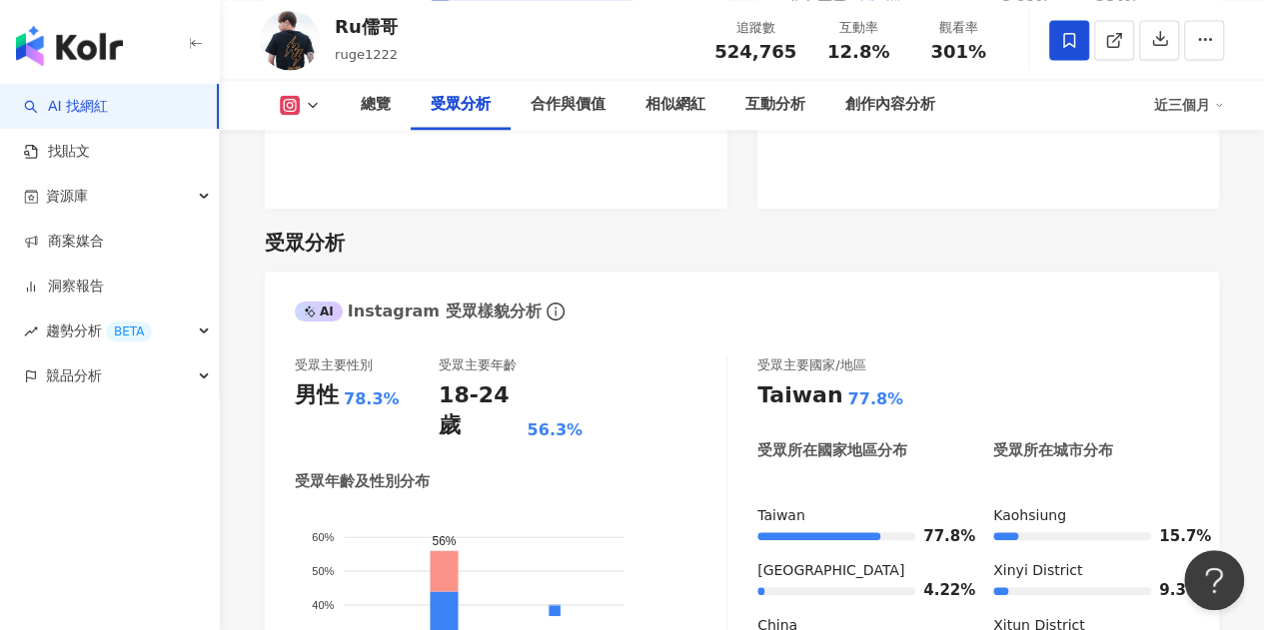
scroll to position [1998, 0]
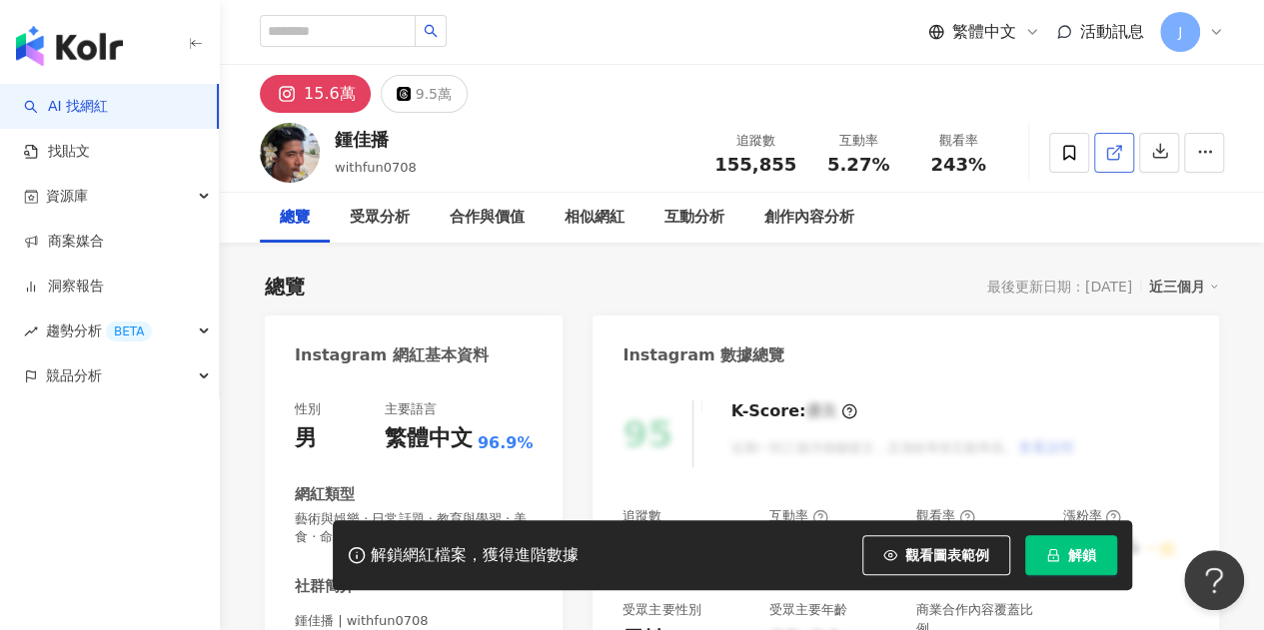
click at [1098, 164] on link at bounding box center [1114, 153] width 40 height 40
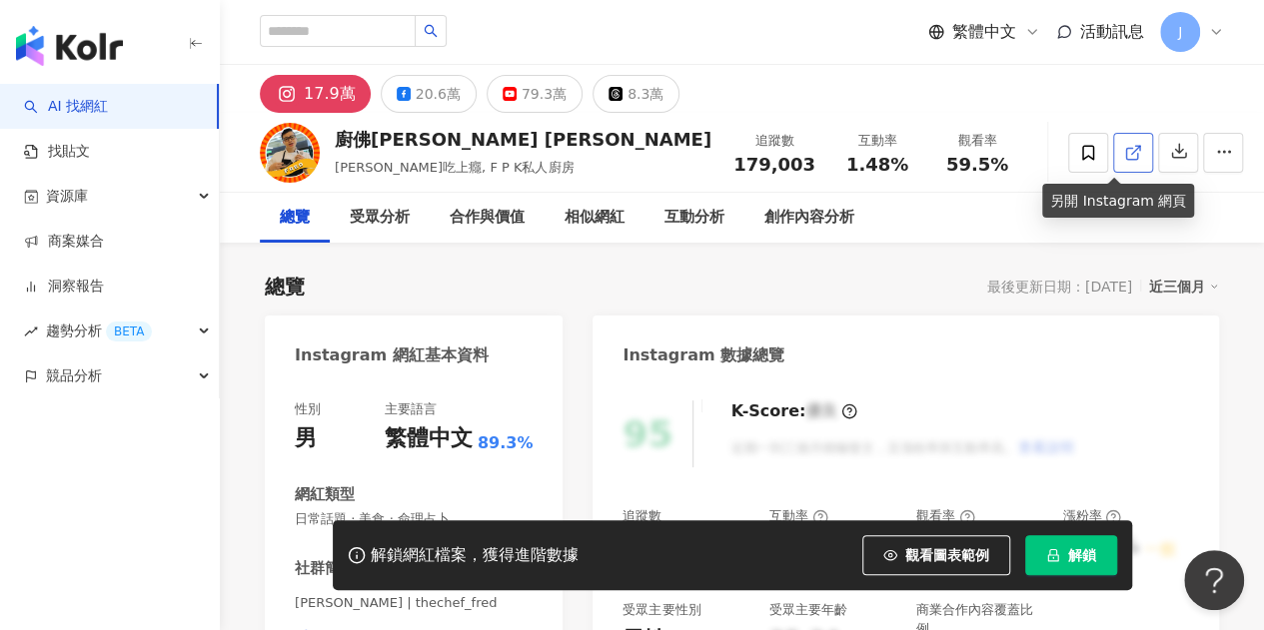
click at [1124, 147] on icon at bounding box center [1133, 153] width 18 height 18
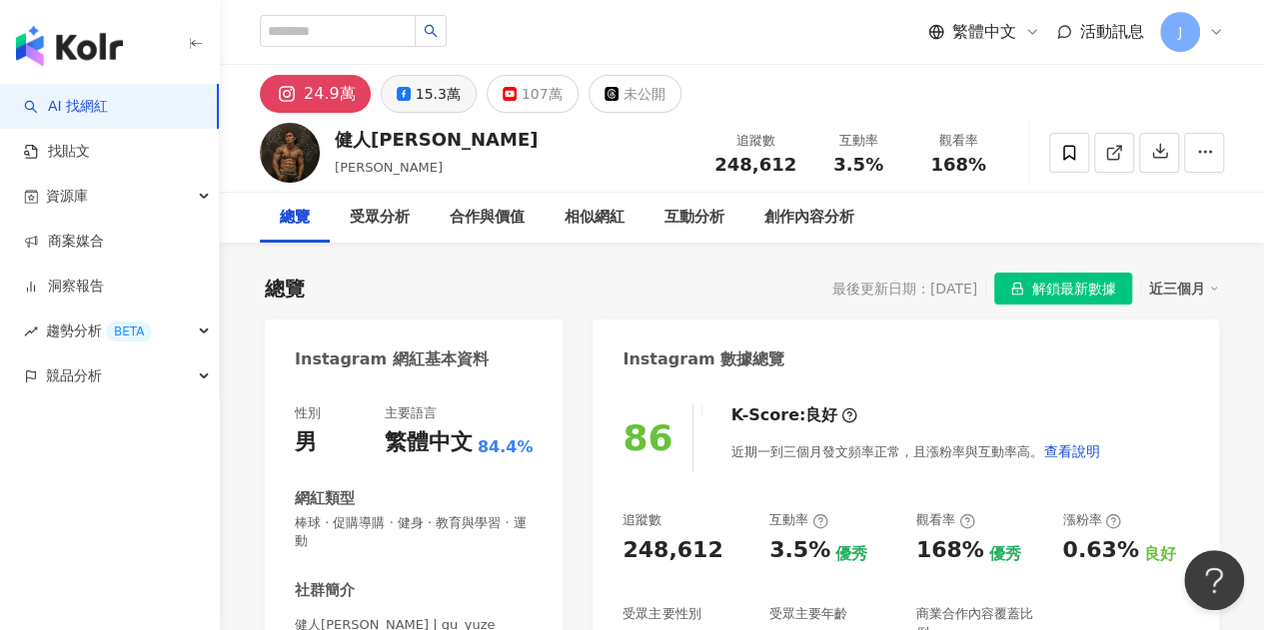
click at [434, 193] on div "合作與價值" at bounding box center [487, 218] width 115 height 50
click at [422, 96] on div "15.3萬" at bounding box center [438, 94] width 45 height 28
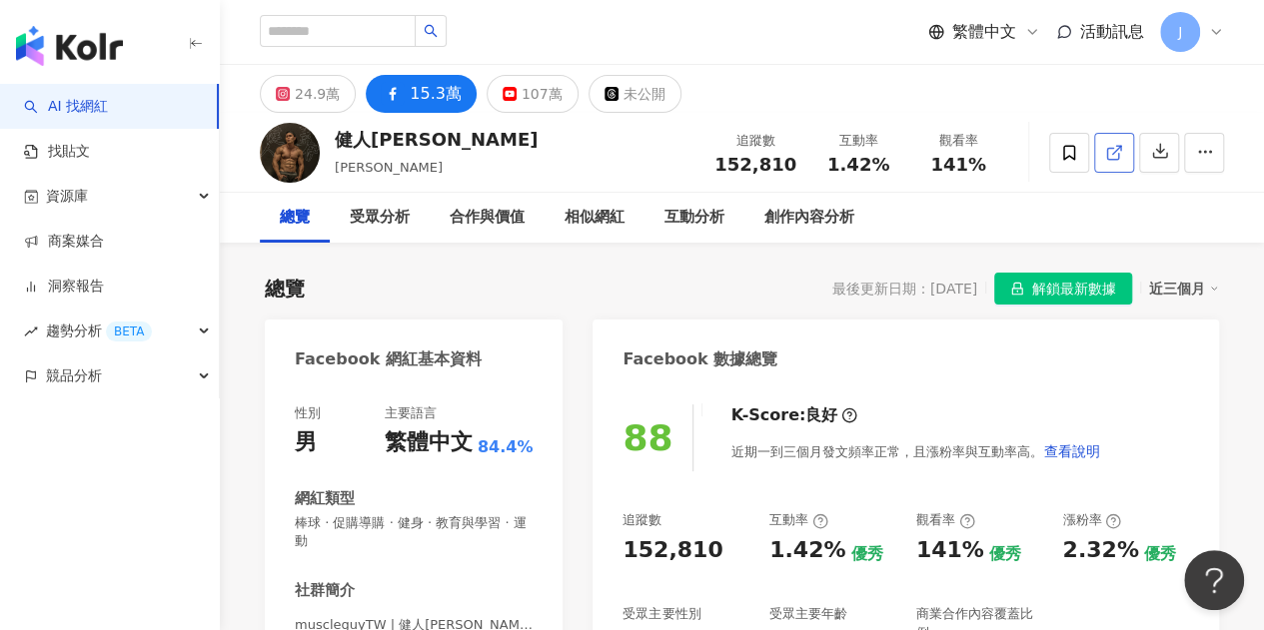
click at [1109, 160] on icon at bounding box center [1114, 153] width 18 height 18
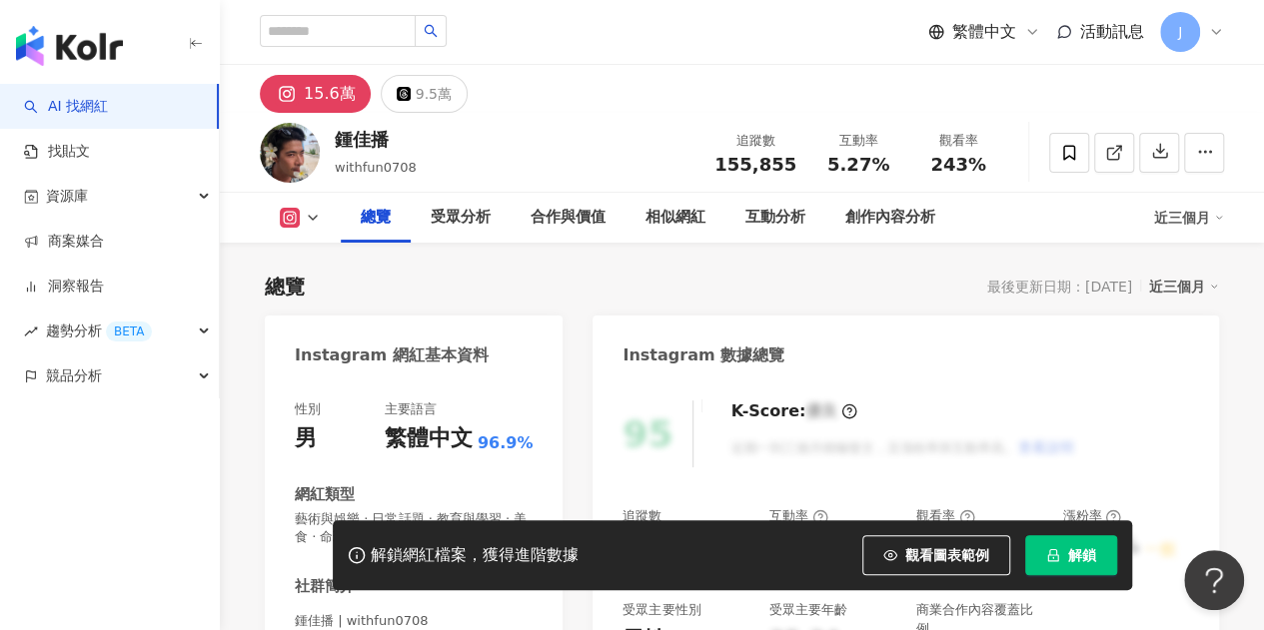
scroll to position [122, 0]
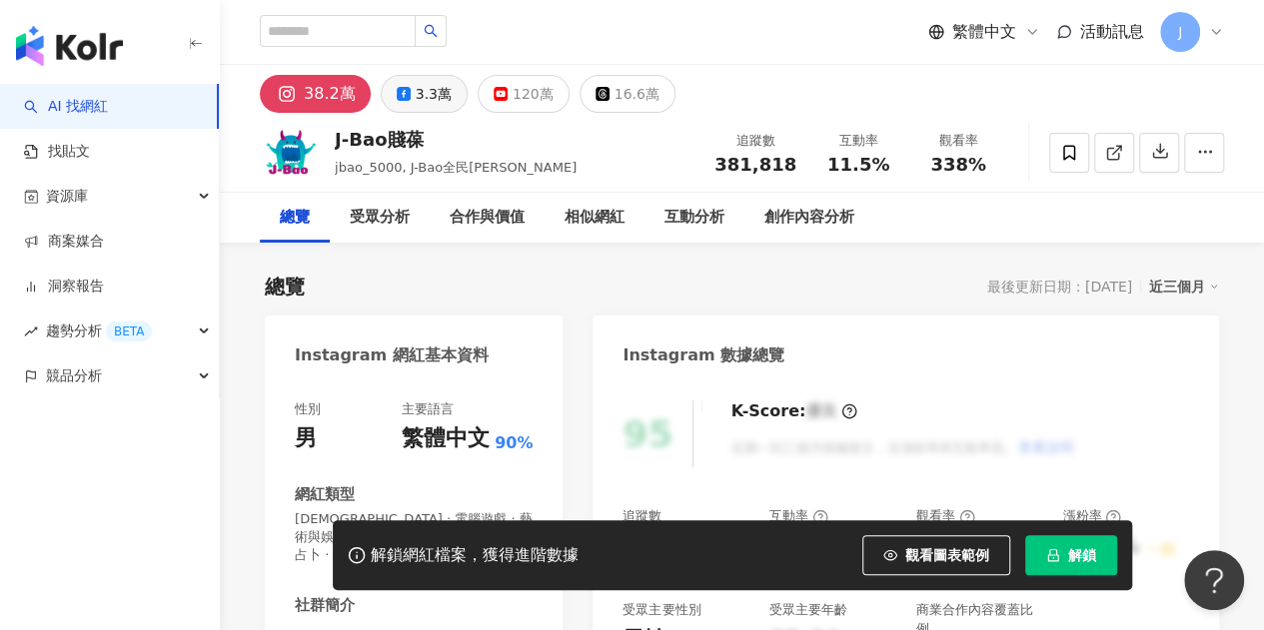
click at [432, 83] on div "3.3萬" at bounding box center [434, 94] width 36 height 28
click at [435, 193] on div "合作與價值" at bounding box center [487, 218] width 115 height 50
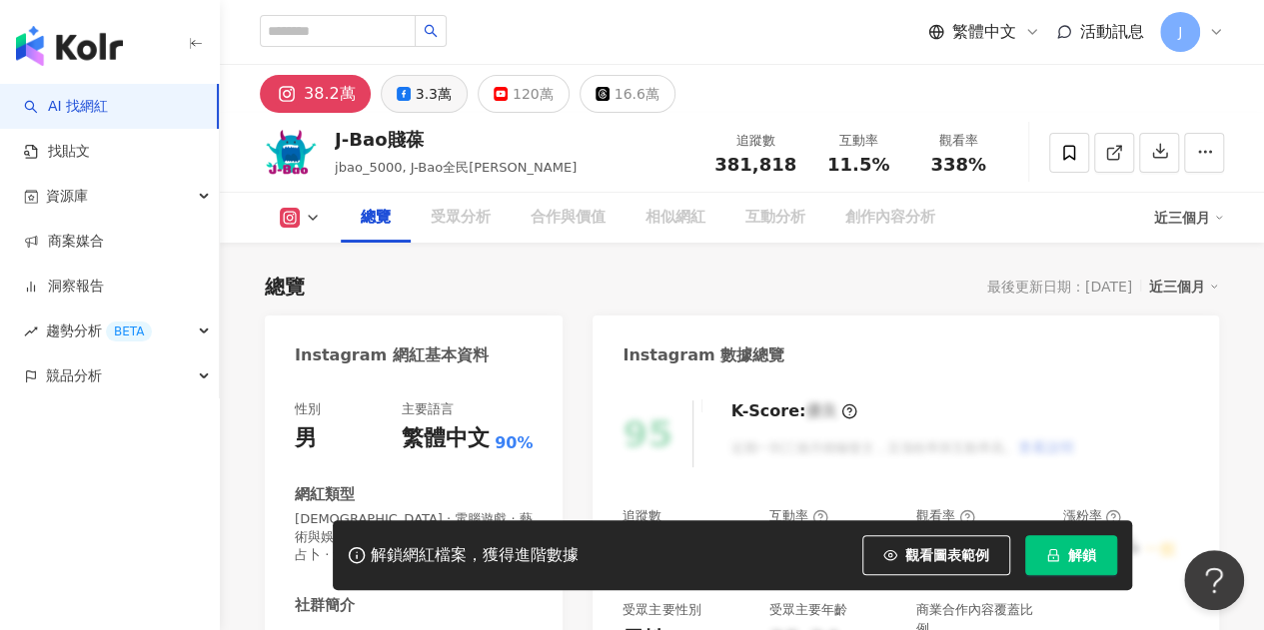
click at [399, 101] on button "3.3萬" at bounding box center [424, 94] width 87 height 38
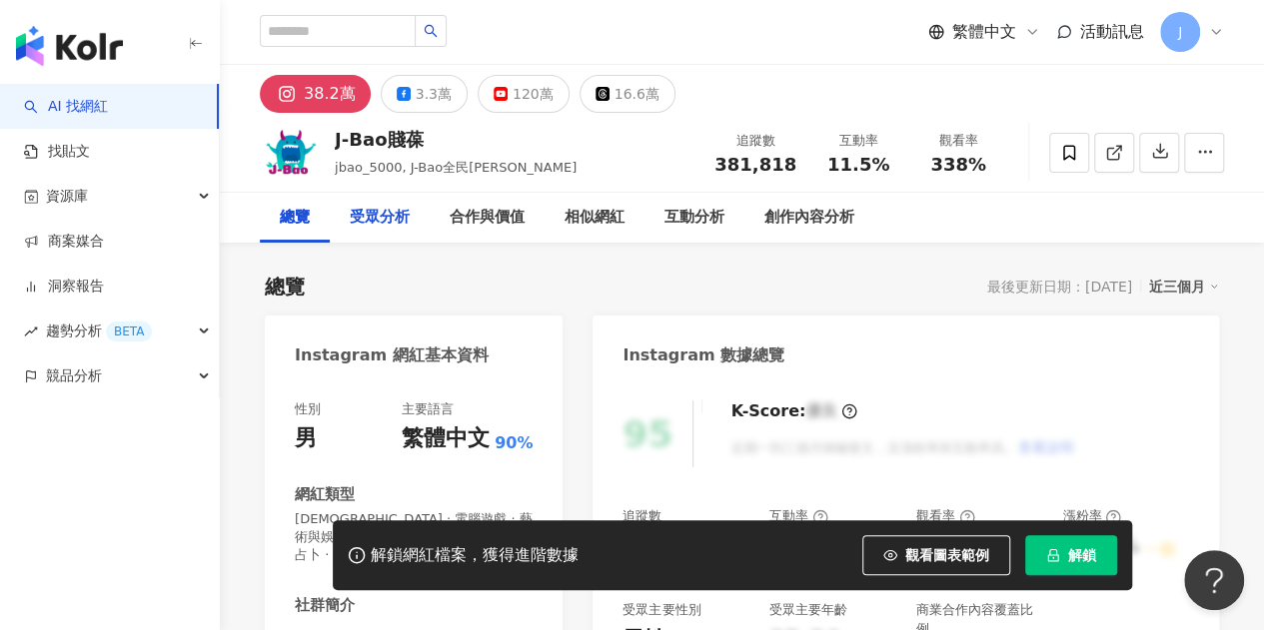
click at [416, 193] on div "受眾分析" at bounding box center [380, 218] width 100 height 50
click at [422, 98] on div "3.3萬" at bounding box center [434, 94] width 36 height 28
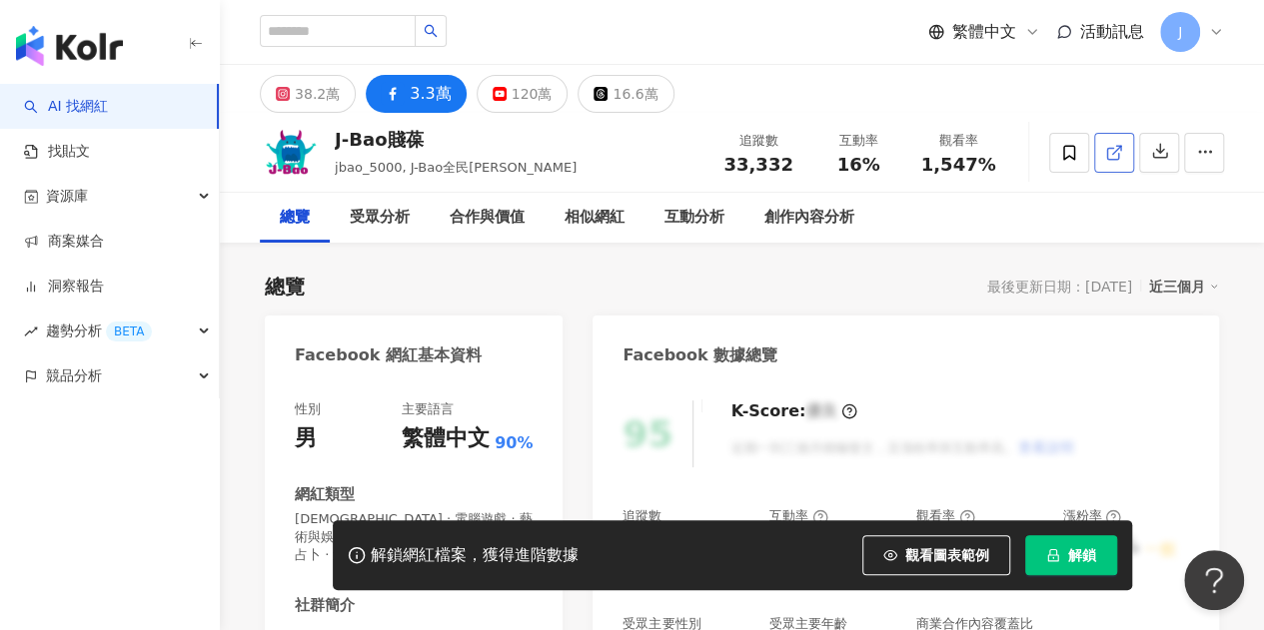
click at [1118, 147] on line at bounding box center [1117, 150] width 8 height 8
